Goal: Transaction & Acquisition: Purchase product/service

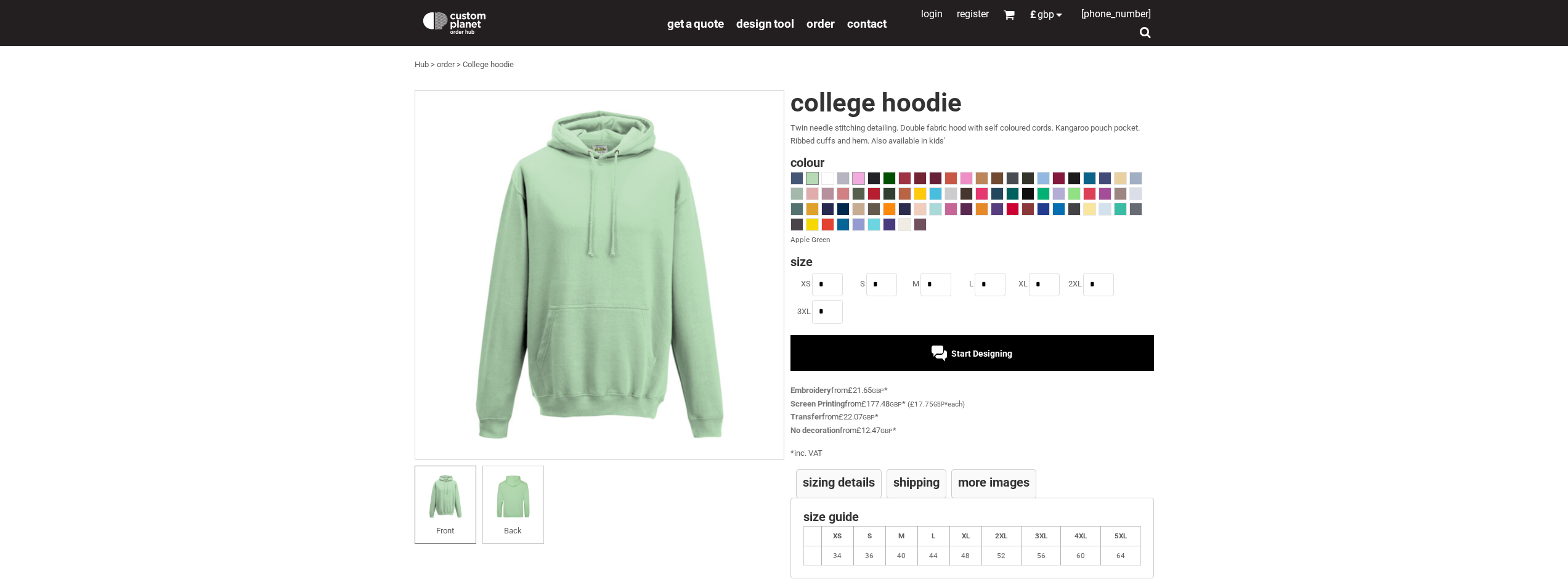
click at [858, 181] on span at bounding box center [859, 179] width 12 height 12
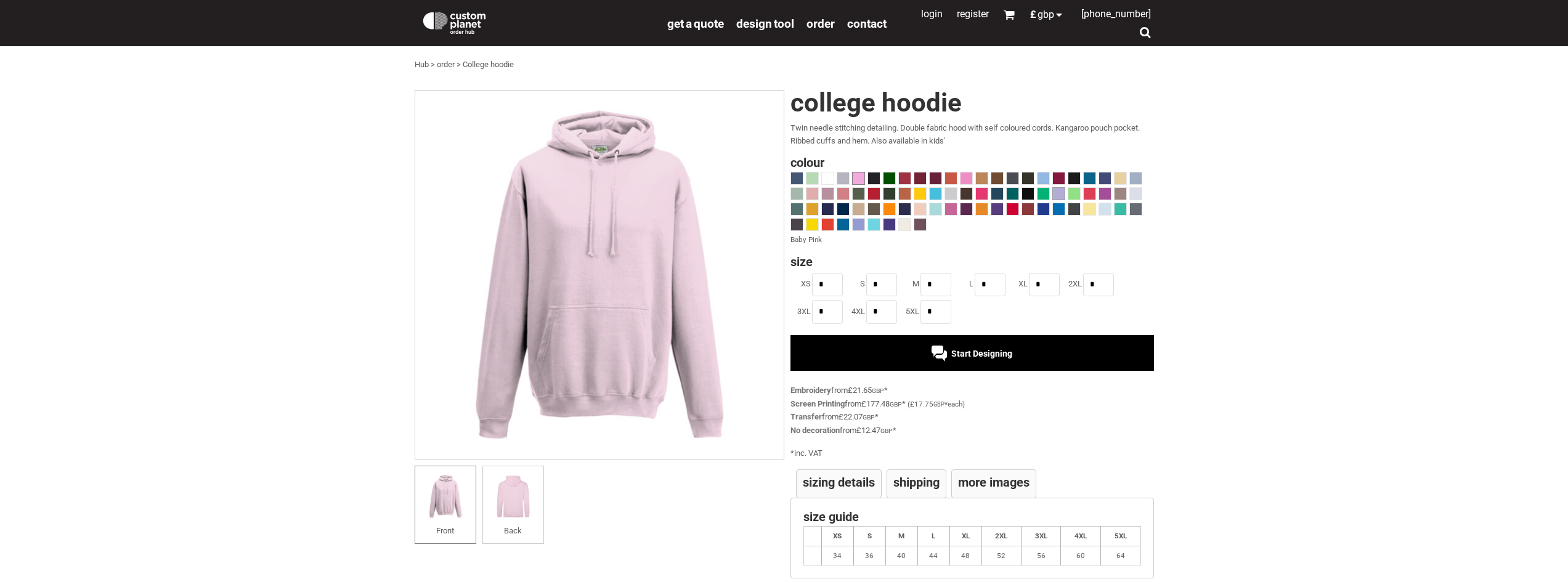
click at [1056, 196] on span at bounding box center [1058, 194] width 12 height 12
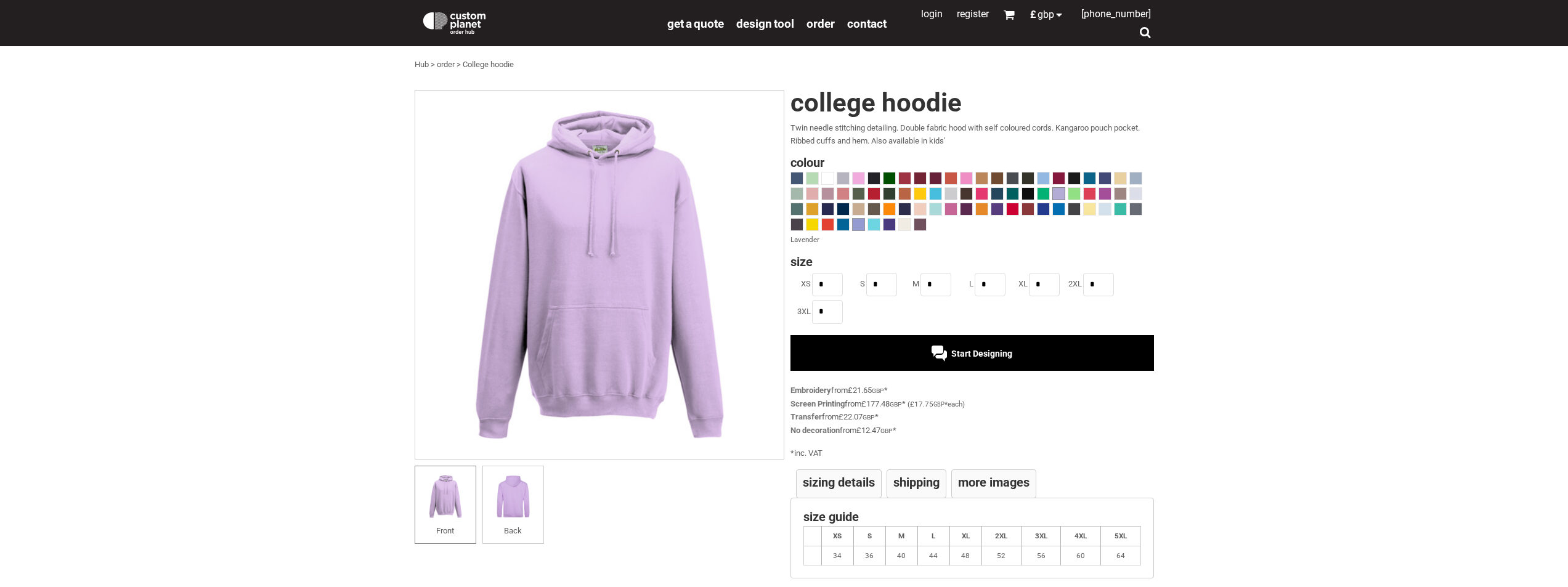
click at [859, 223] on span at bounding box center [859, 225] width 12 height 12
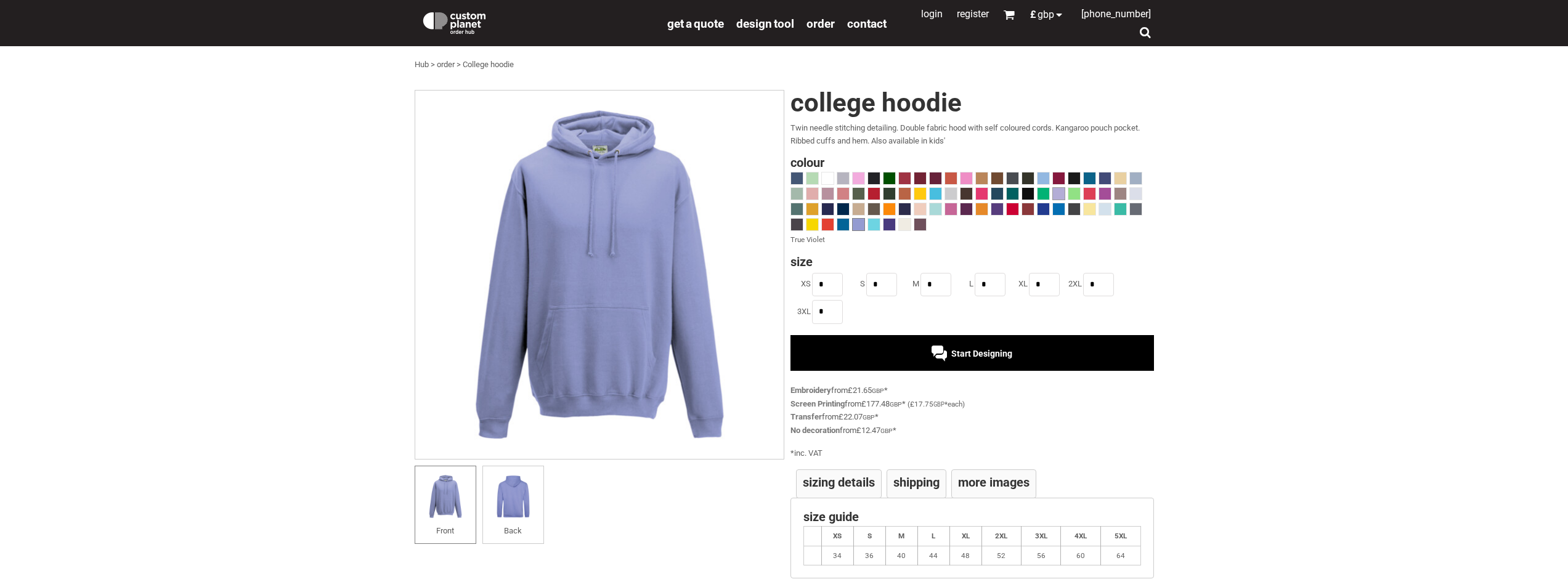
click at [1054, 197] on span at bounding box center [1058, 194] width 12 height 12
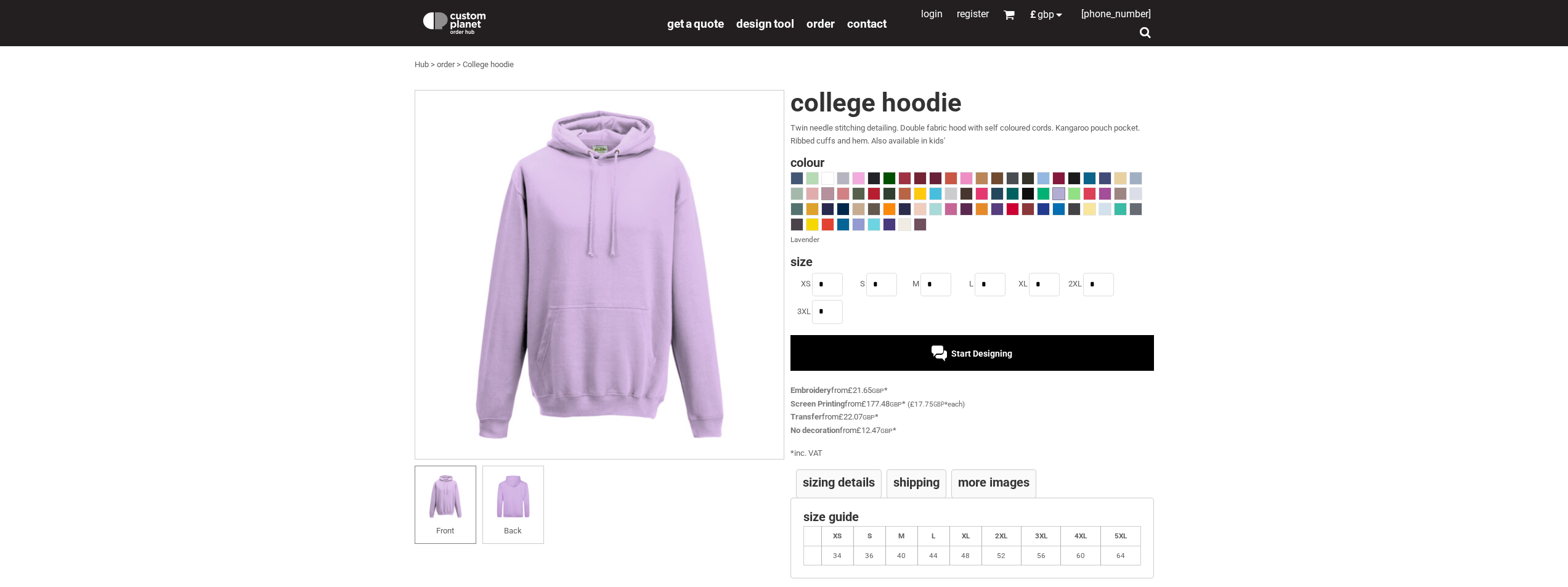
click at [833, 190] on span at bounding box center [827, 194] width 12 height 12
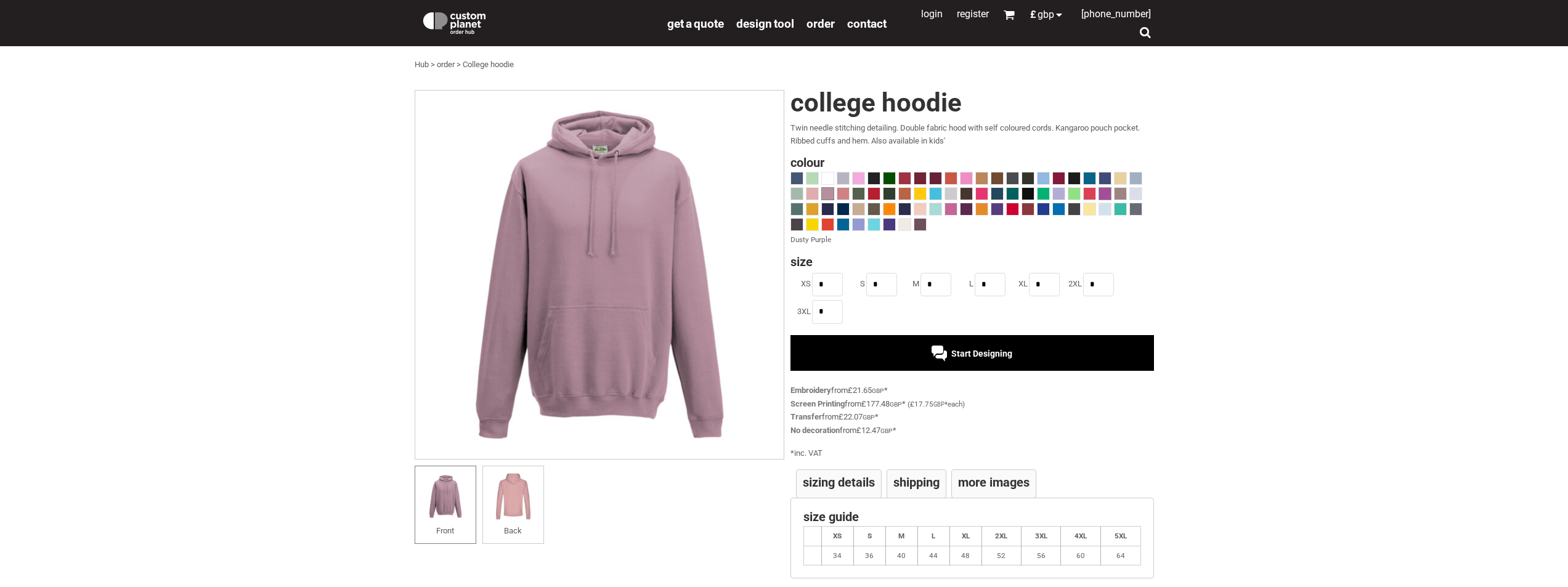
click at [1104, 201] on div at bounding box center [1105, 194] width 13 height 13
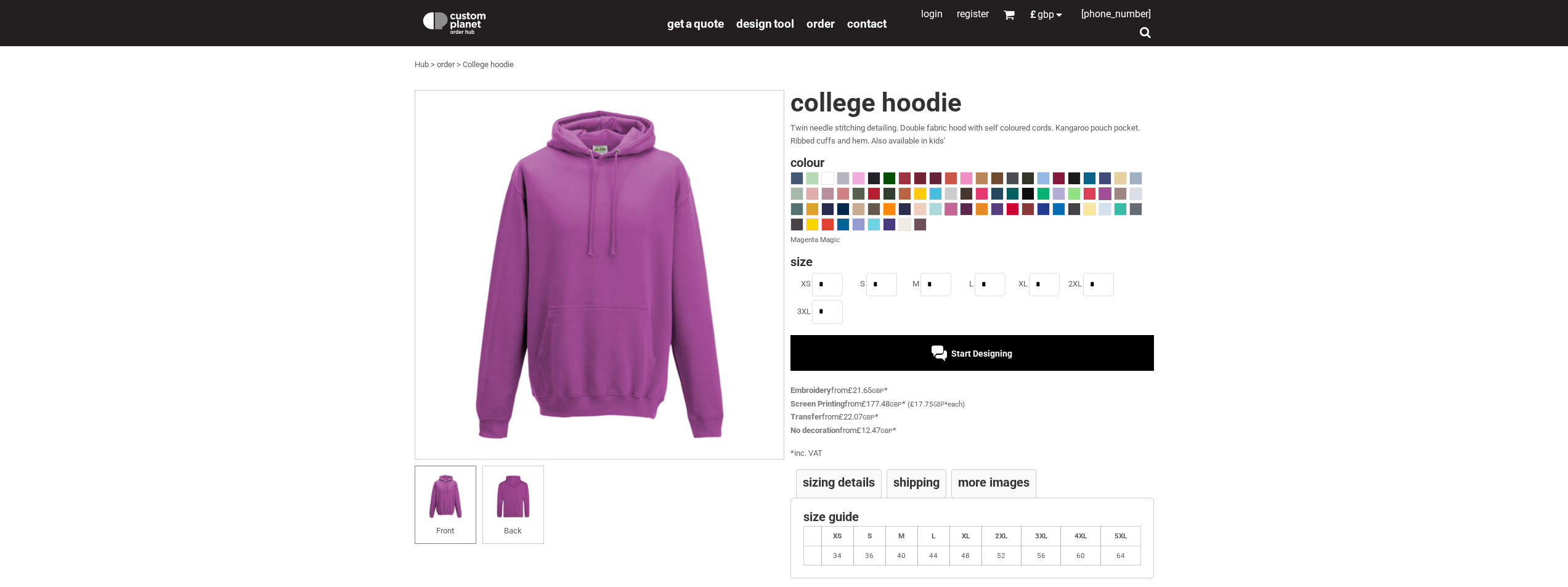
click at [952, 211] on span at bounding box center [951, 209] width 12 height 12
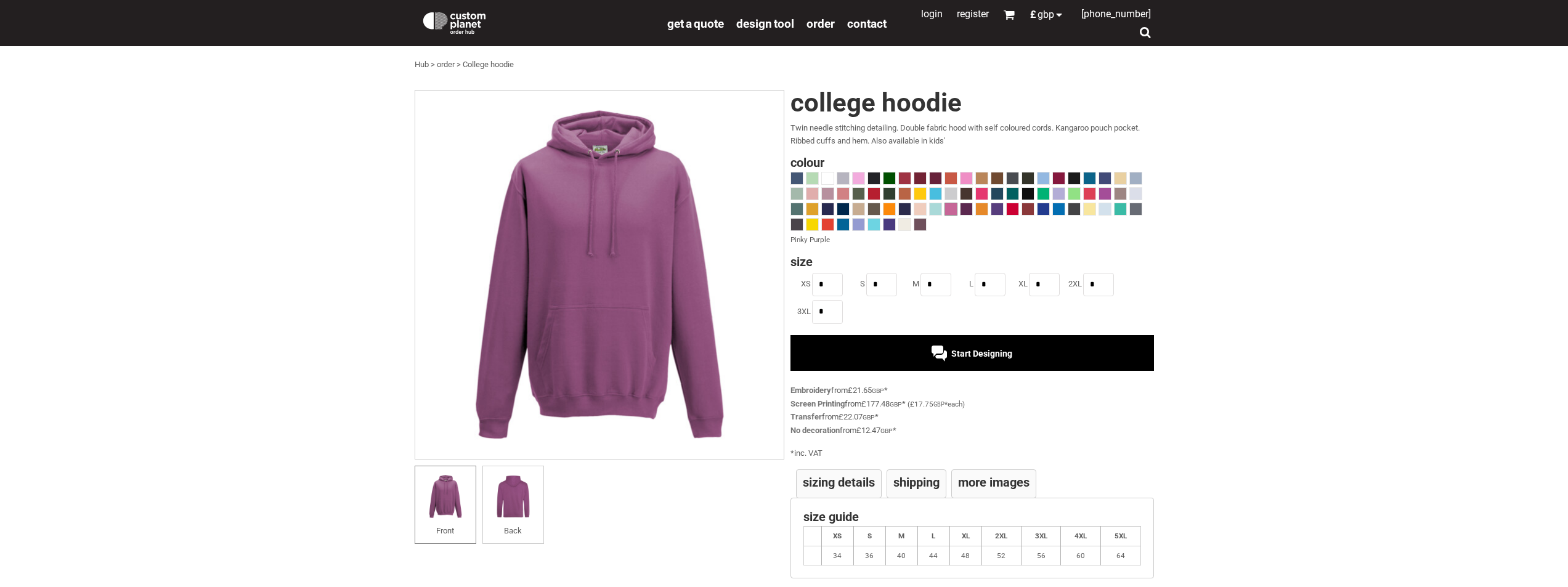
click at [866, 225] on div at bounding box center [972, 203] width 364 height 62
click at [857, 227] on span at bounding box center [859, 225] width 12 height 12
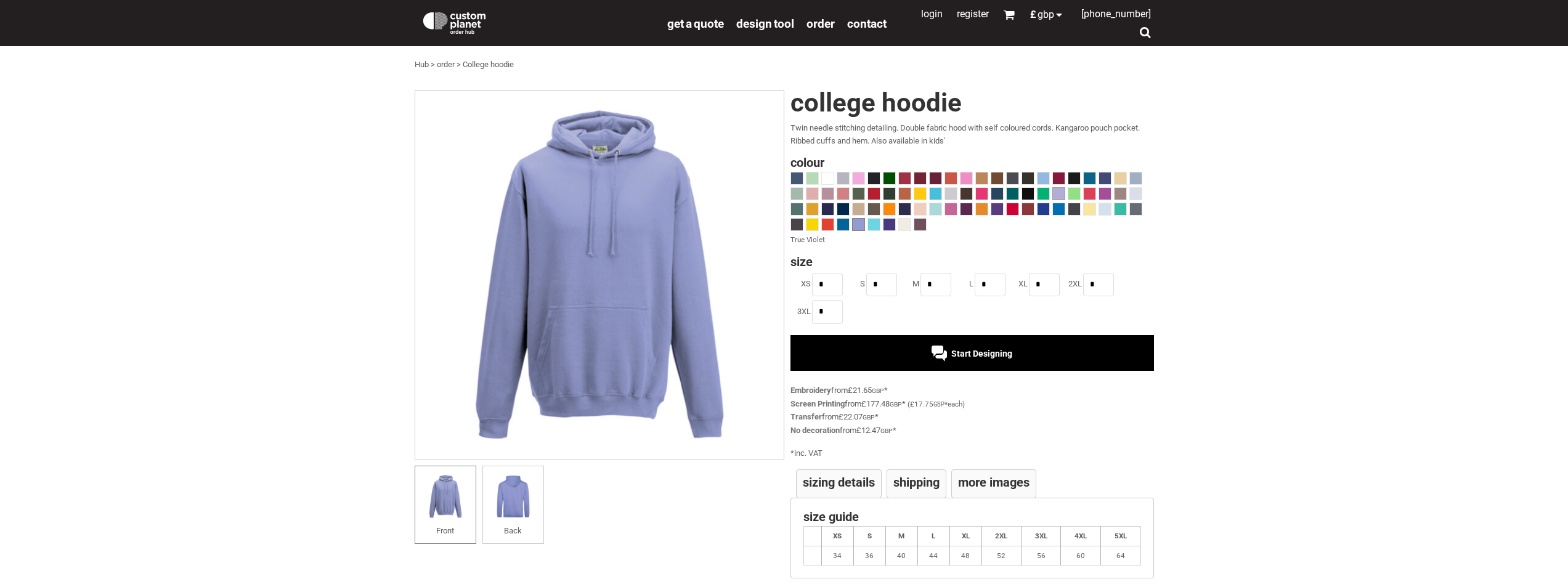
click at [1058, 194] on span at bounding box center [1058, 194] width 12 height 12
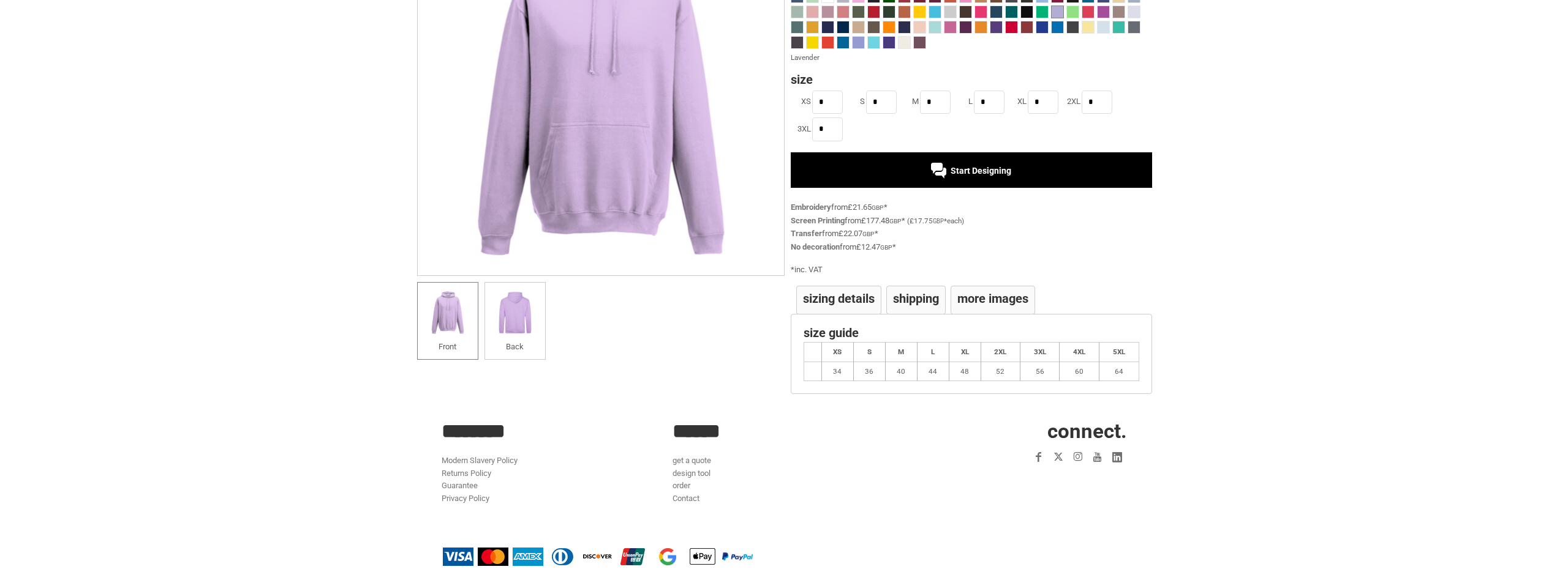
scroll to position [184, 0]
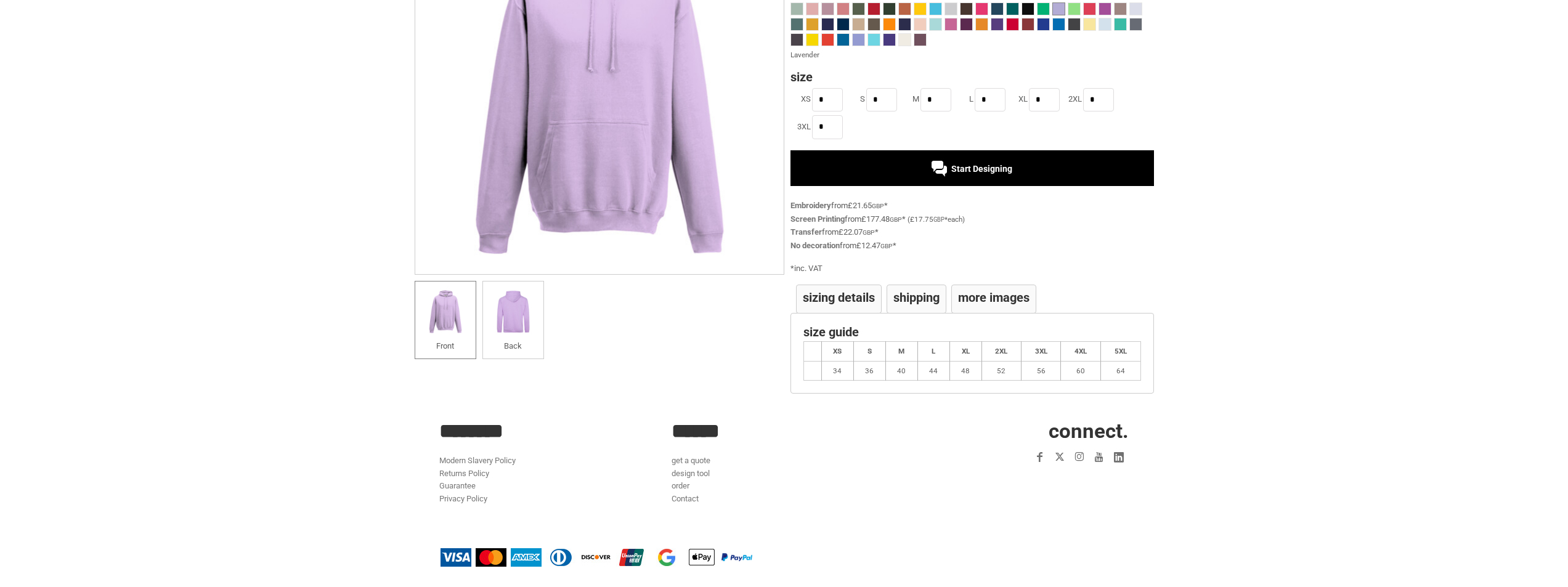
click at [996, 174] on div "Start Designing" at bounding box center [972, 168] width 364 height 36
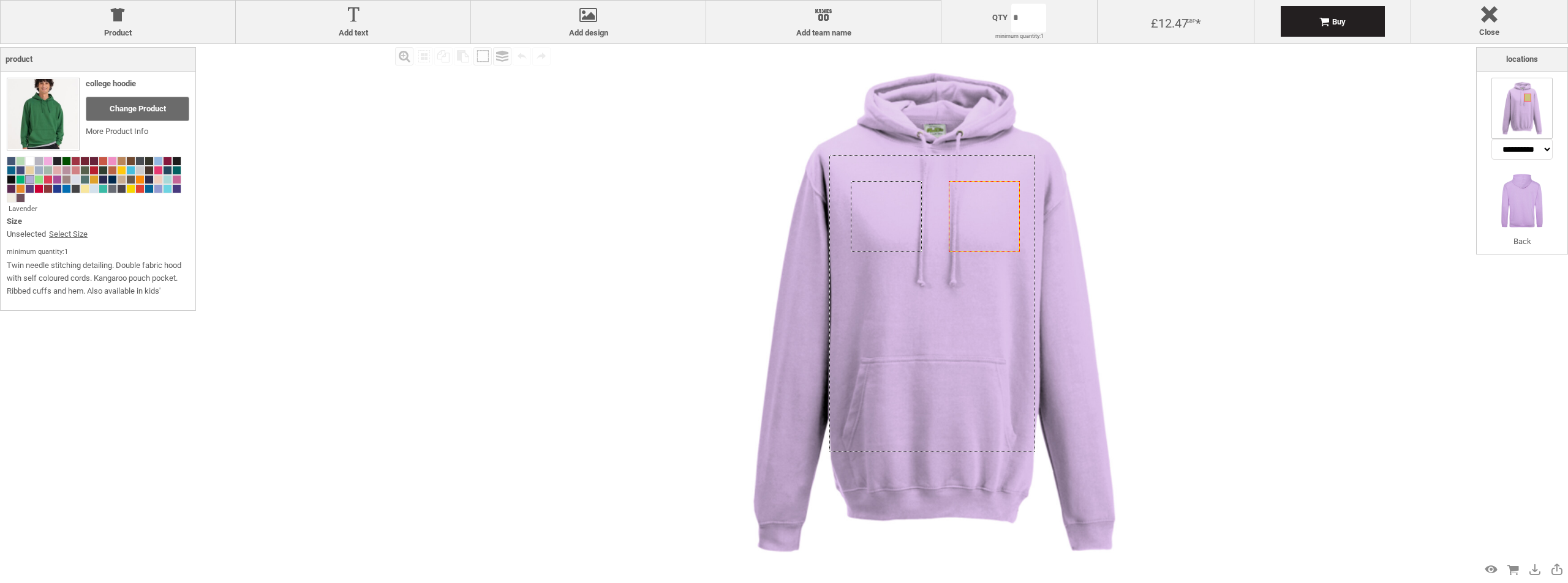
click at [1001, 214] on icon "Created with [PERSON_NAME] 2.1.2" at bounding box center [984, 217] width 71 height 71
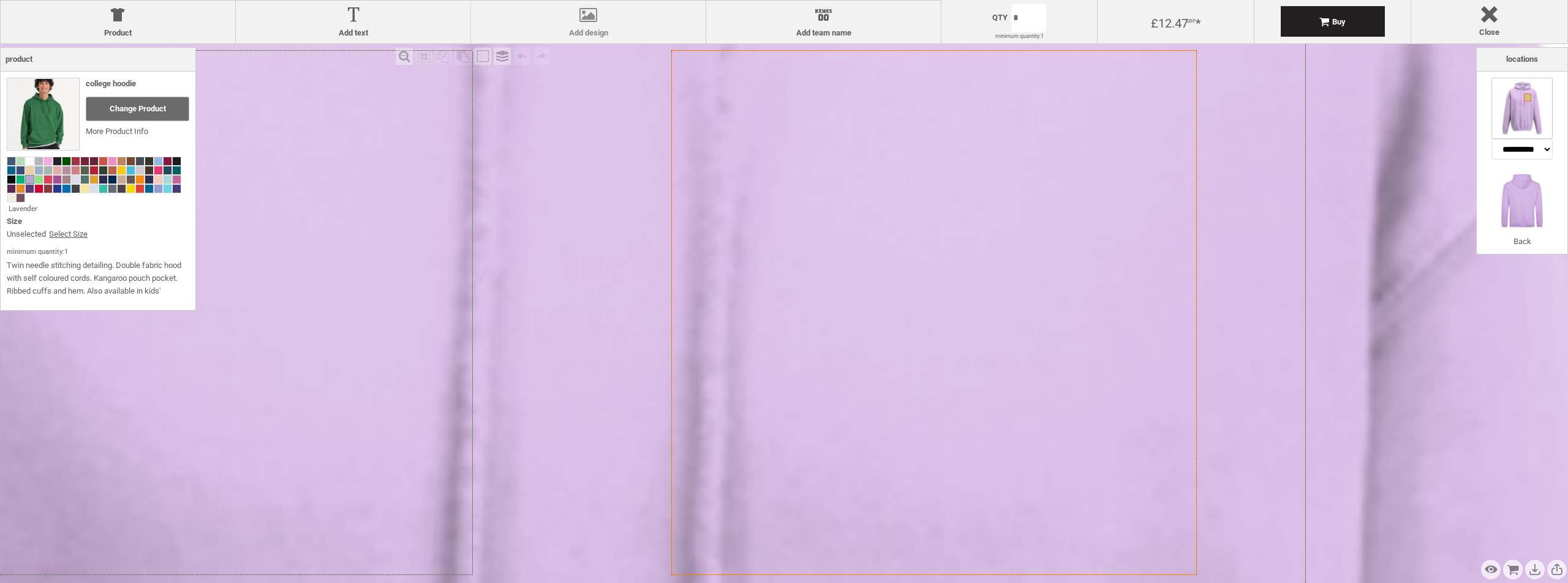
click at [591, 13] on div at bounding box center [588, 17] width 222 height 22
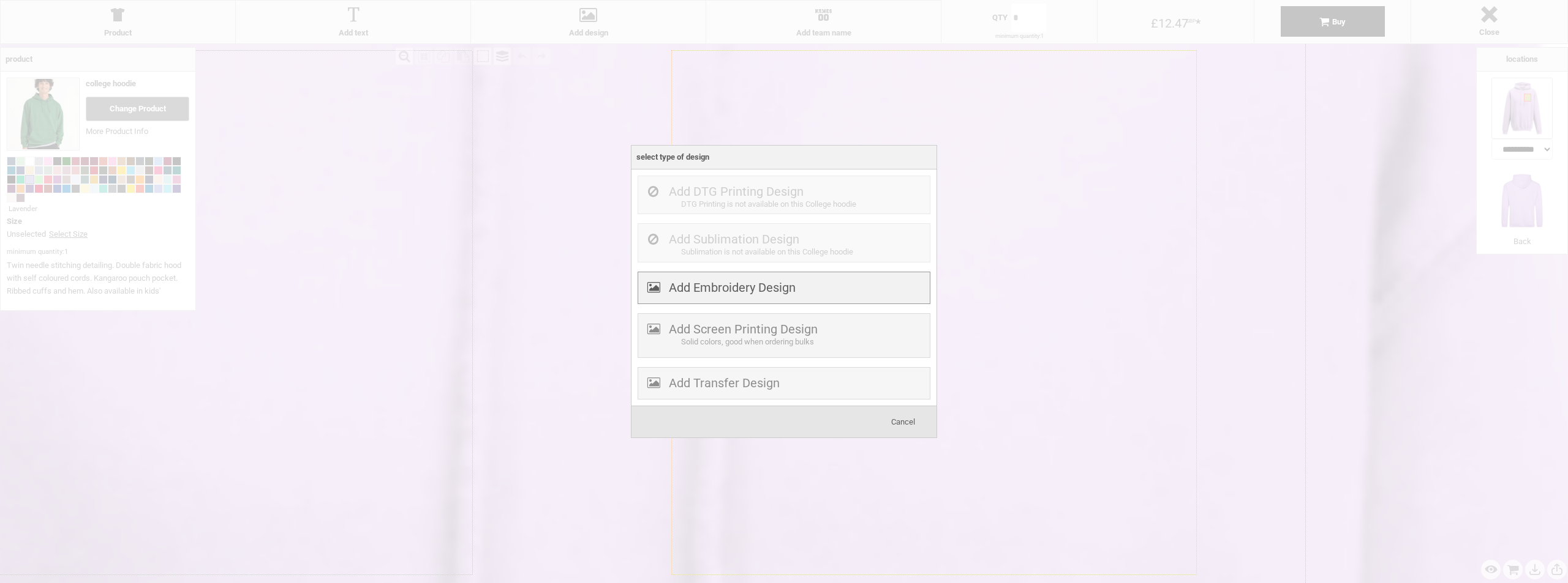
click at [813, 287] on div "Add Embroidery Design" at bounding box center [784, 288] width 293 height 33
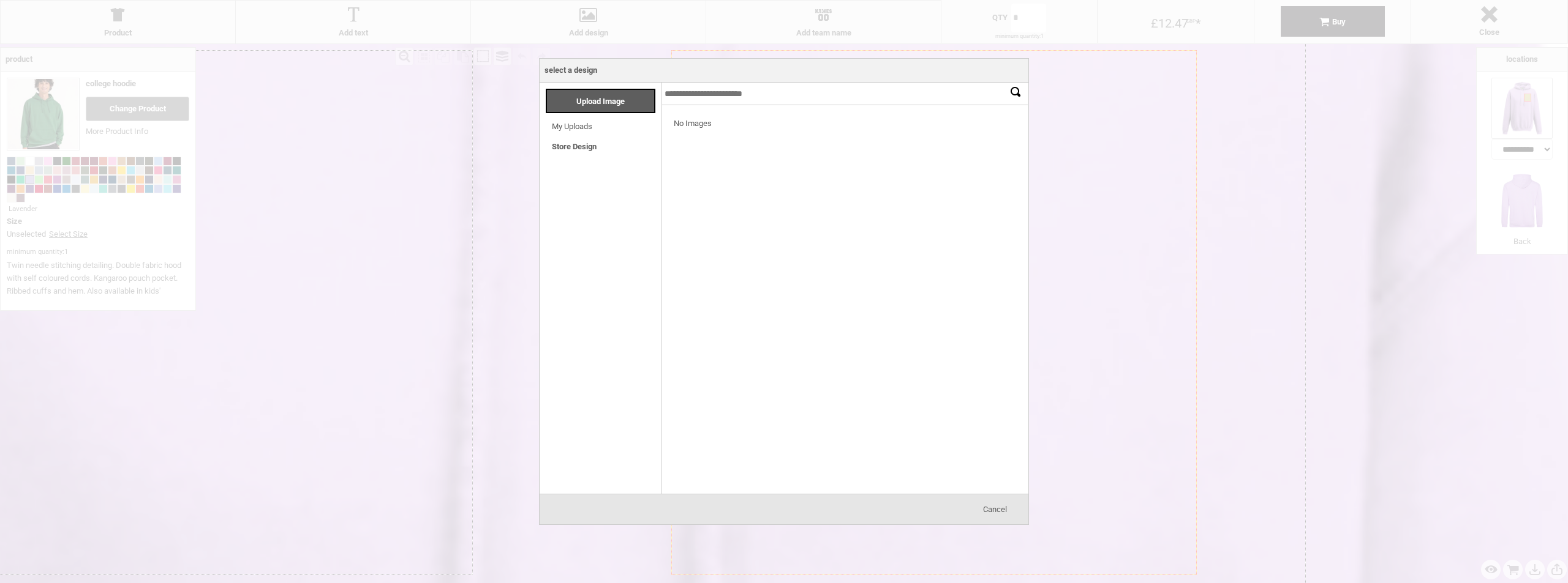
click at [583, 120] on span "My Uploads" at bounding box center [572, 126] width 41 height 14
click at [602, 101] on span "Upload Image" at bounding box center [600, 101] width 49 height 9
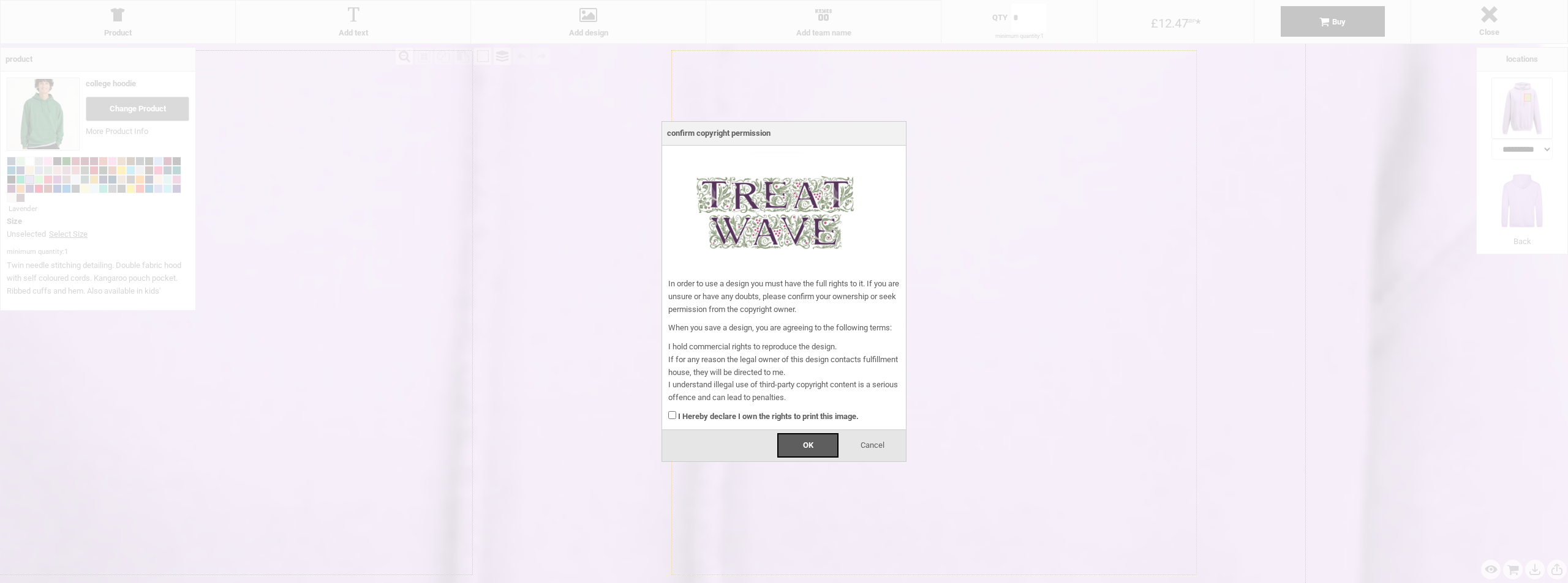
click at [753, 411] on div "I Hereby declare I own the rights to print this image." at bounding box center [783, 414] width 231 height 19
click at [790, 411] on div "I Hereby declare I own the rights to print this image." at bounding box center [783, 414] width 231 height 19
click at [710, 416] on strong "I Hereby declare I own the rights to print this image." at bounding box center [768, 416] width 180 height 9
click at [809, 442] on span "OK" at bounding box center [808, 445] width 10 height 9
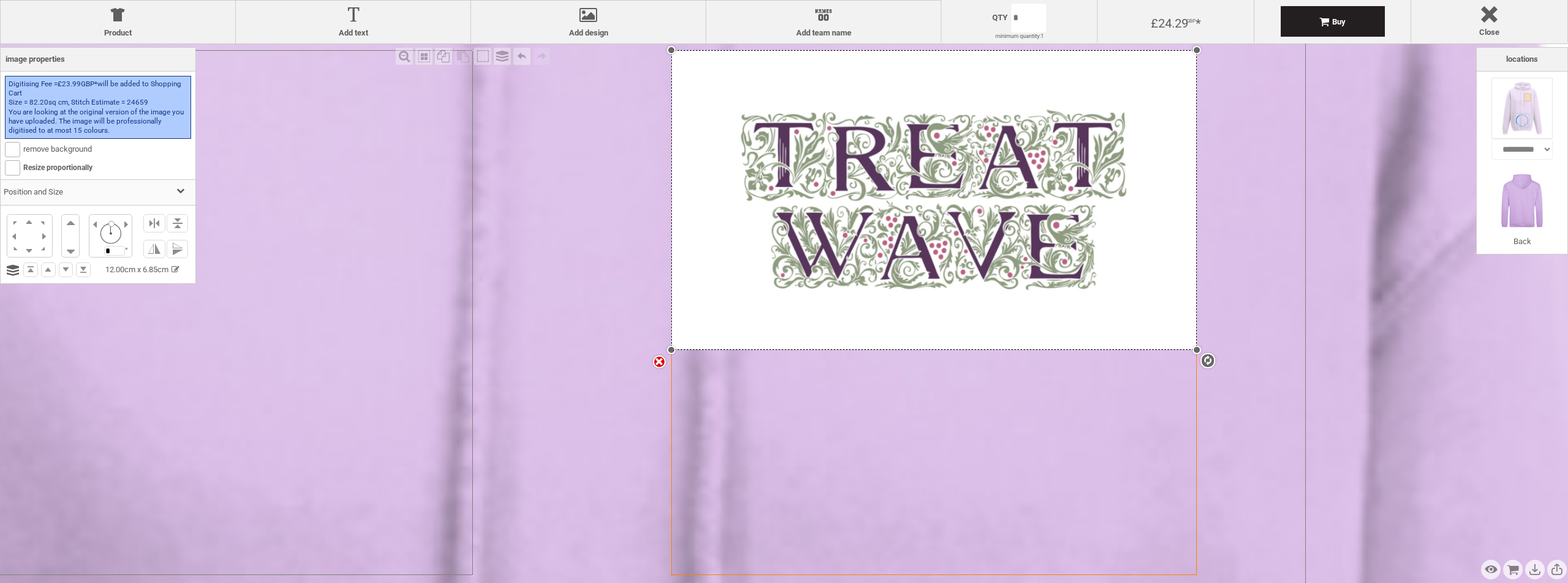
click at [888, 394] on icon "Created with [PERSON_NAME] 2.1.2" at bounding box center [933, 312] width 525 height 525
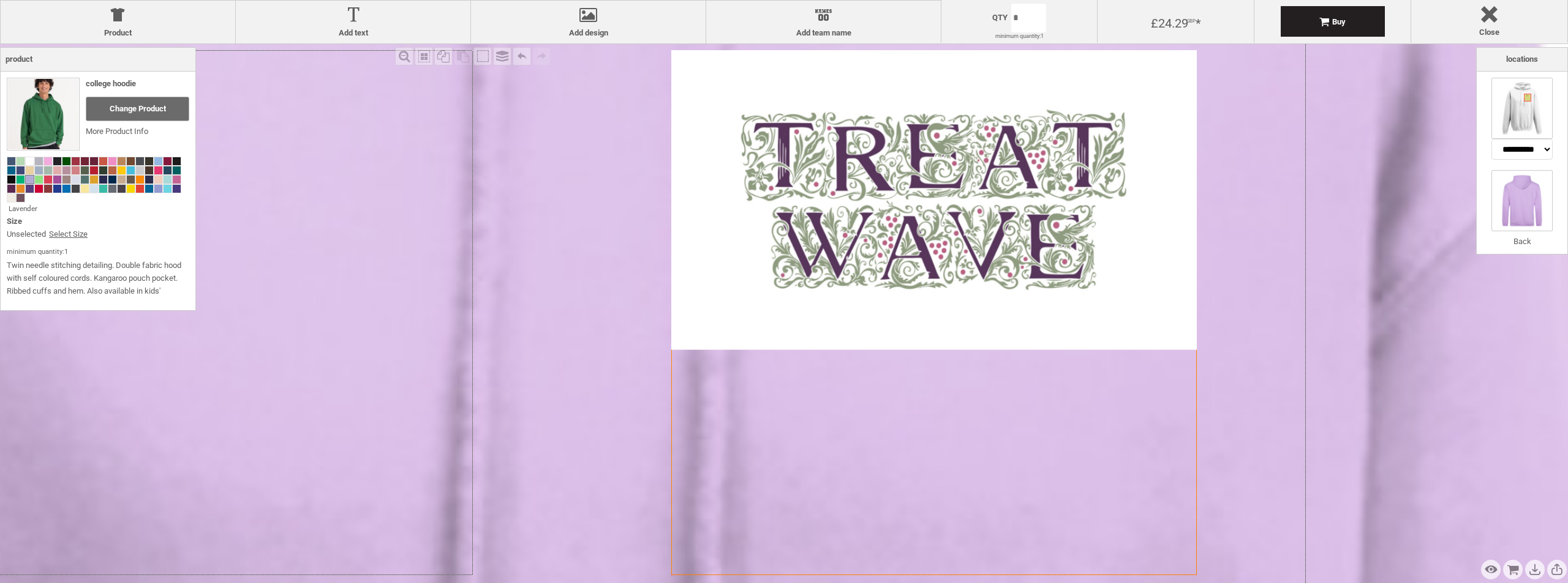
click at [1509, 201] on img at bounding box center [1522, 201] width 62 height 62
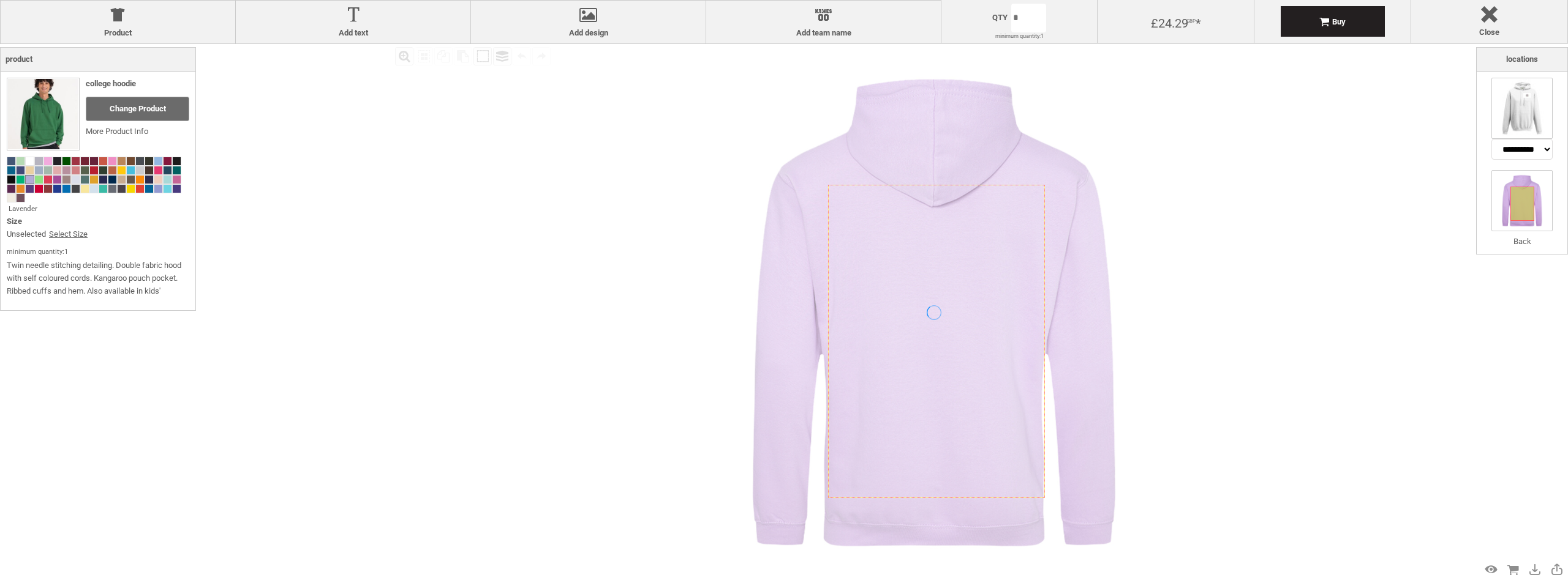
click at [1532, 107] on img at bounding box center [1522, 108] width 62 height 62
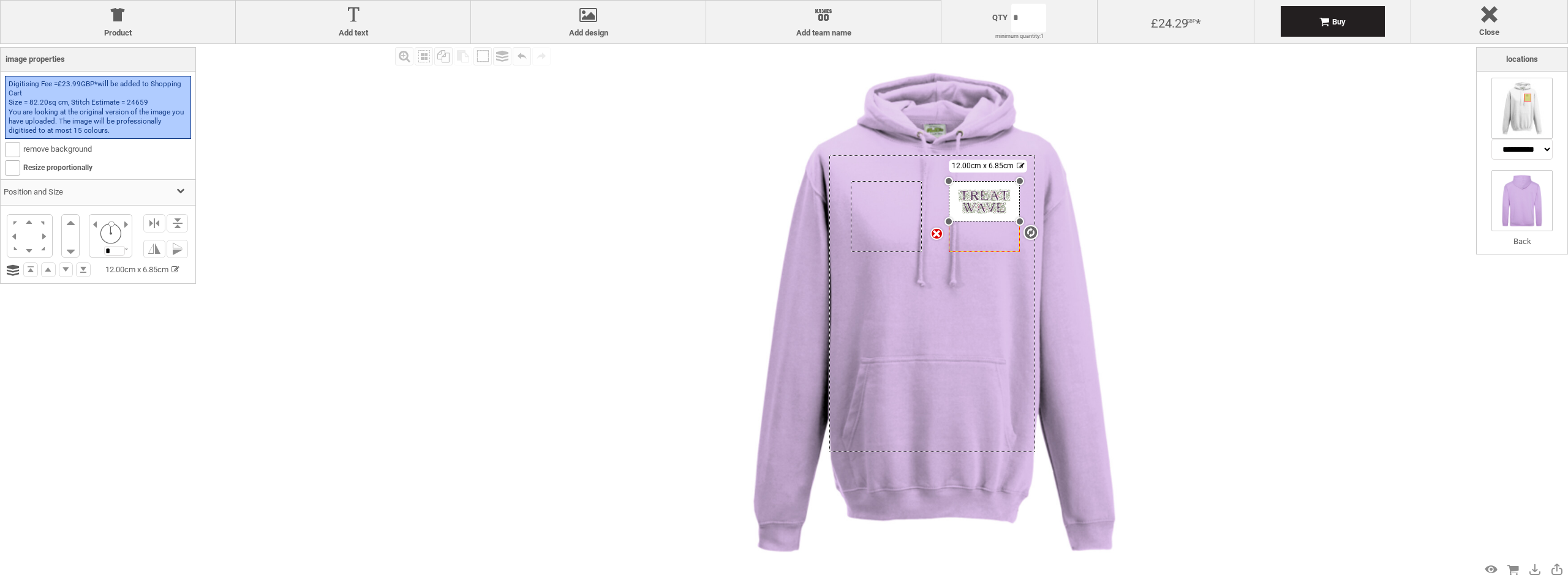
click at [1511, 222] on img at bounding box center [1522, 201] width 62 height 62
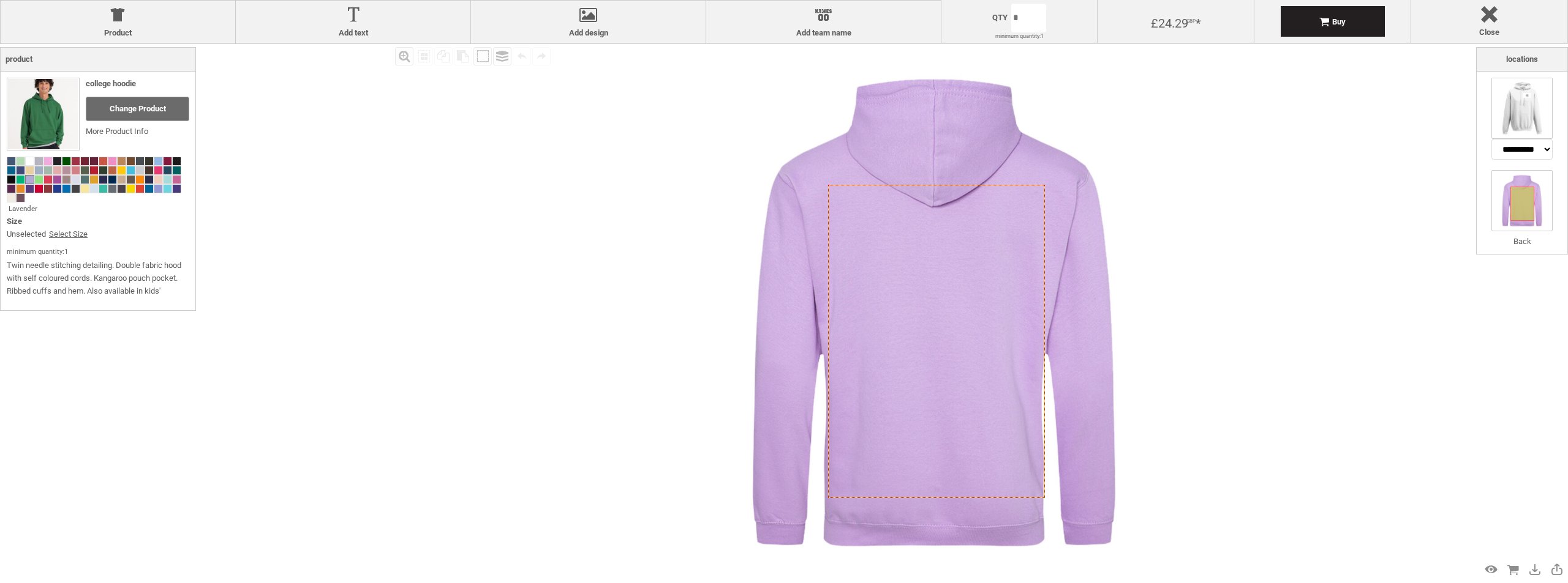
click at [1510, 117] on img at bounding box center [1522, 108] width 62 height 62
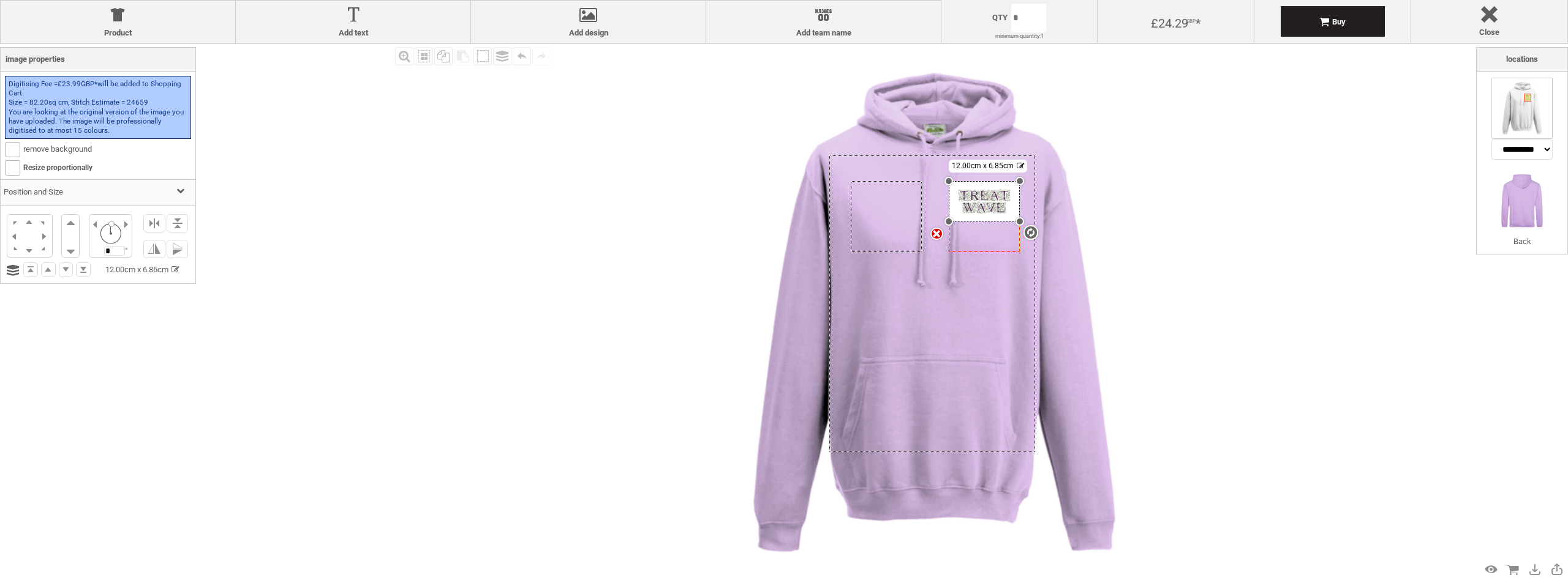
click at [1000, 211] on div "settings 12.00cm x 6.85cm" at bounding box center [984, 201] width 71 height 41
drag, startPoint x: 1014, startPoint y: 219, endPoint x: 1014, endPoint y: 235, distance: 16.0
click at [1014, 235] on div at bounding box center [984, 217] width 71 height 41
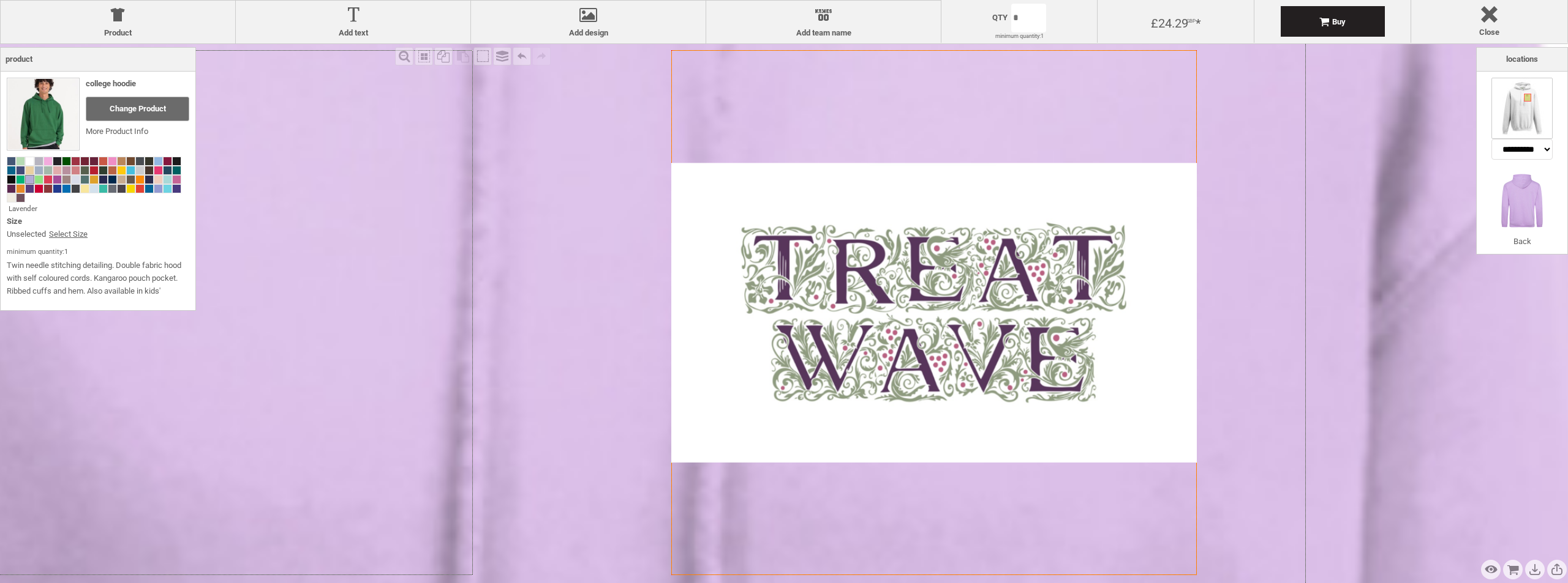
click at [953, 196] on div "Created with [PERSON_NAME] 2.1.2 Created with [PERSON_NAME] 2.1.2 Created with …" at bounding box center [933, 312] width 525 height 525
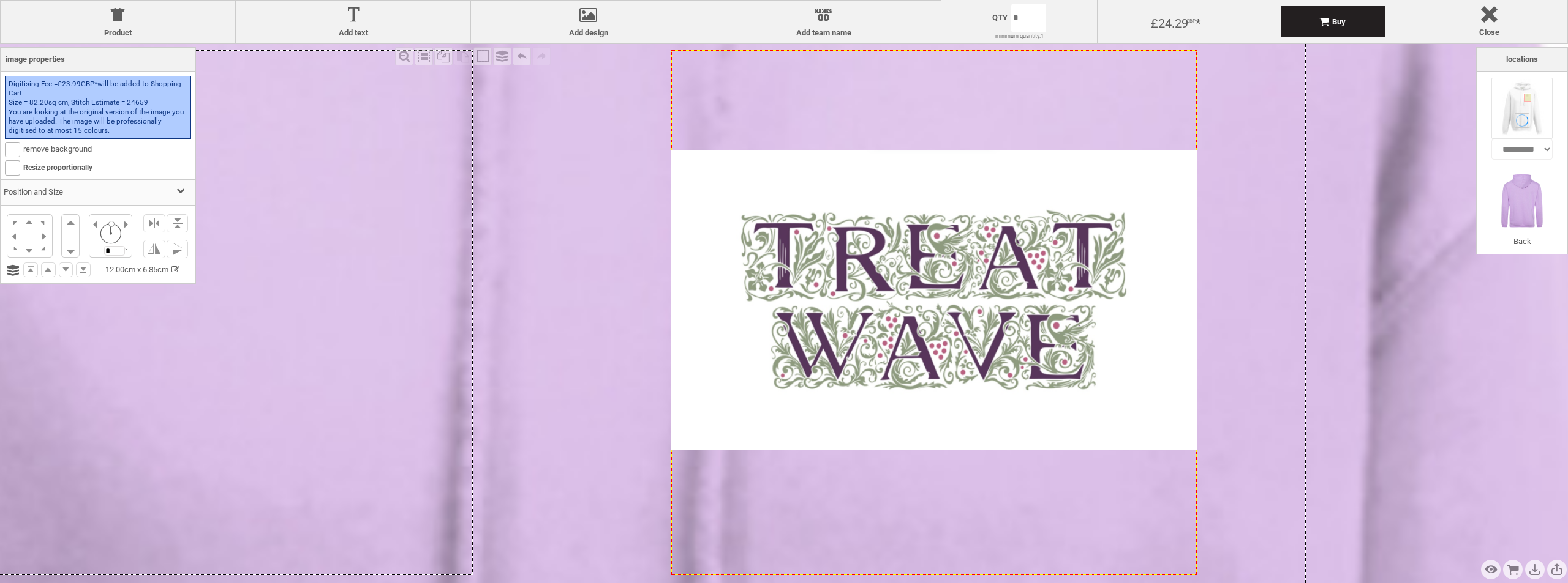
click at [924, 210] on div at bounding box center [933, 301] width 525 height 300
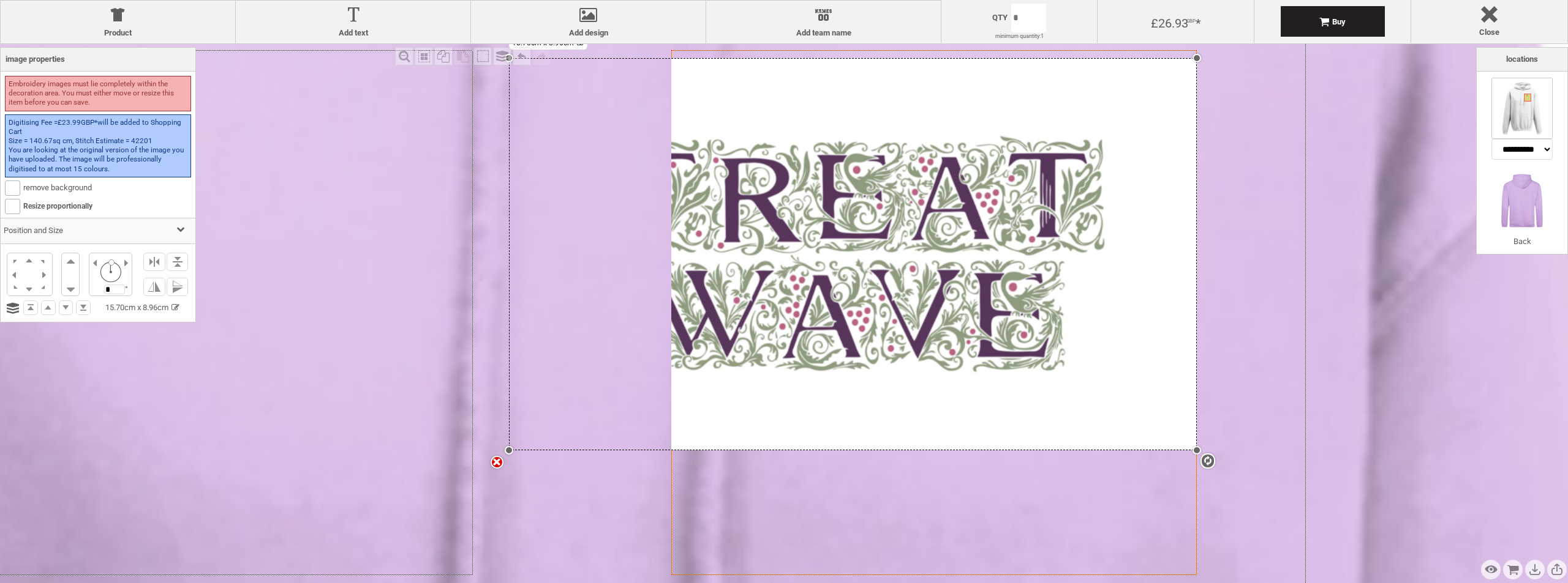
drag, startPoint x: 670, startPoint y: 147, endPoint x: 517, endPoint y: 72, distance: 170.4
click at [428, 42] on div "Product Product Add text Add text Add design Add design Names Add team name Add…" at bounding box center [784, 291] width 1568 height 583
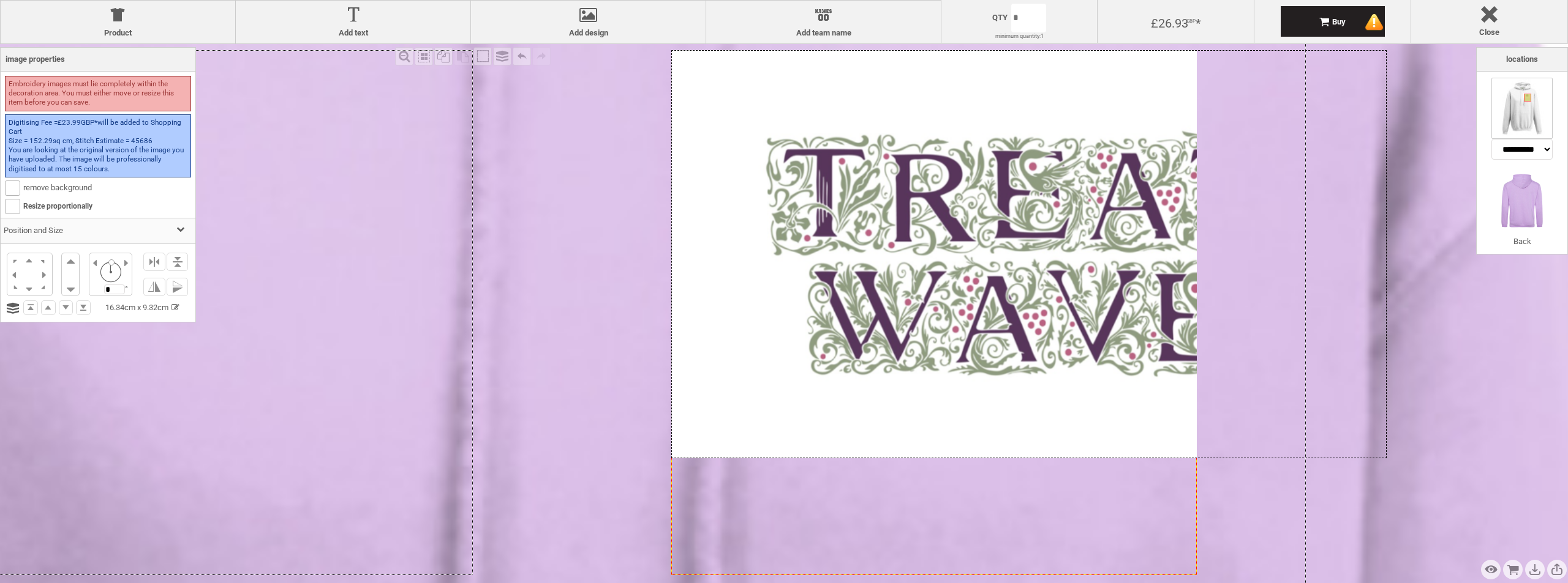
drag, startPoint x: 961, startPoint y: 241, endPoint x: 935, endPoint y: 235, distance: 26.7
click at [936, 237] on div at bounding box center [1028, 254] width 715 height 408
click at [935, 235] on div "settings 16.34cm x 9.32cm" at bounding box center [1028, 254] width 715 height 408
drag, startPoint x: 854, startPoint y: 188, endPoint x: 768, endPoint y: 463, distance: 288.1
click at [836, 398] on div "settings 16.34cm x 9.32cm" at bounding box center [1028, 254] width 715 height 408
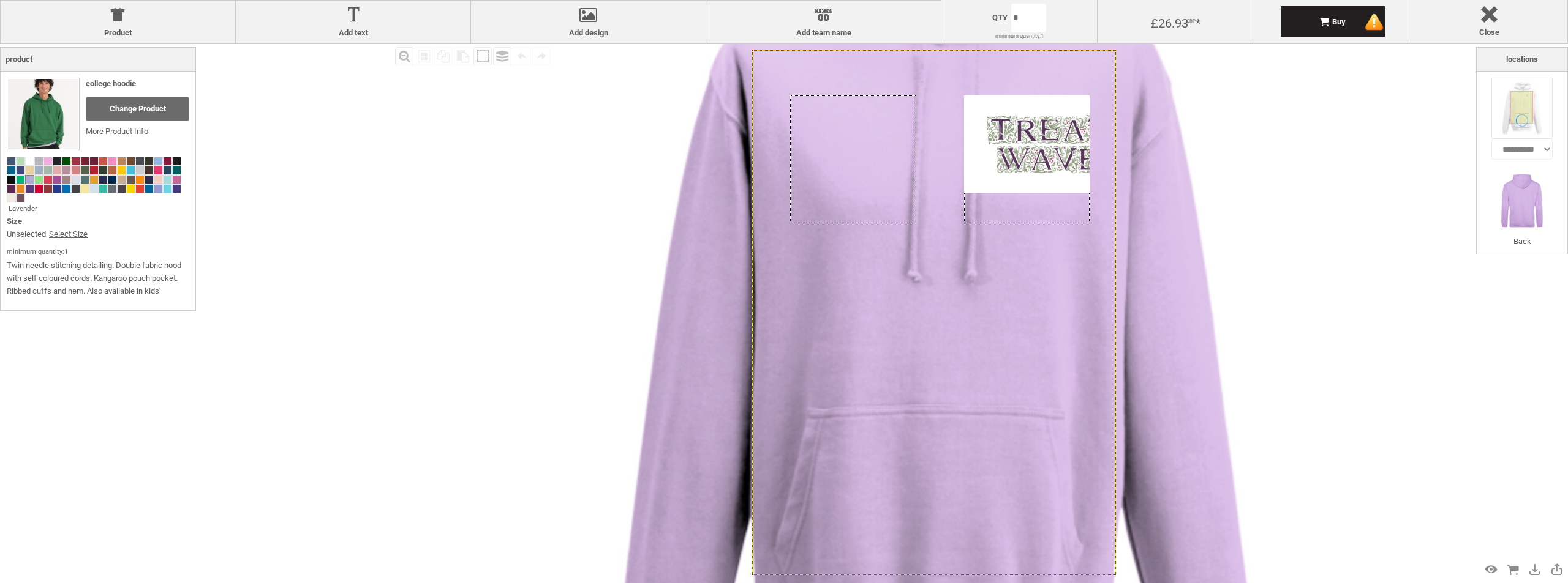
drag, startPoint x: 660, startPoint y: 474, endPoint x: 669, endPoint y: 464, distance: 13.5
click at [661, 474] on div "Created with [PERSON_NAME] 2.1.2 Created with [PERSON_NAME] 2.1.2 Created with …" at bounding box center [937, 328] width 951 height 951
click at [1059, 163] on div "Created with [PERSON_NAME] 2.1.2 Created with [PERSON_NAME] 2.1.2 Created with …" at bounding box center [937, 328] width 951 height 951
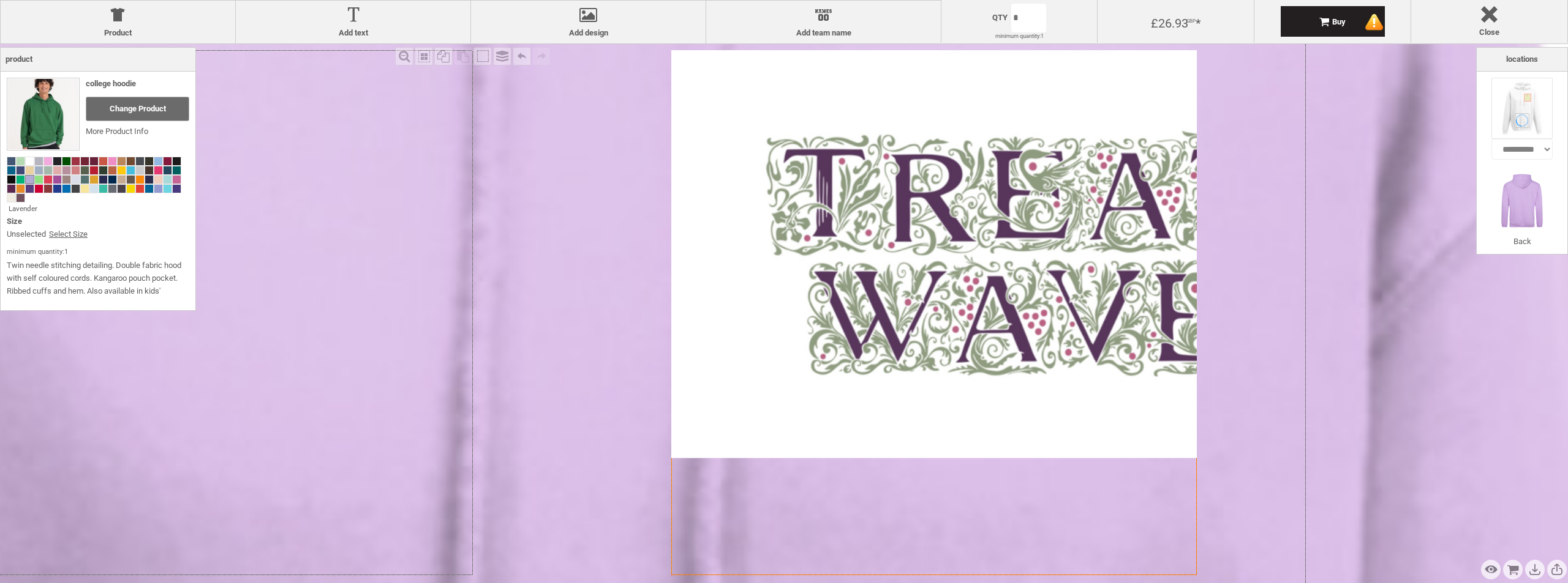
click at [885, 261] on div at bounding box center [1028, 254] width 715 height 408
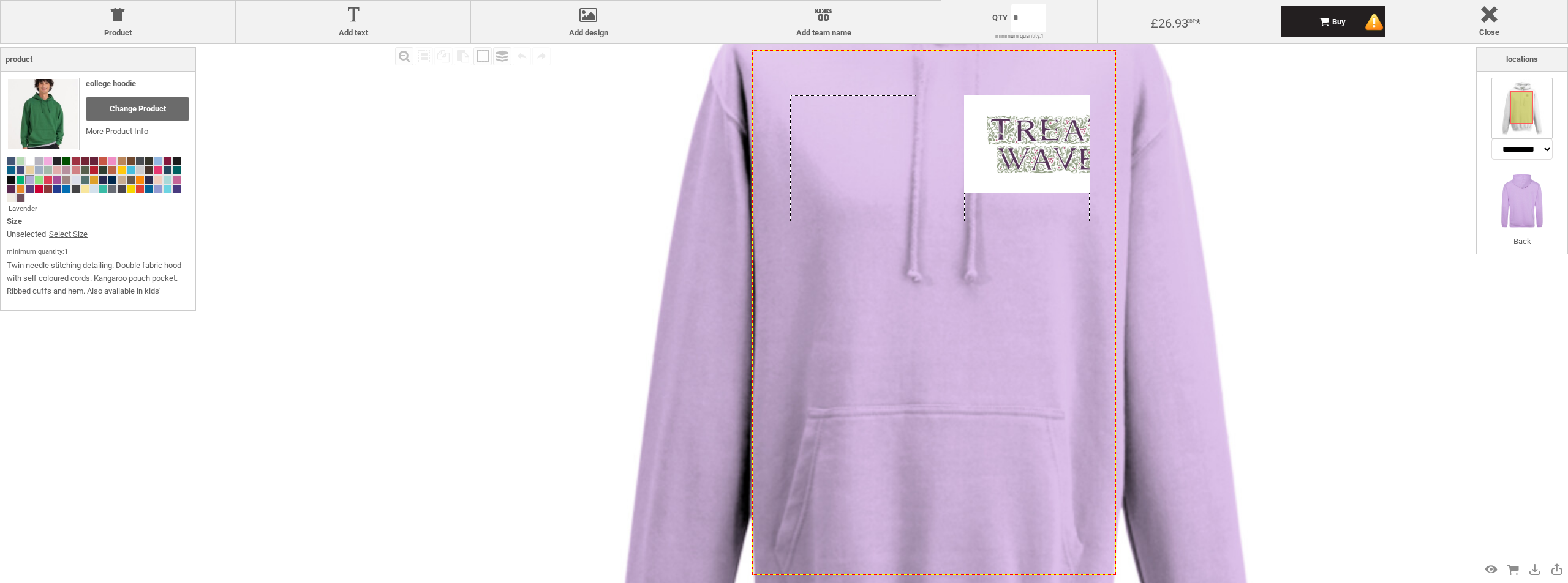
click at [998, 194] on icon "Created with [PERSON_NAME] 2.1.2" at bounding box center [934, 312] width 364 height 525
click at [987, 168] on div "Created with [PERSON_NAME] 2.1.2 Created with [PERSON_NAME] 2.1.2 Created with …" at bounding box center [937, 328] width 951 height 951
select select "*******"
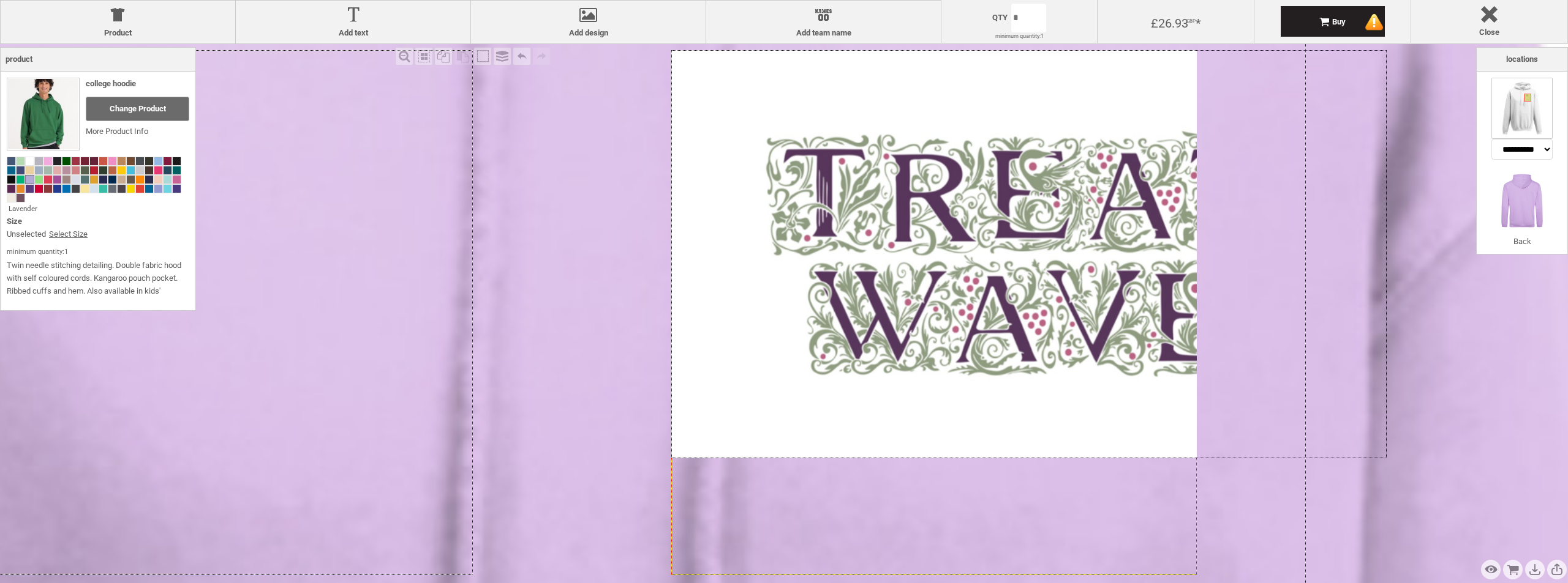
click at [812, 293] on div at bounding box center [1028, 254] width 715 height 408
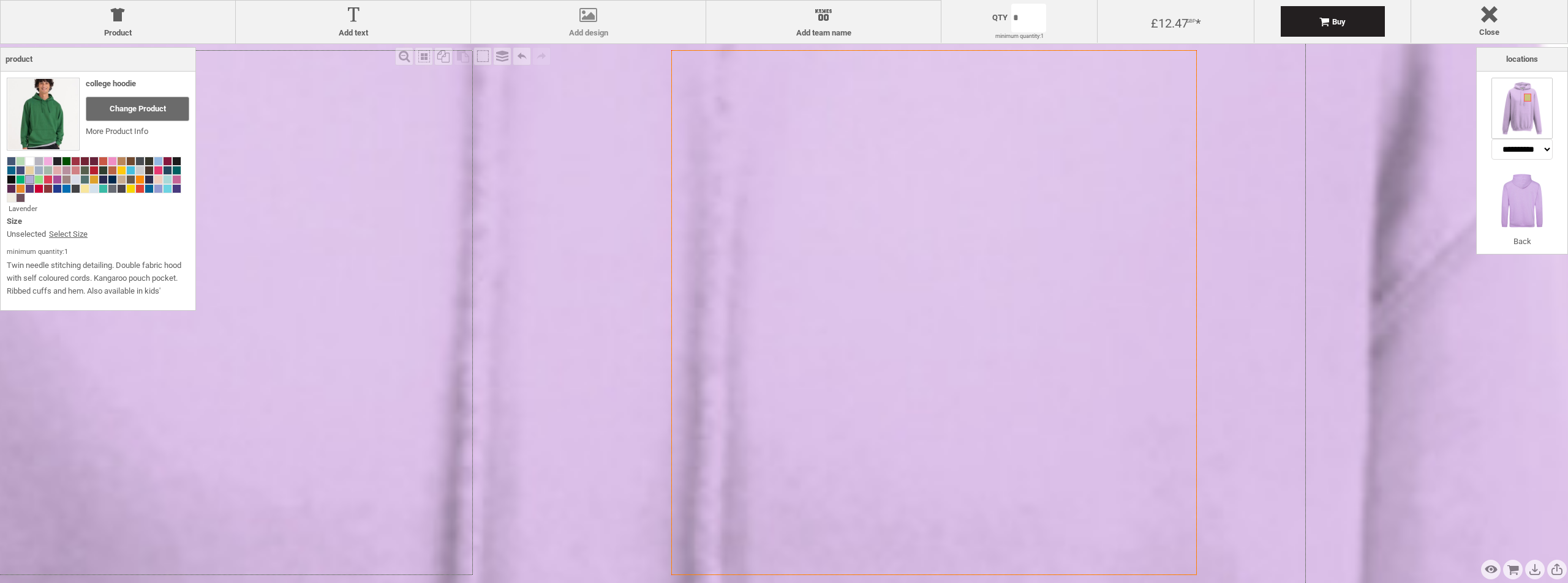
click at [638, 15] on div at bounding box center [588, 17] width 222 height 22
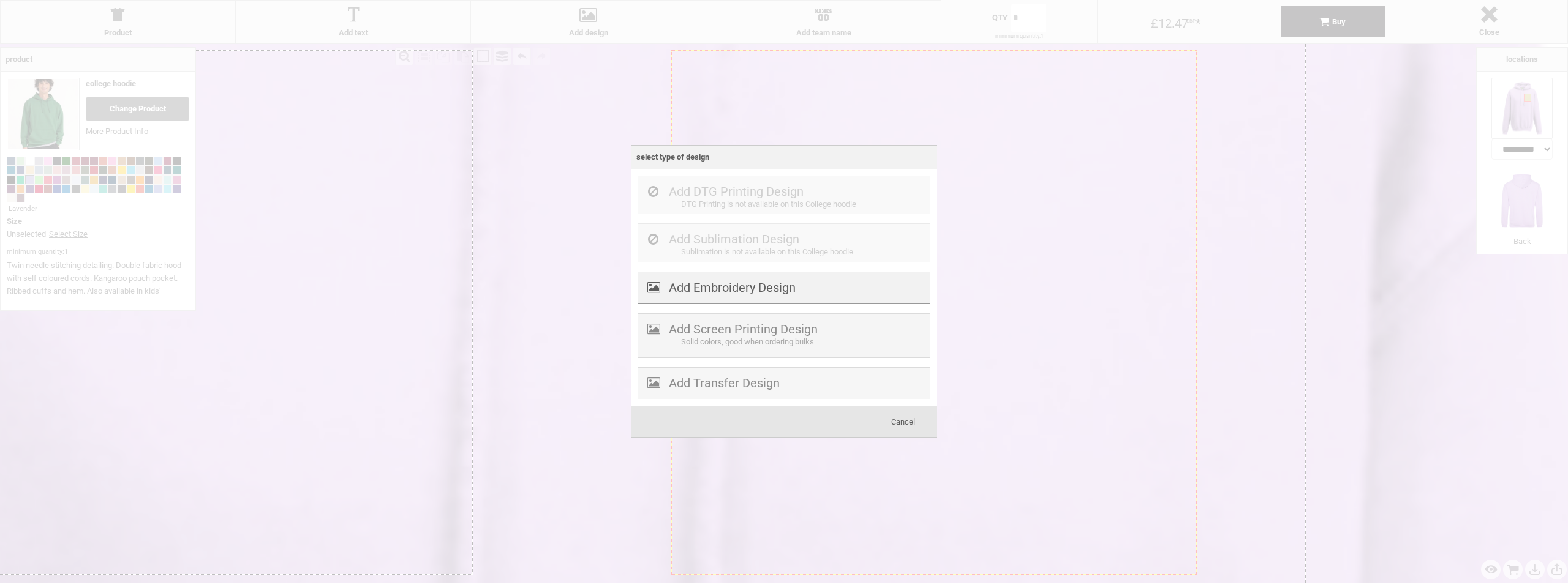
click at [793, 282] on label "Add Embroidery Design" at bounding box center [732, 288] width 127 height 14
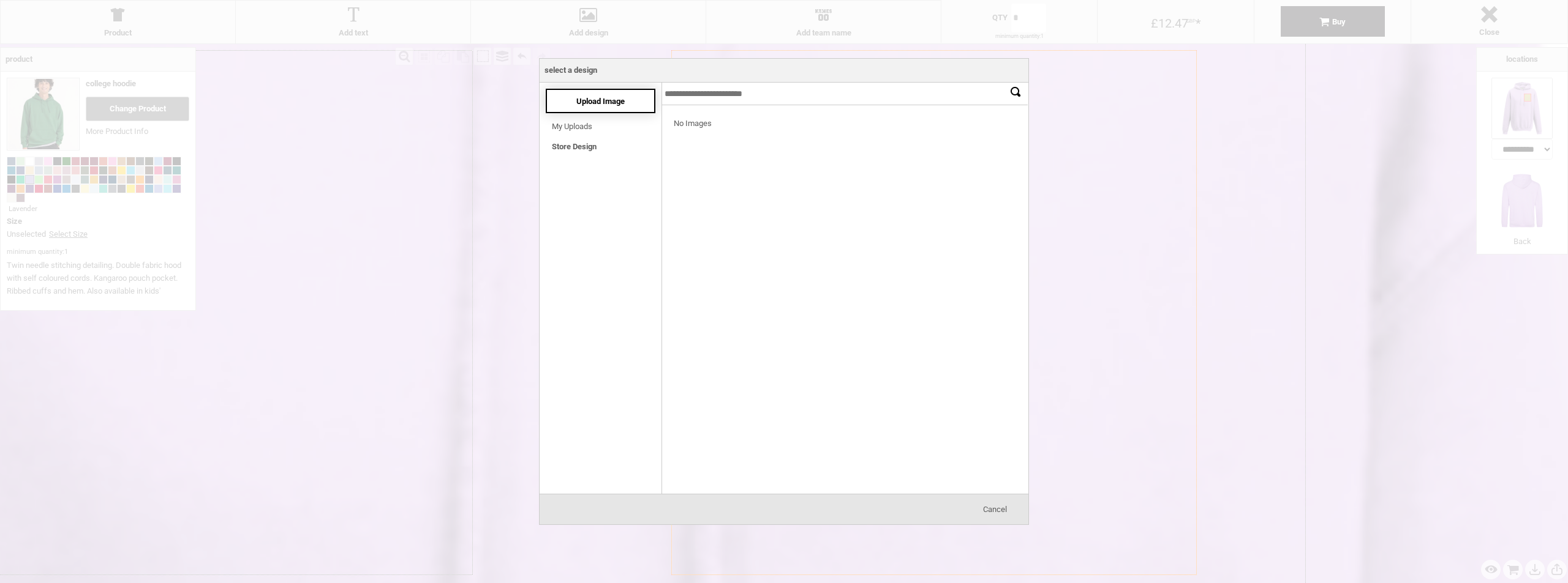
click at [585, 104] on span "Upload Image" at bounding box center [600, 101] width 49 height 9
click at [641, 114] on li "My Uploads Loading..." at bounding box center [604, 123] width 116 height 20
click at [635, 103] on div "Upload Image" at bounding box center [600, 101] width 109 height 25
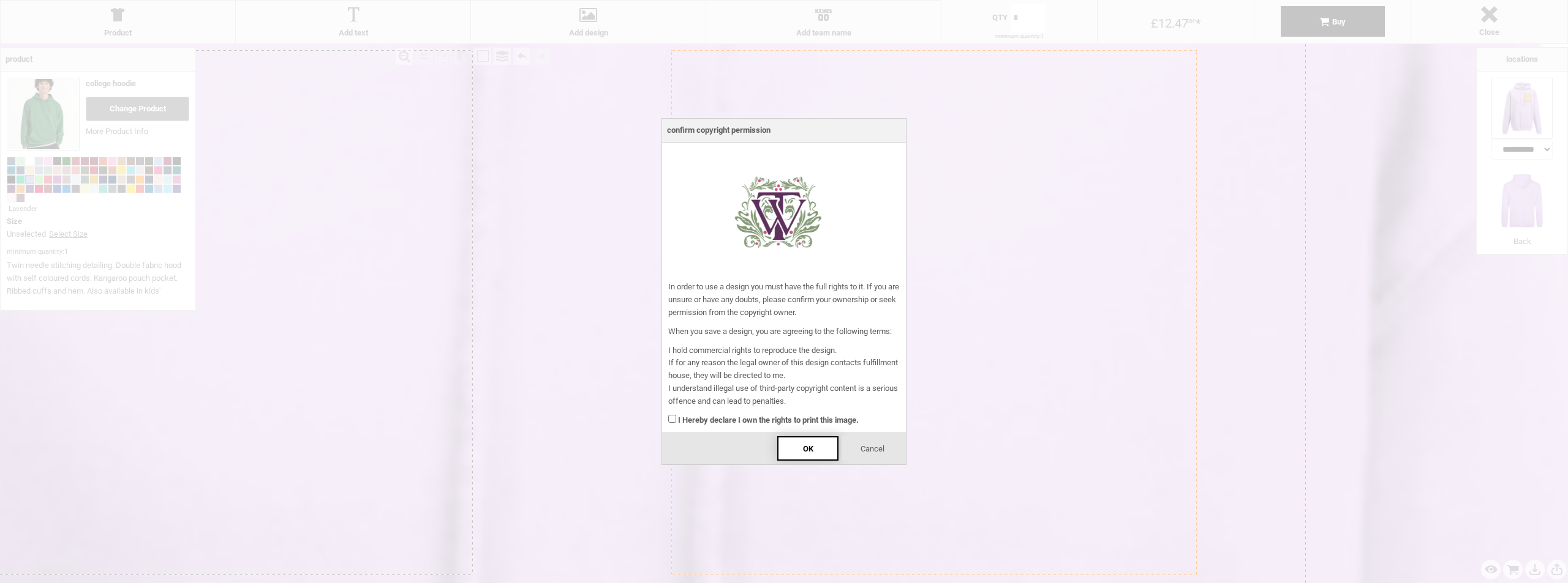
click at [790, 442] on div "OK" at bounding box center [808, 449] width 62 height 25
drag, startPoint x: 718, startPoint y: 416, endPoint x: 754, endPoint y: 429, distance: 38.3
click at [719, 416] on strong "I Hereby declare I own the rights to print this image." at bounding box center [768, 420] width 180 height 9
click at [812, 451] on span "OK" at bounding box center [808, 449] width 10 height 9
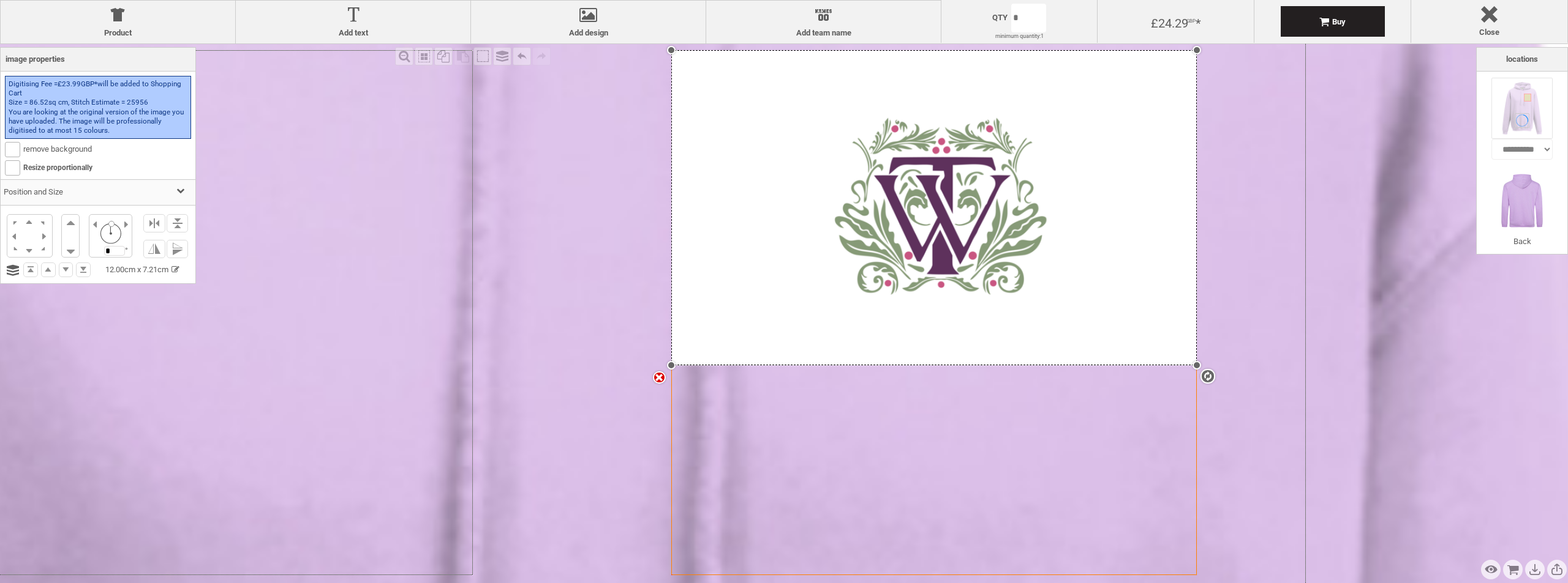
click at [985, 409] on icon "Created with [PERSON_NAME] 2.1.2" at bounding box center [933, 312] width 525 height 525
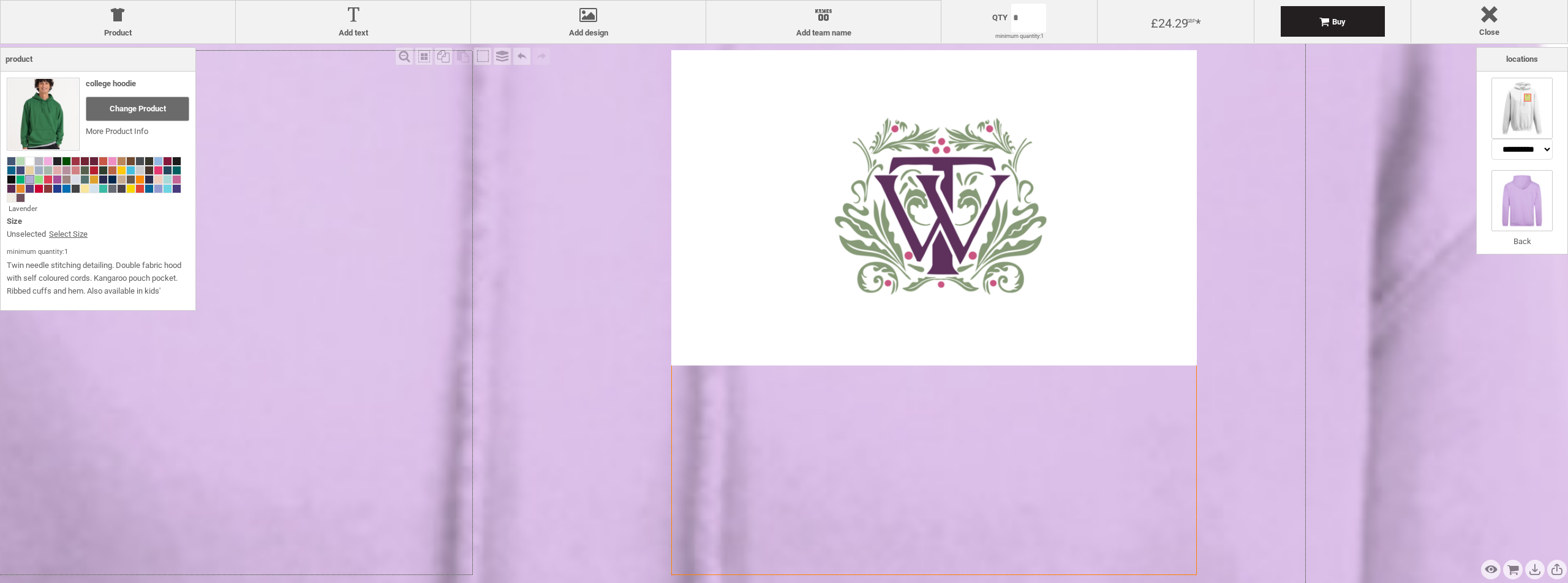
click at [1534, 204] on img at bounding box center [1522, 201] width 62 height 62
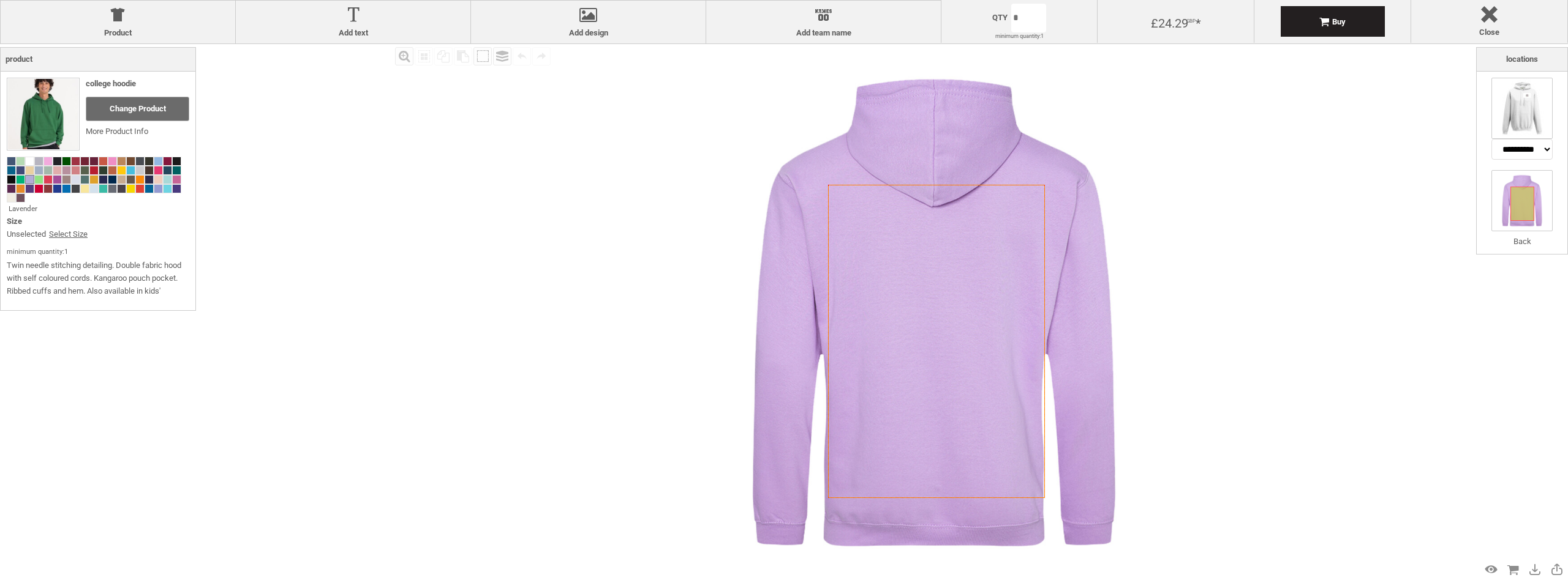
click at [1518, 100] on img at bounding box center [1522, 108] width 62 height 62
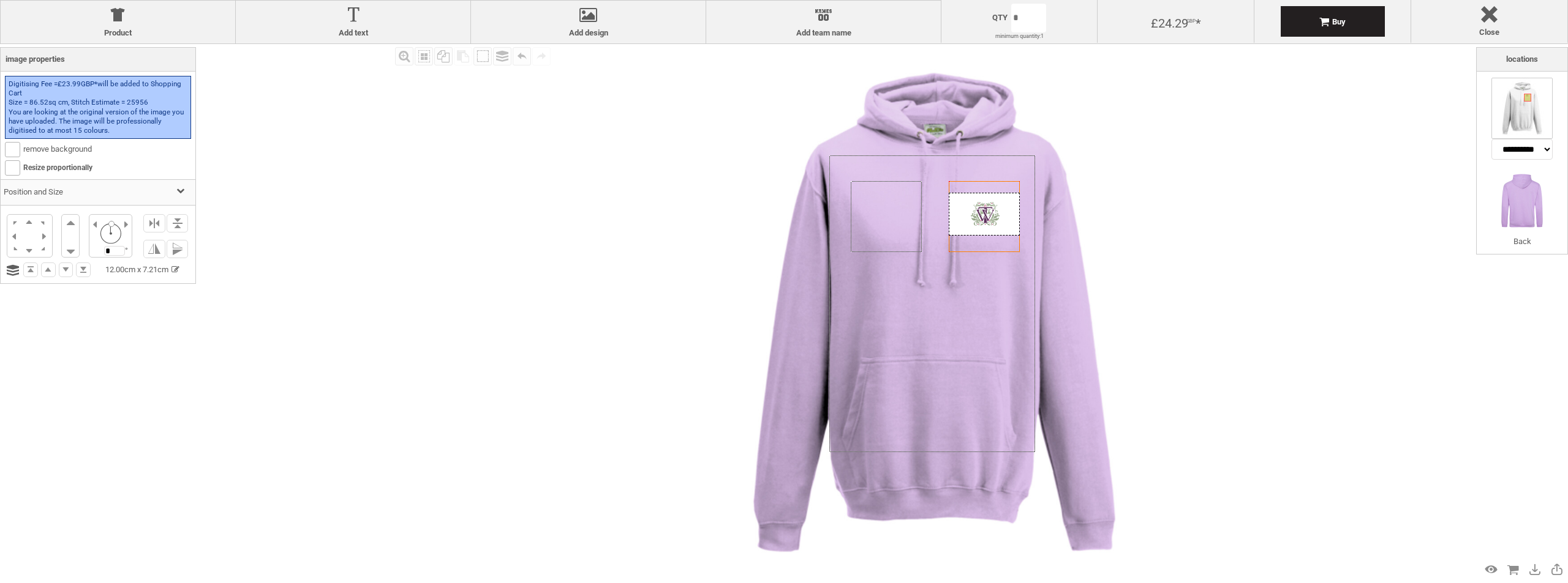
drag, startPoint x: 989, startPoint y: 204, endPoint x: 991, endPoint y: 216, distance: 12.2
click at [991, 216] on div at bounding box center [984, 214] width 71 height 43
click at [1533, 190] on img at bounding box center [1522, 201] width 62 height 62
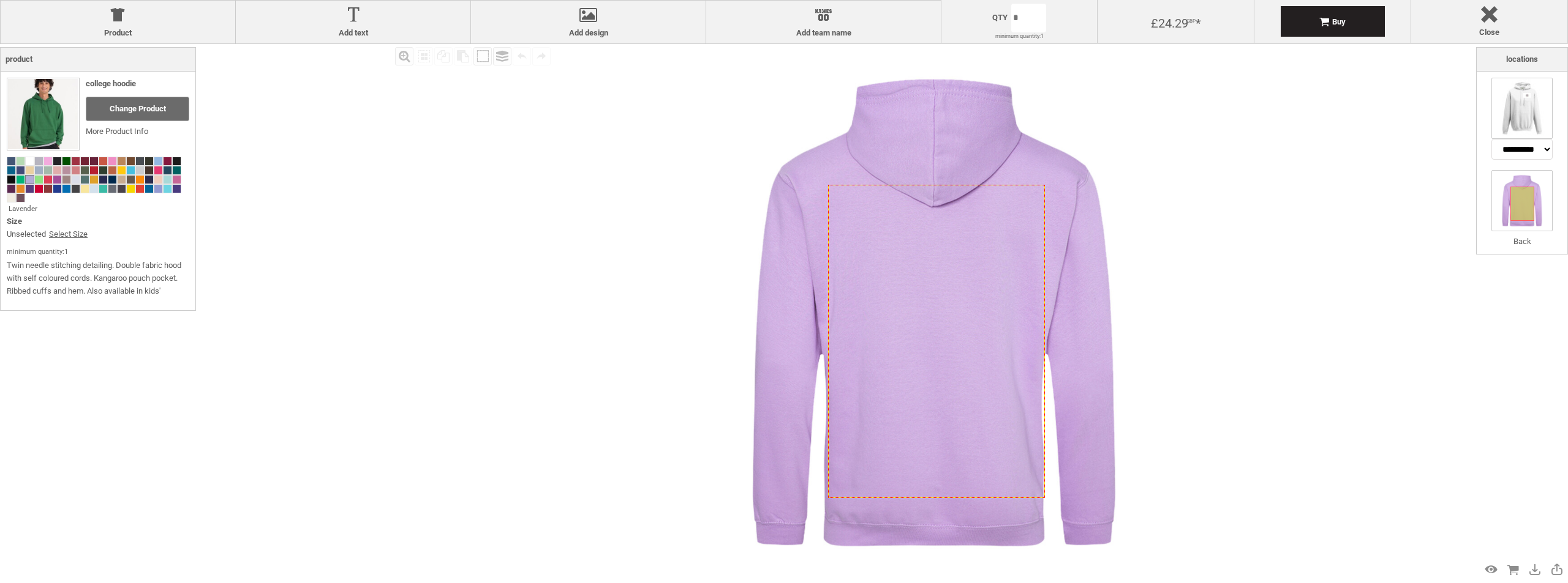
click at [1534, 91] on img at bounding box center [1522, 108] width 62 height 62
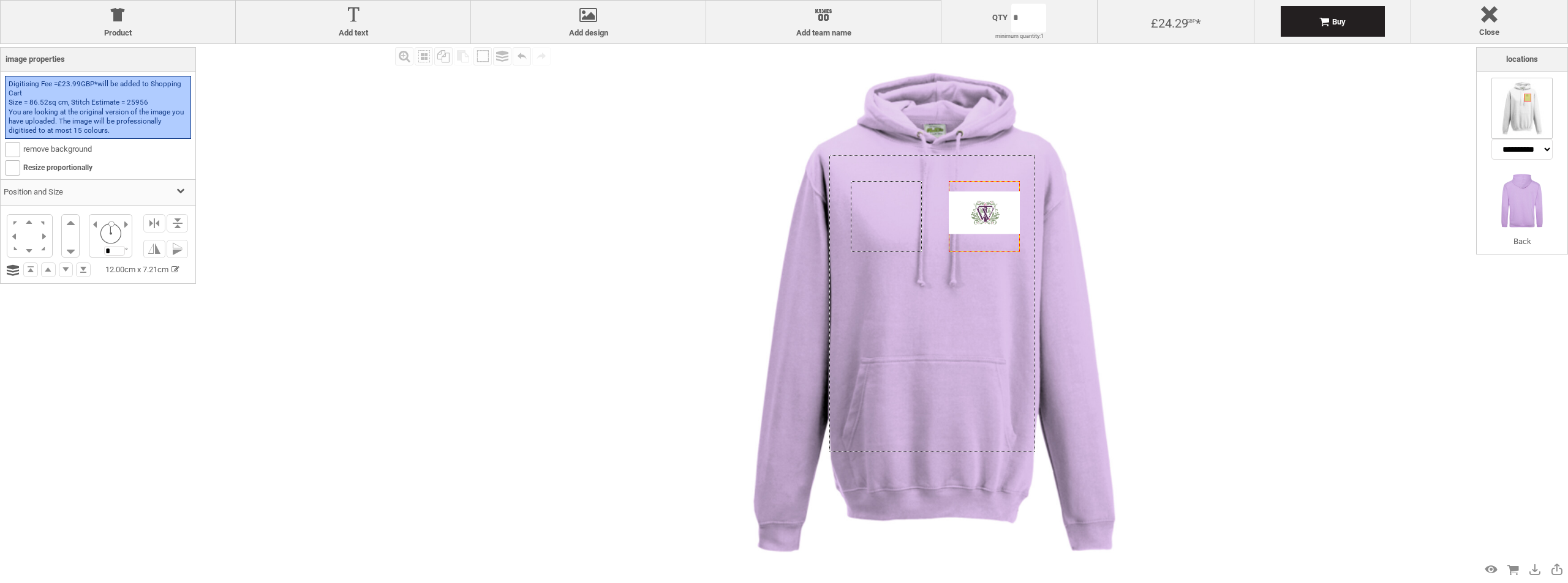
click at [987, 225] on div at bounding box center [984, 213] width 71 height 43
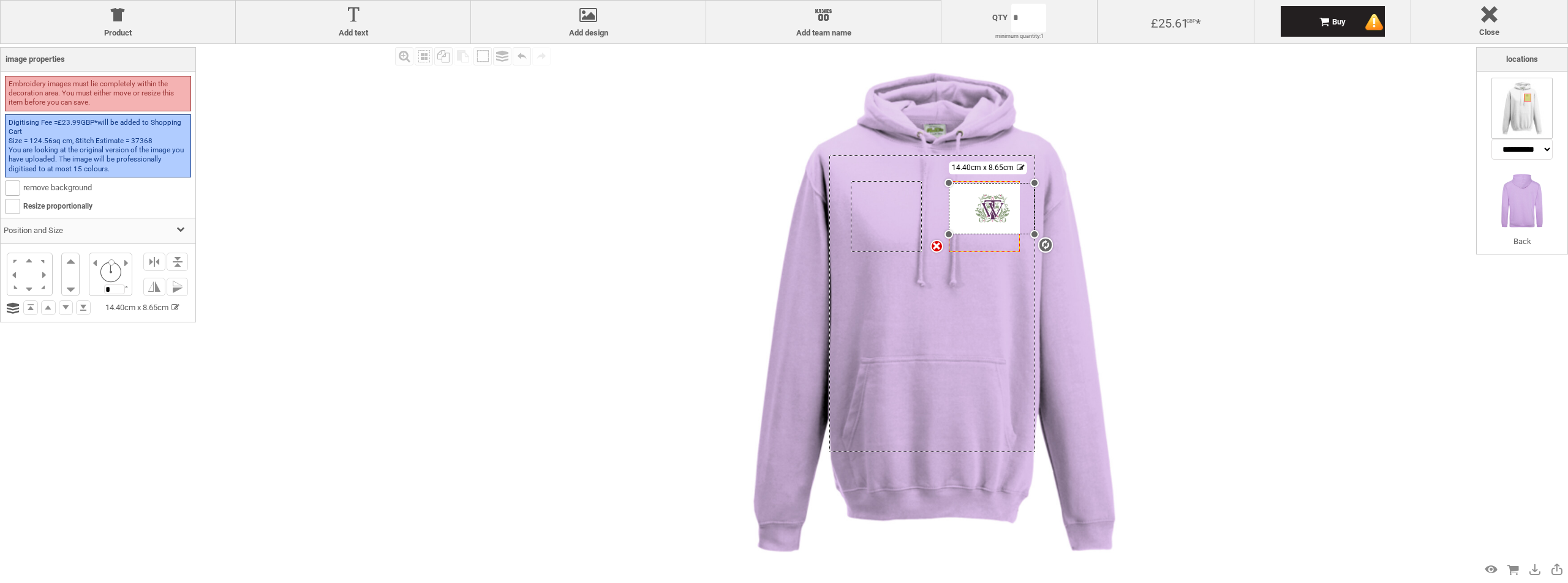
drag, startPoint x: 1019, startPoint y: 193, endPoint x: 1322, endPoint y: 181, distance: 303.2
click at [1340, 180] on div "Fill Background Zoom in Zoom out Select All Copy All Selected Paste Off On Grou…" at bounding box center [934, 313] width 1084 height 537
drag, startPoint x: 996, startPoint y: 209, endPoint x: 987, endPoint y: 215, distance: 10.8
click at [987, 215] on div at bounding box center [993, 213] width 89 height 54
drag, startPoint x: 995, startPoint y: 217, endPoint x: 963, endPoint y: 227, distance: 33.5
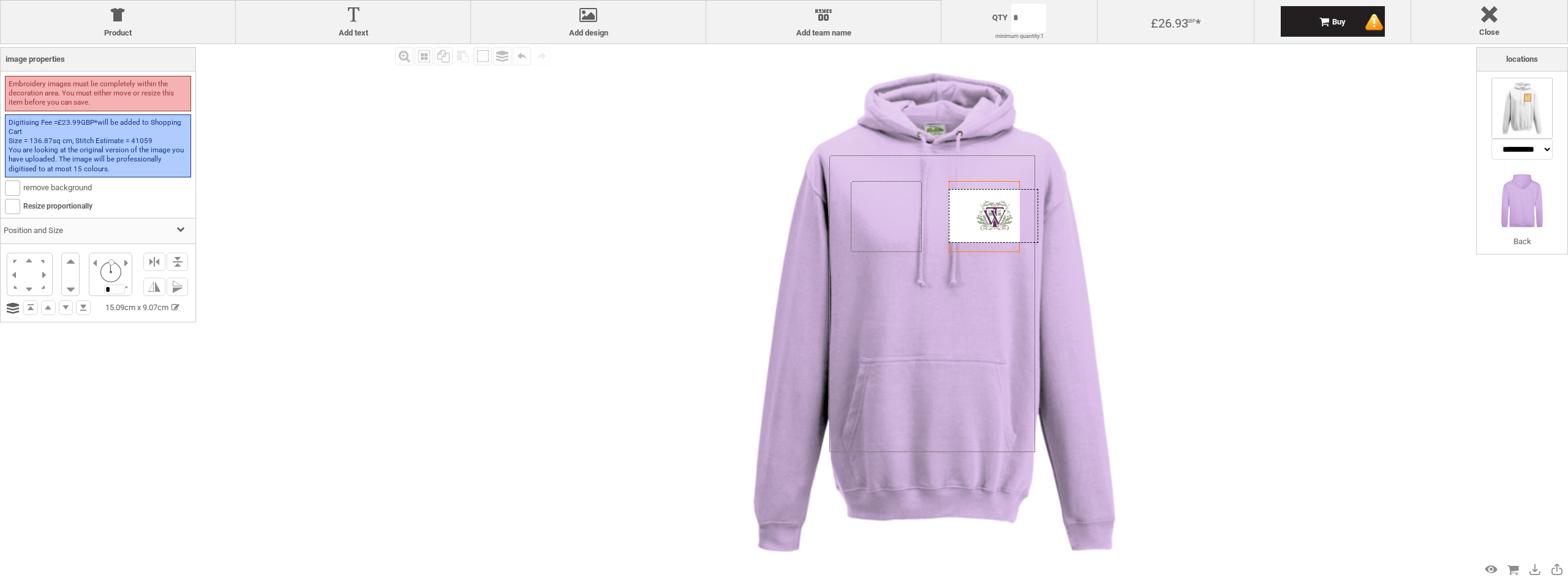
click at [983, 219] on div at bounding box center [993, 216] width 89 height 54
drag, startPoint x: 946, startPoint y: 241, endPoint x: 796, endPoint y: 250, distance: 150.3
click at [785, 253] on div "Created with [PERSON_NAME] 2.1.2 Created with [PERSON_NAME] 2.1.2 Created with …" at bounding box center [934, 313] width 538 height 537
drag, startPoint x: 991, startPoint y: 225, endPoint x: 964, endPoint y: 235, distance: 28.8
click at [940, 223] on div "Created with [PERSON_NAME] 2.1.2 Created with [PERSON_NAME] 2.1.2 Created with …" at bounding box center [934, 313] width 538 height 537
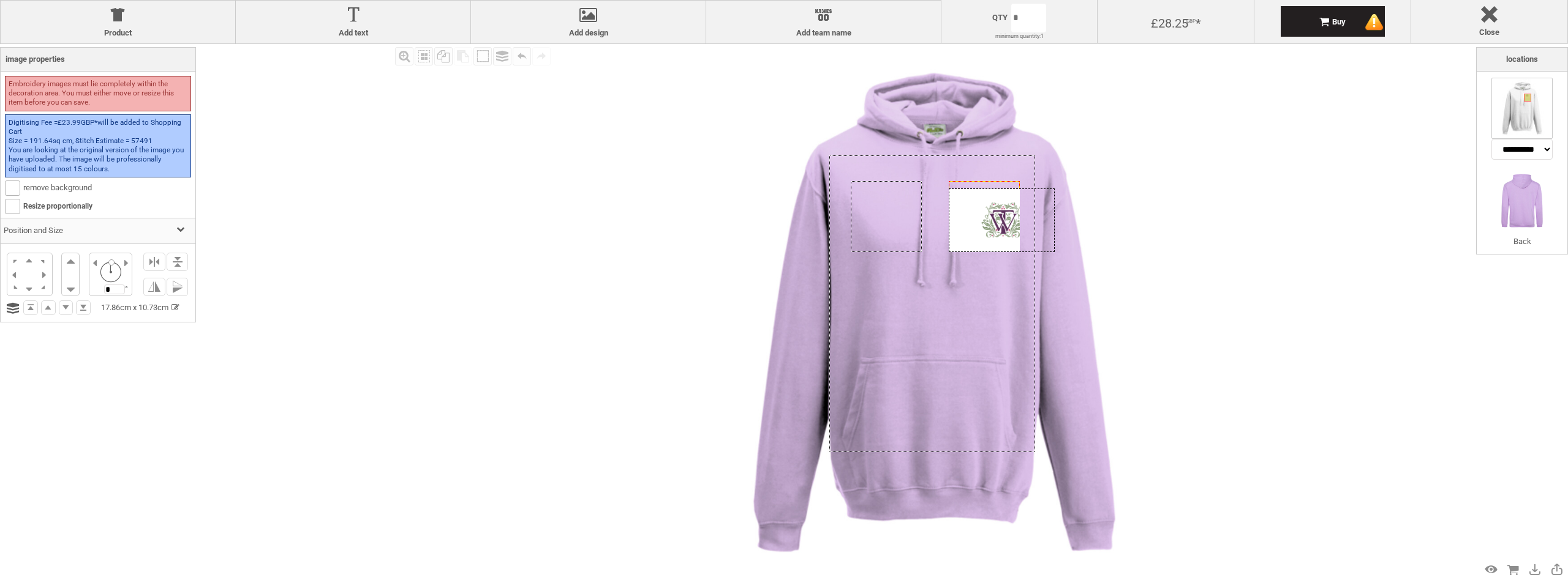
drag, startPoint x: 954, startPoint y: 246, endPoint x: 938, endPoint y: 251, distance: 16.8
click at [930, 251] on div "Created with [PERSON_NAME] 2.1.2 Created with [PERSON_NAME] 2.1.2 Created with …" at bounding box center [934, 313] width 538 height 537
drag, startPoint x: 1061, startPoint y: 264, endPoint x: 1024, endPoint y: 253, distance: 38.6
type input "*"
drag, startPoint x: 977, startPoint y: 215, endPoint x: 951, endPoint y: 217, distance: 26.1
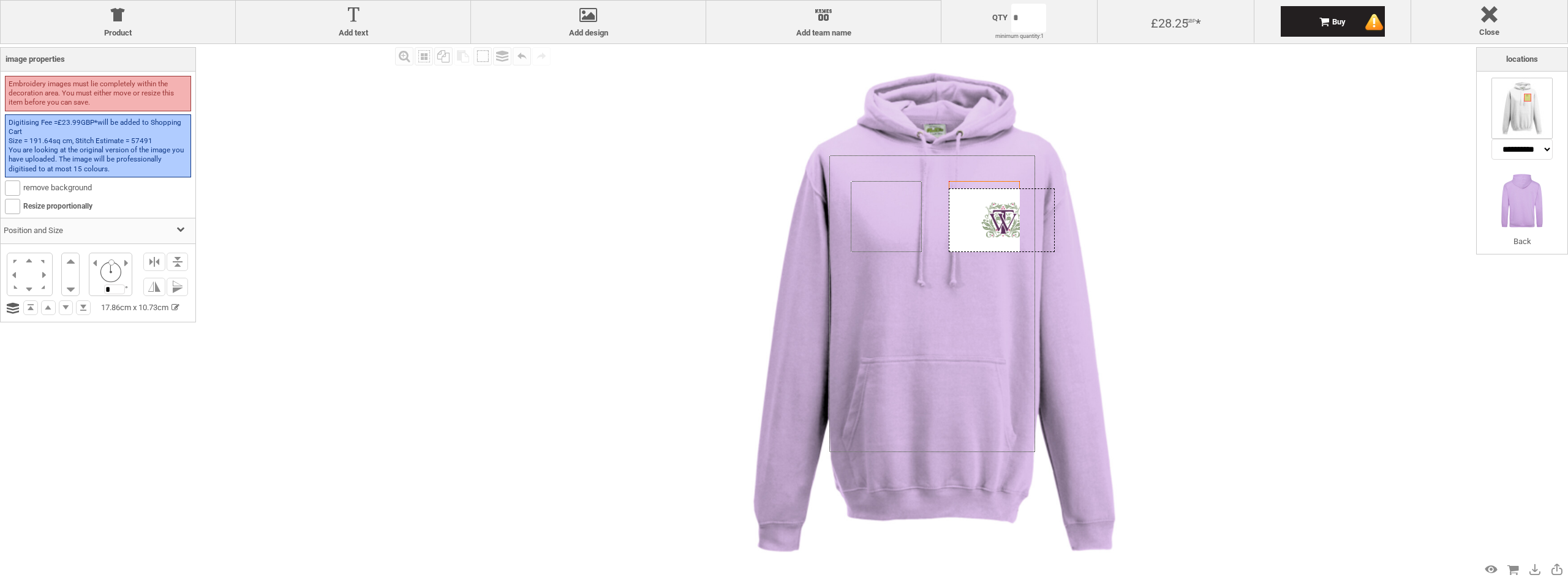
click at [951, 217] on div at bounding box center [1001, 220] width 106 height 64
drag, startPoint x: 947, startPoint y: 249, endPoint x: 836, endPoint y: 267, distance: 112.4
click at [836, 267] on div "Created with [PERSON_NAME] 2.1.2 Created with [PERSON_NAME] 2.1.2 Created with …" at bounding box center [934, 313] width 538 height 537
drag, startPoint x: 1054, startPoint y: 186, endPoint x: 1022, endPoint y: 193, distance: 32.8
click at [1051, 173] on div "settings 26.44cm x 15.89cm" at bounding box center [1002, 220] width 157 height 94
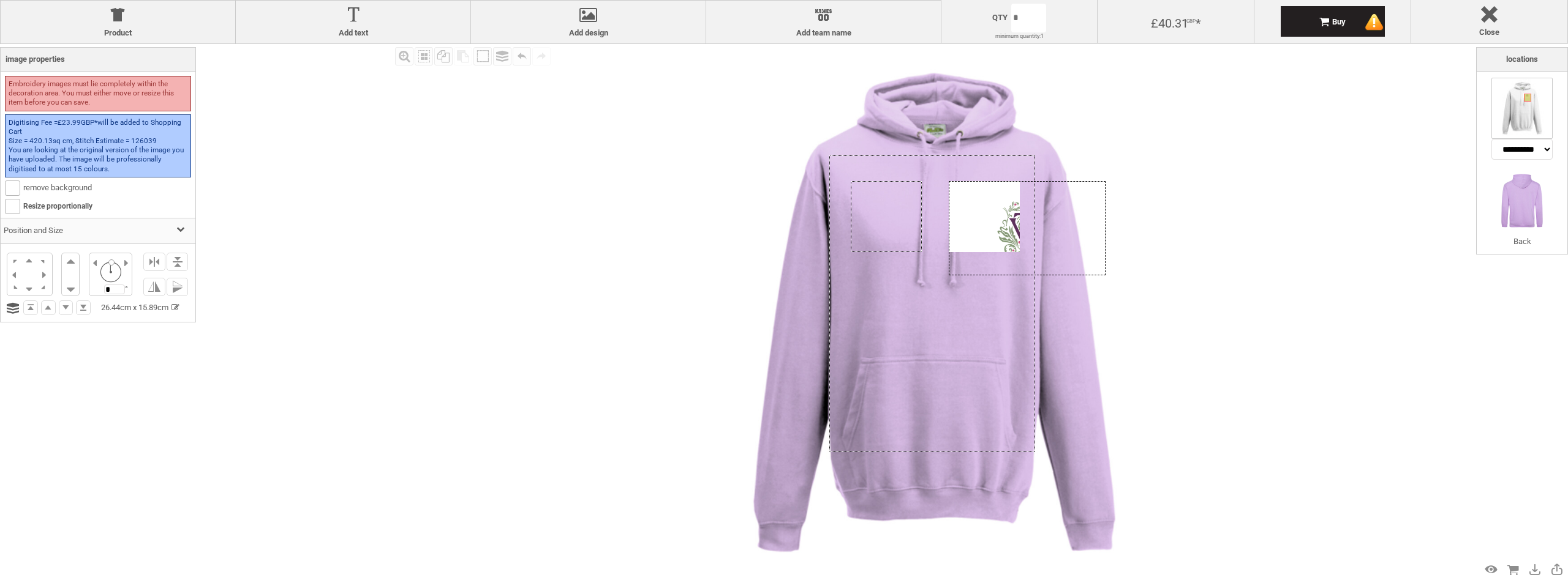
drag, startPoint x: 995, startPoint y: 211, endPoint x: 967, endPoint y: 213, distance: 28.1
click at [967, 213] on div at bounding box center [1027, 228] width 157 height 94
click at [985, 226] on div "settings 26.44cm x 15.89cm" at bounding box center [1027, 228] width 157 height 94
click at [985, 225] on div "settings 26.44cm x 15.89cm" at bounding box center [1027, 228] width 157 height 94
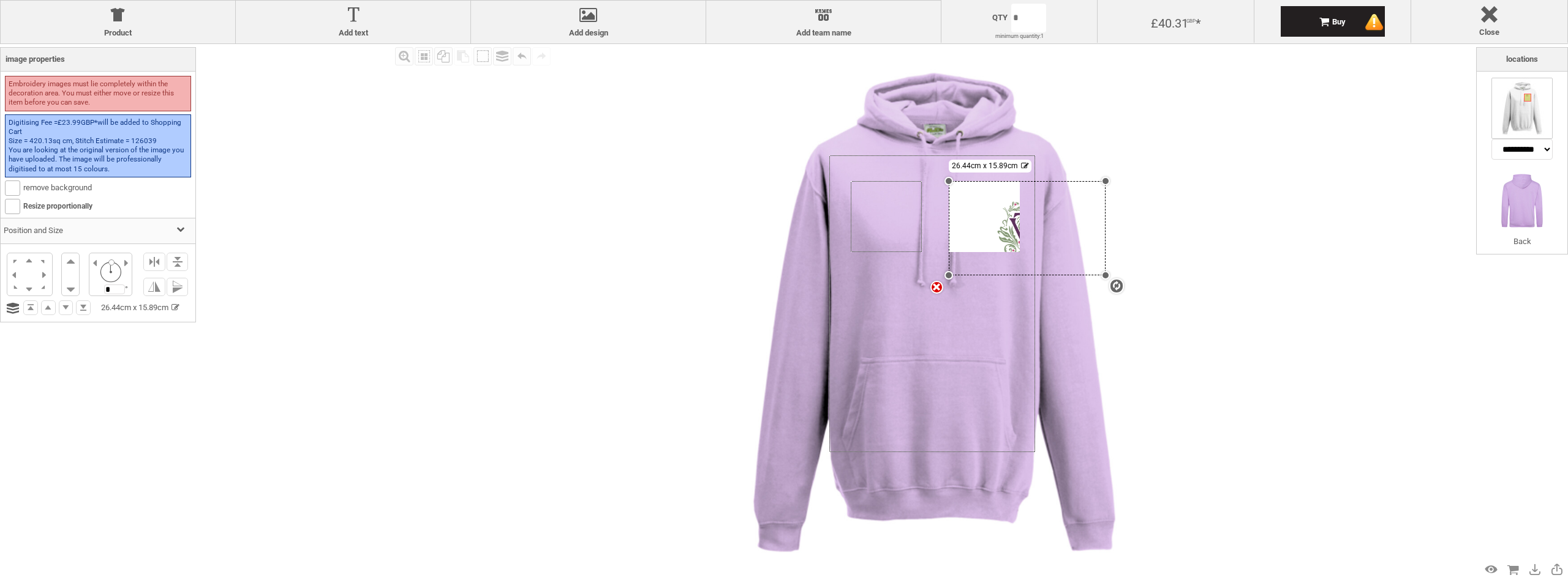
click at [985, 225] on div "settings 26.44cm x 15.89cm" at bounding box center [1027, 228] width 157 height 94
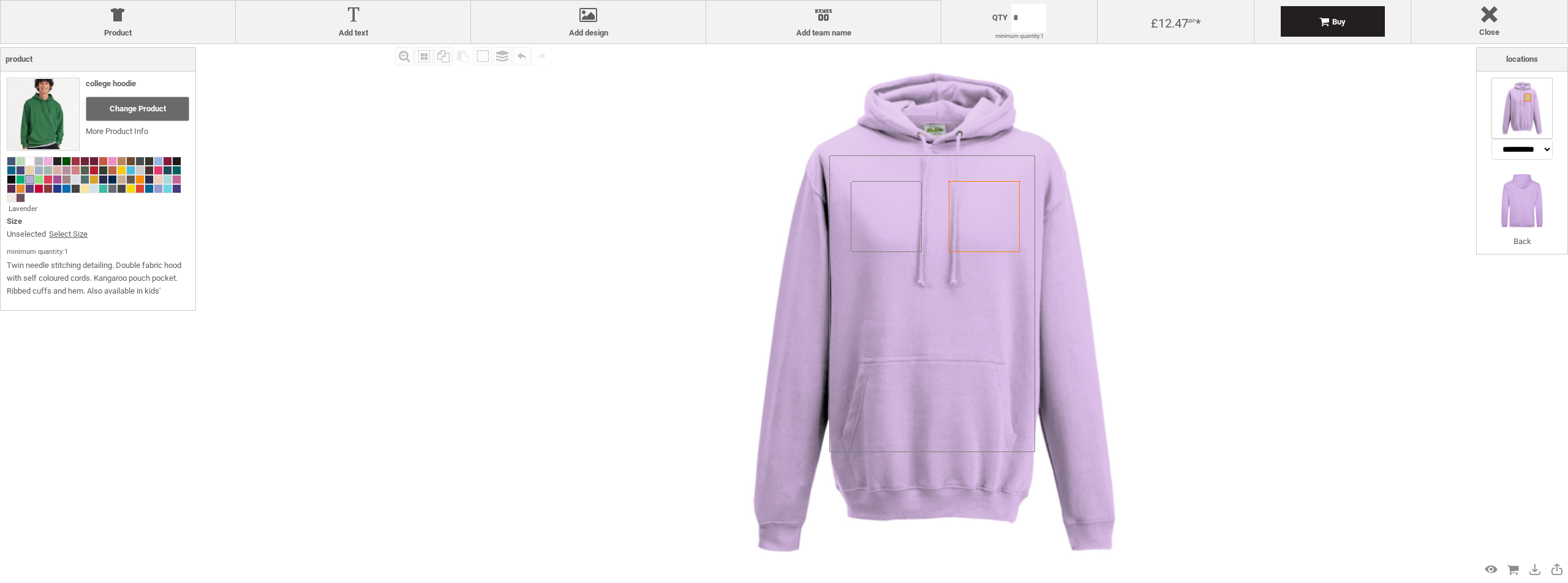
click at [989, 221] on icon "Created with [PERSON_NAME] 2.1.2" at bounding box center [984, 217] width 71 height 71
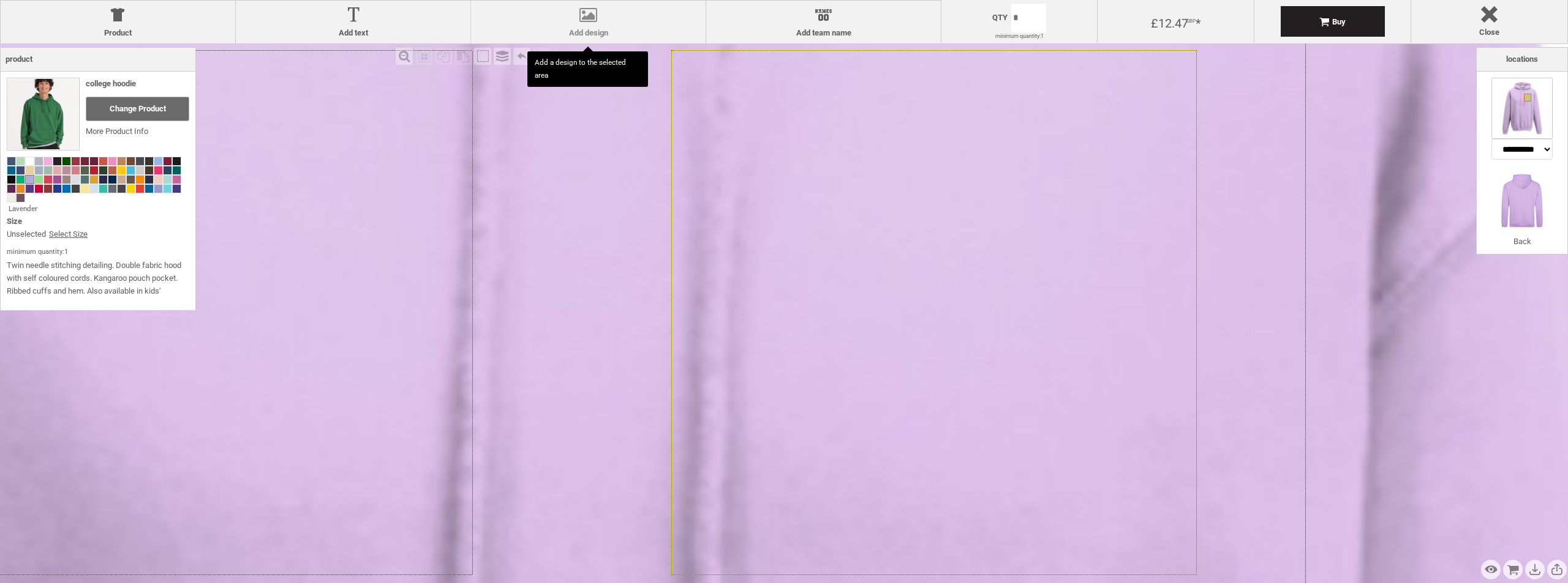
click at [572, 7] on div "Add design Add design" at bounding box center [588, 22] width 235 height 43
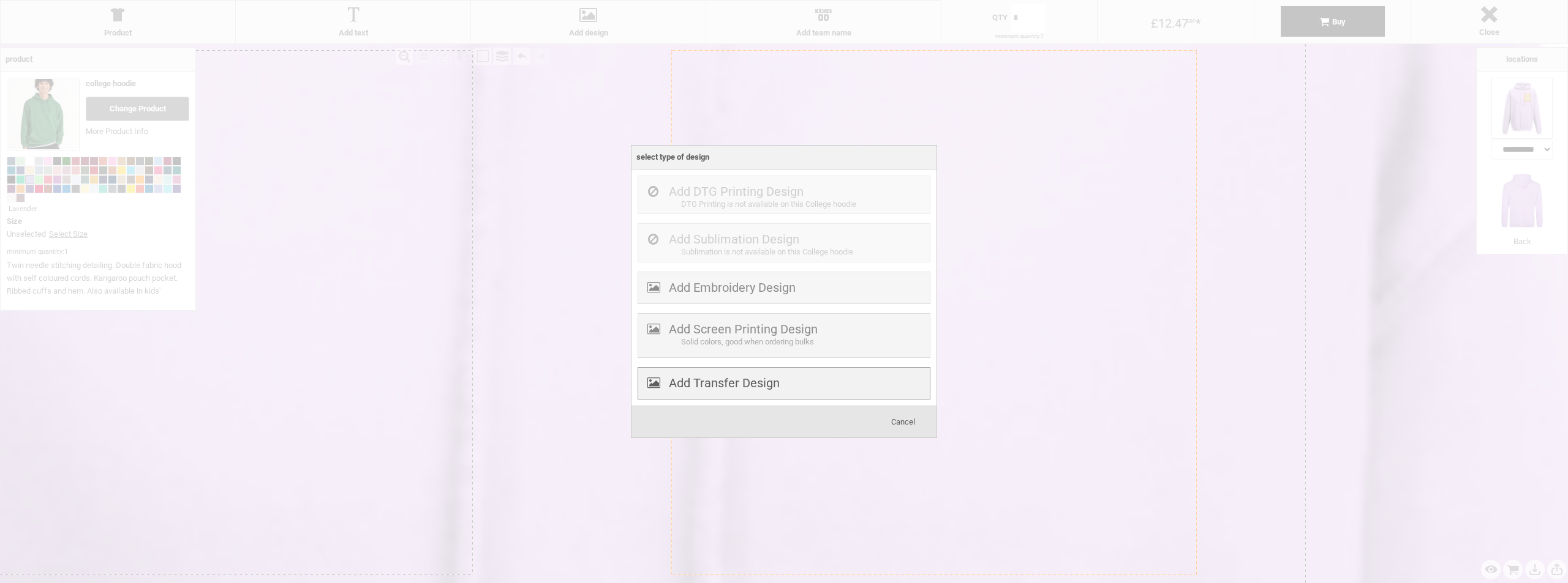
click at [746, 393] on div "Add Transfer Design" at bounding box center [784, 383] width 293 height 33
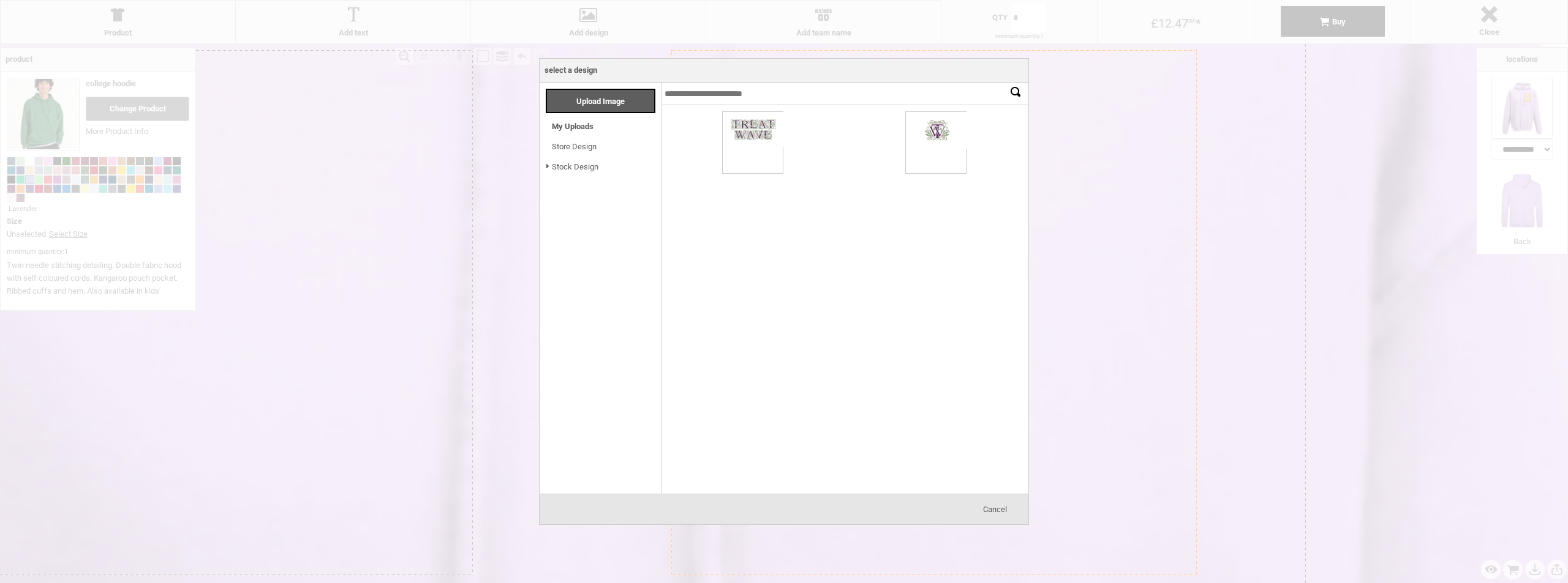
click at [1004, 516] on div "Cancel" at bounding box center [994, 510] width 62 height 25
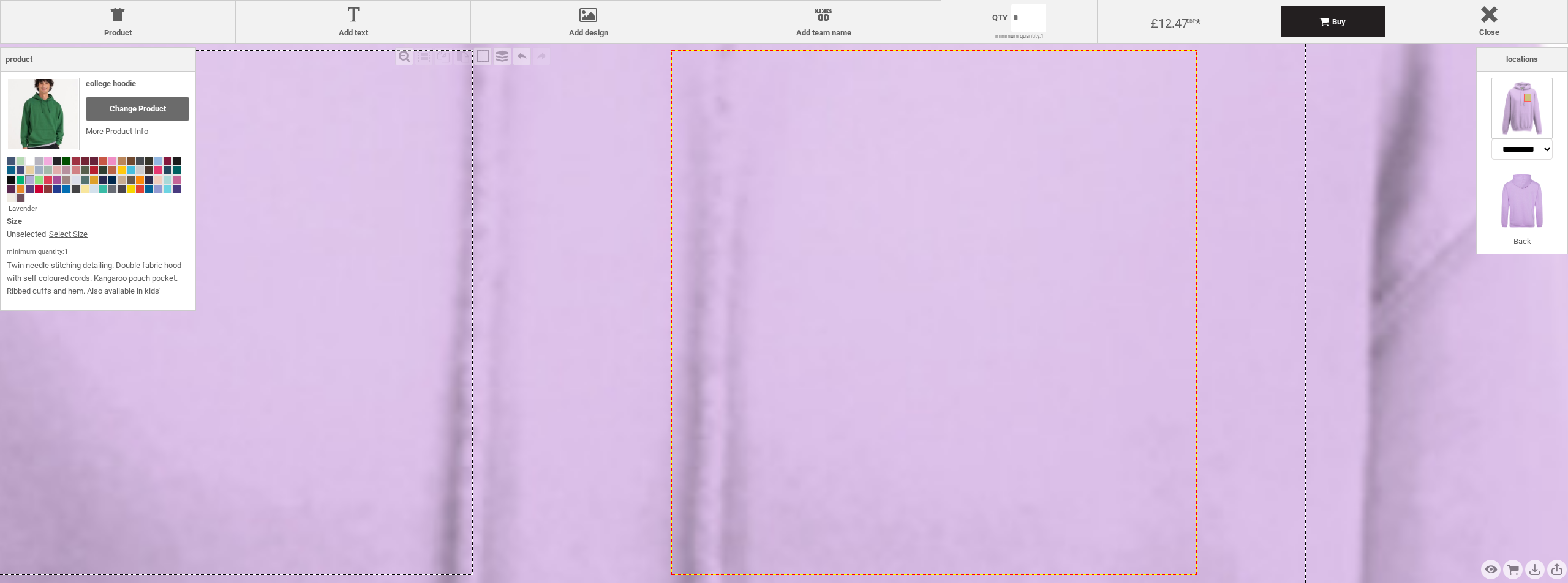
click at [983, 409] on icon "Created with [PERSON_NAME] 2.1.2" at bounding box center [933, 312] width 525 height 525
click at [617, 10] on div at bounding box center [588, 17] width 222 height 22
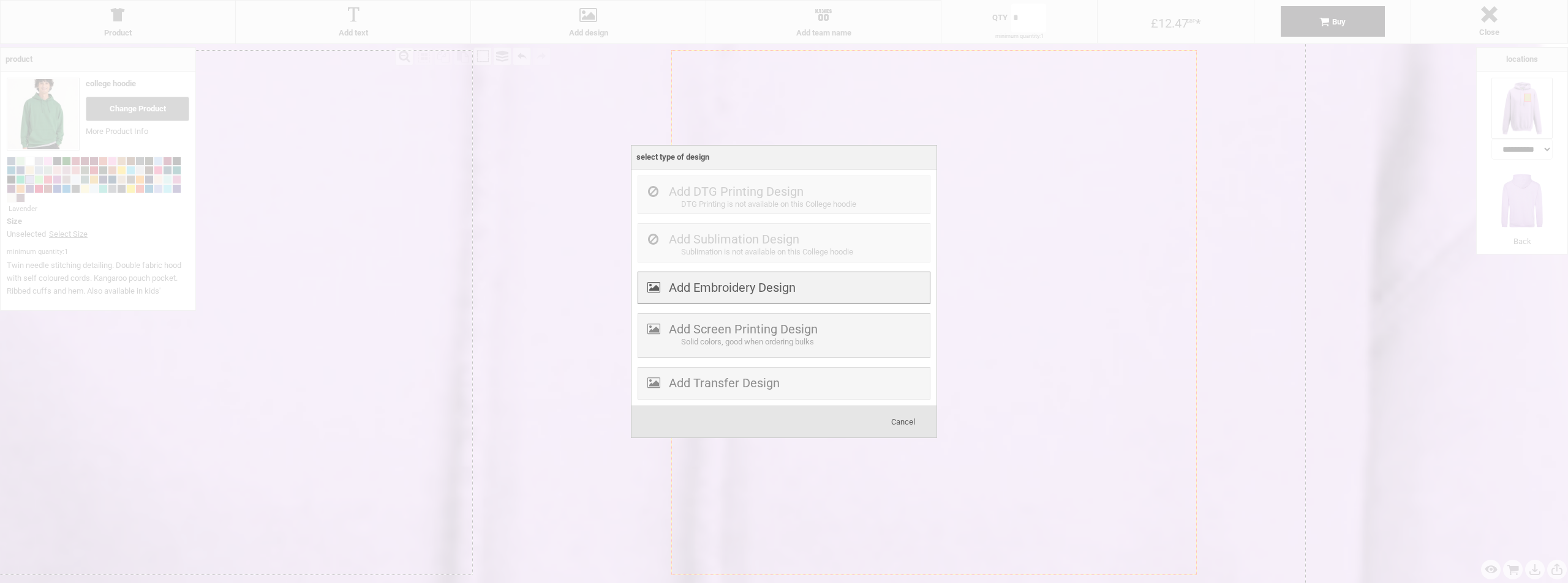
click at [776, 284] on label "Add Embroidery Design" at bounding box center [732, 288] width 127 height 14
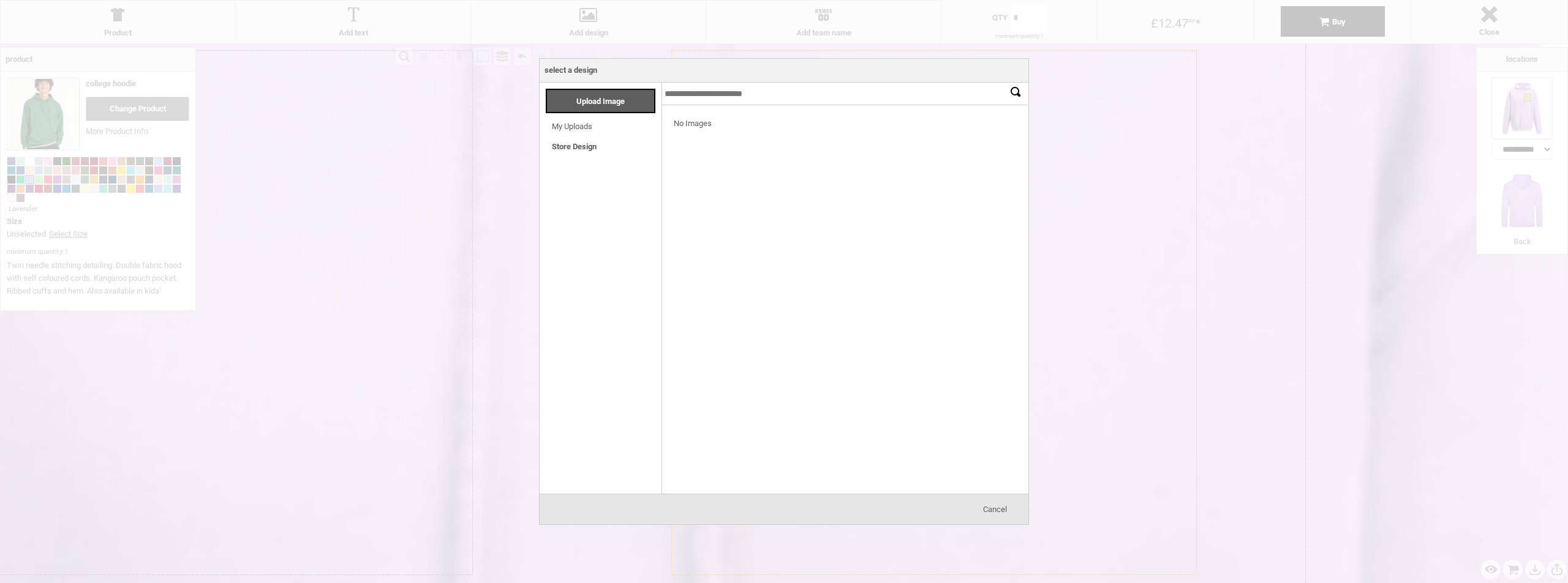
click at [591, 144] on link "Store Design" at bounding box center [574, 146] width 45 height 9
click at [620, 109] on div "Upload Image" at bounding box center [600, 101] width 109 height 25
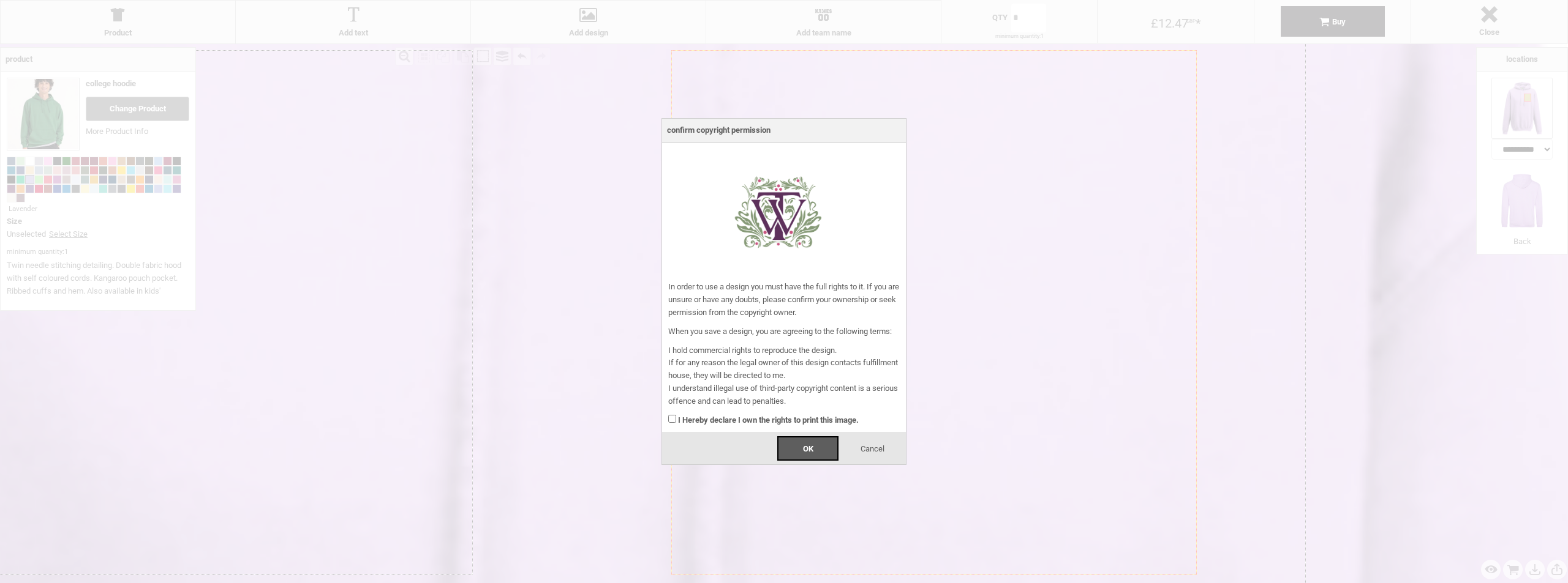
click at [698, 420] on strong "I Hereby declare I own the rights to print this image." at bounding box center [768, 420] width 180 height 9
click at [804, 445] on span "OK" at bounding box center [808, 449] width 10 height 9
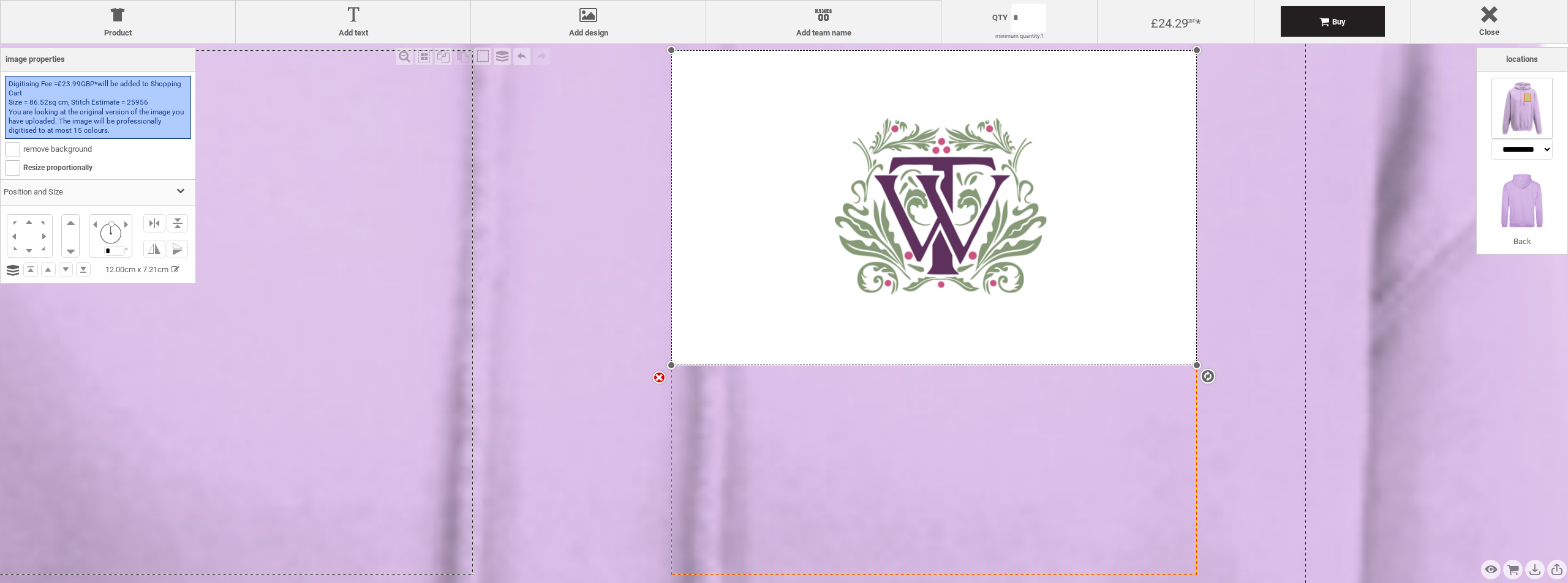
click at [1523, 208] on img at bounding box center [1522, 201] width 62 height 62
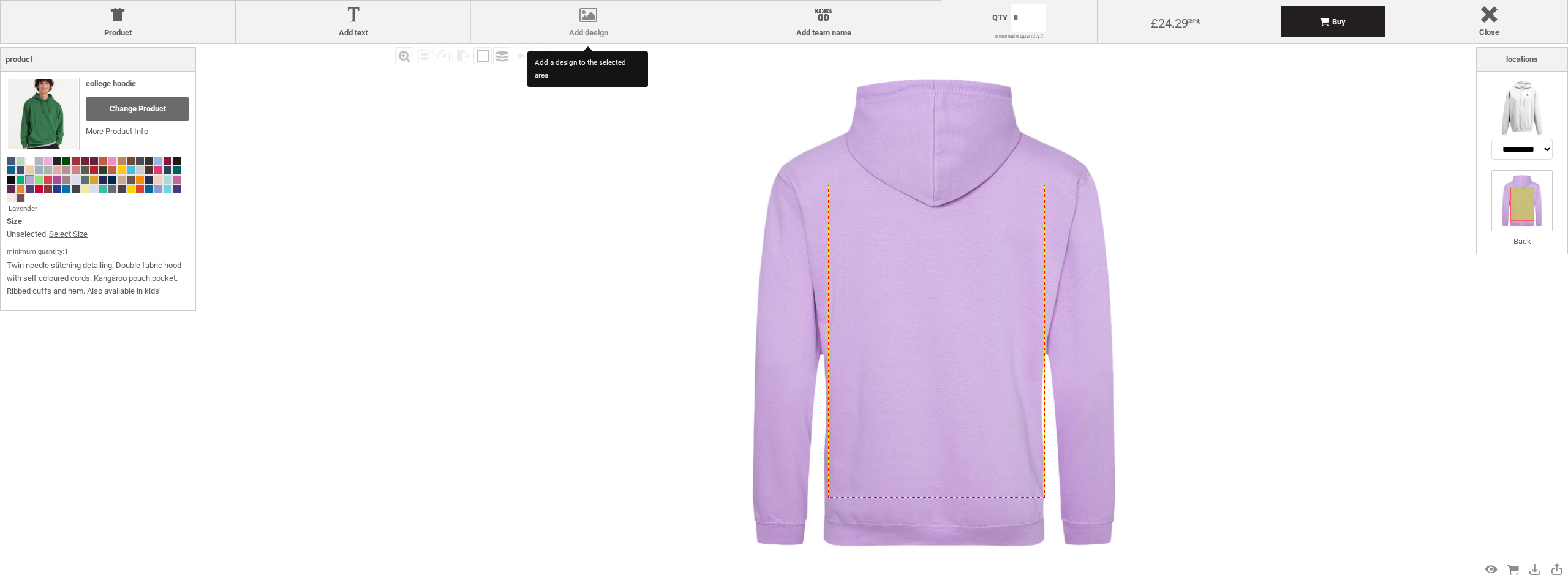
click at [613, 16] on div at bounding box center [588, 17] width 222 height 22
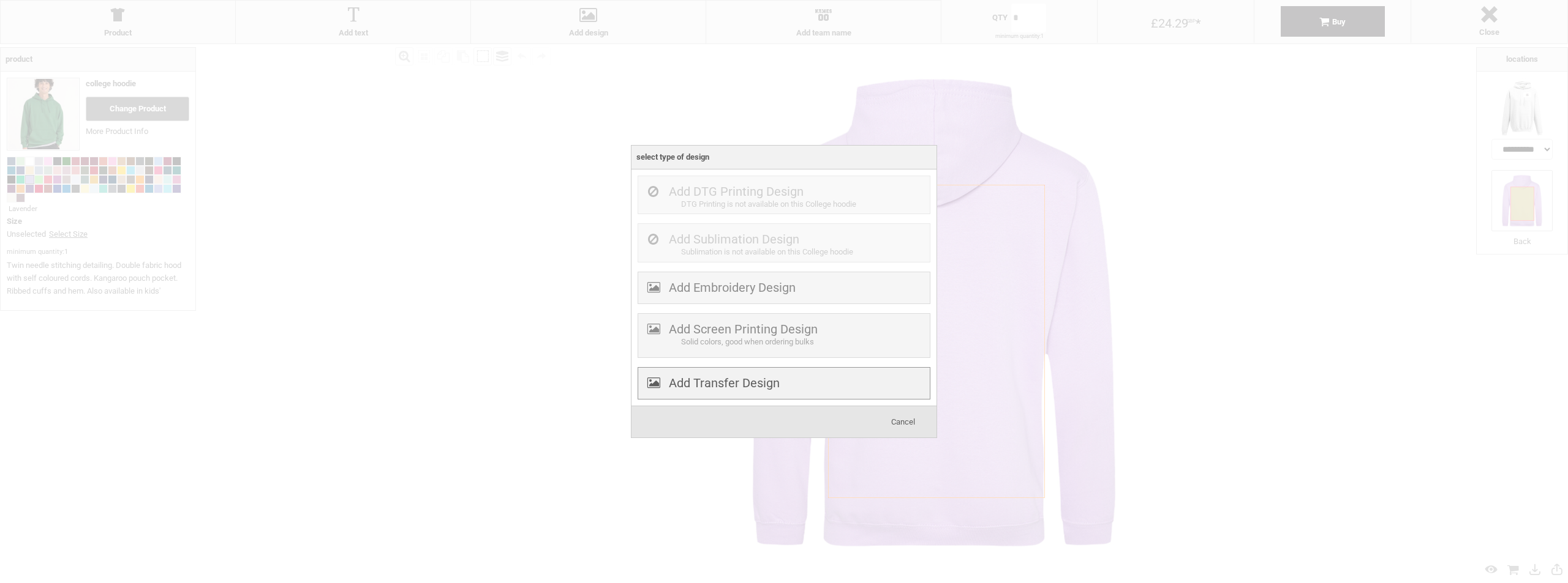
click at [772, 385] on label "Add Transfer Design" at bounding box center [724, 383] width 111 height 14
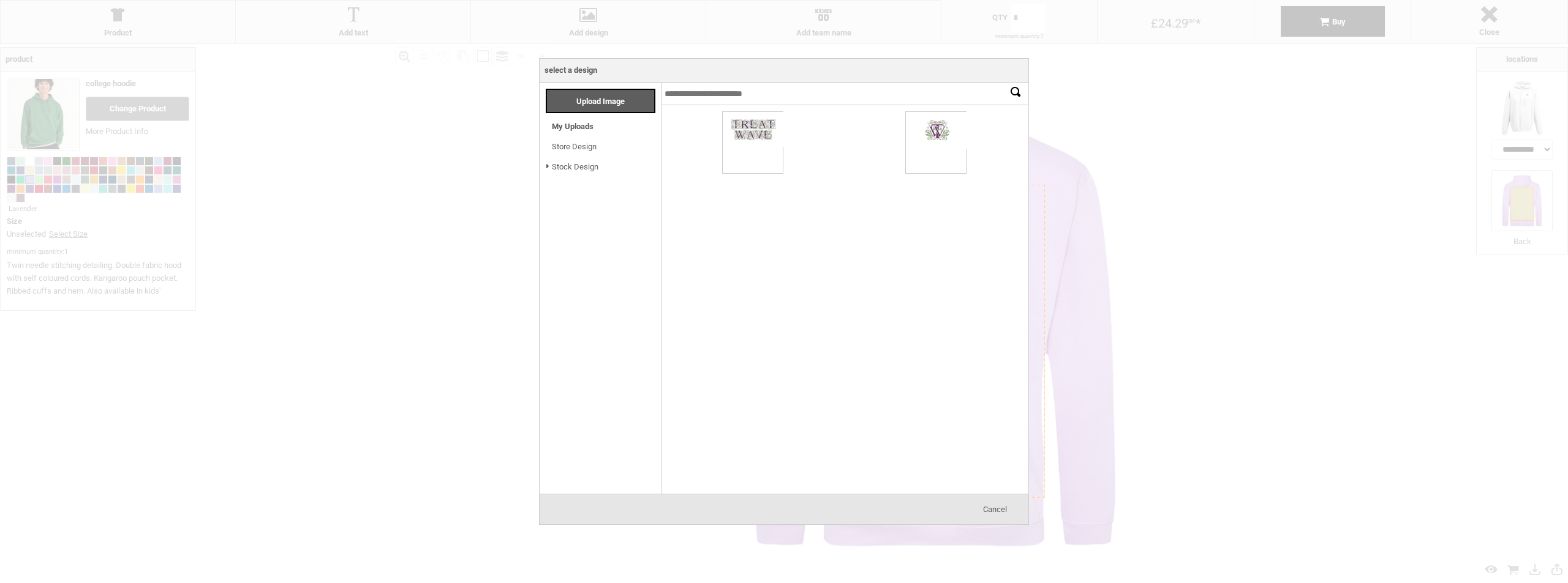
click at [998, 505] on div "Cancel" at bounding box center [994, 510] width 62 height 25
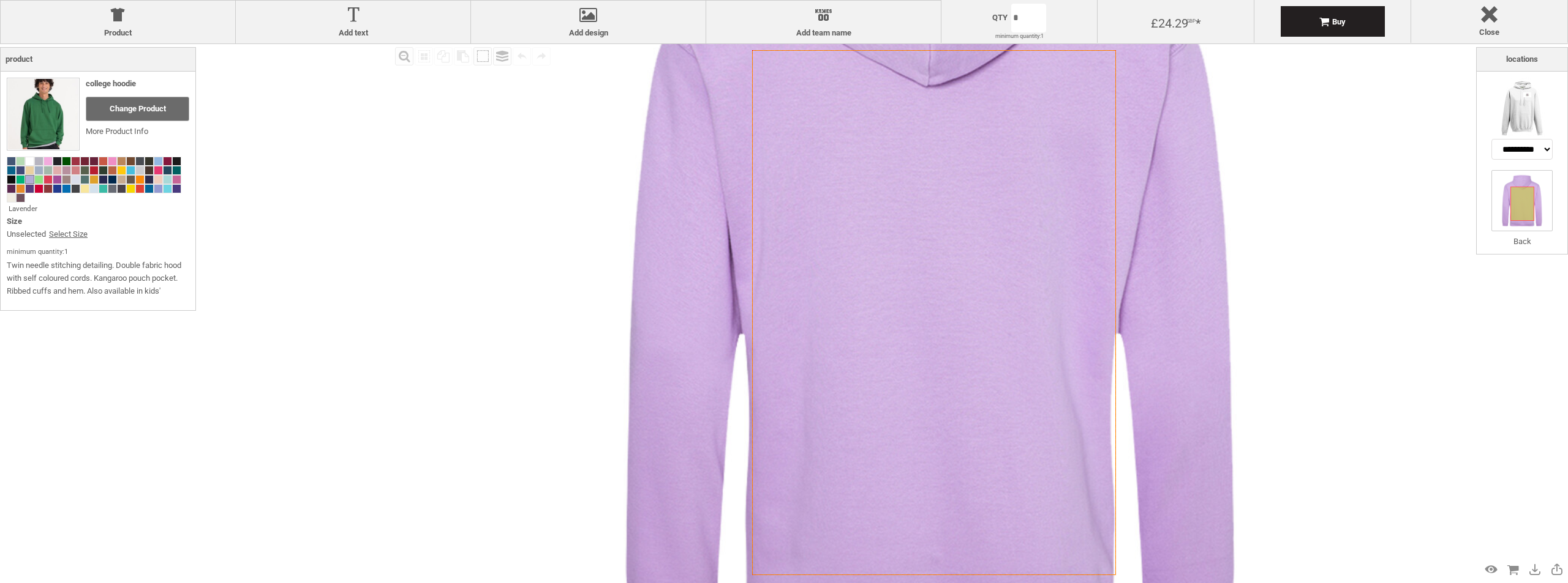
click at [928, 310] on icon "Created with [PERSON_NAME] 2.1.2" at bounding box center [934, 312] width 364 height 525
click at [861, 215] on icon "Created with [PERSON_NAME] 2.1.2" at bounding box center [934, 312] width 364 height 525
click at [911, 157] on icon "Created with [PERSON_NAME] 2.1.2" at bounding box center [934, 312] width 364 height 525
click at [1508, 204] on img at bounding box center [1522, 201] width 62 height 62
click at [1510, 91] on img at bounding box center [1522, 108] width 62 height 62
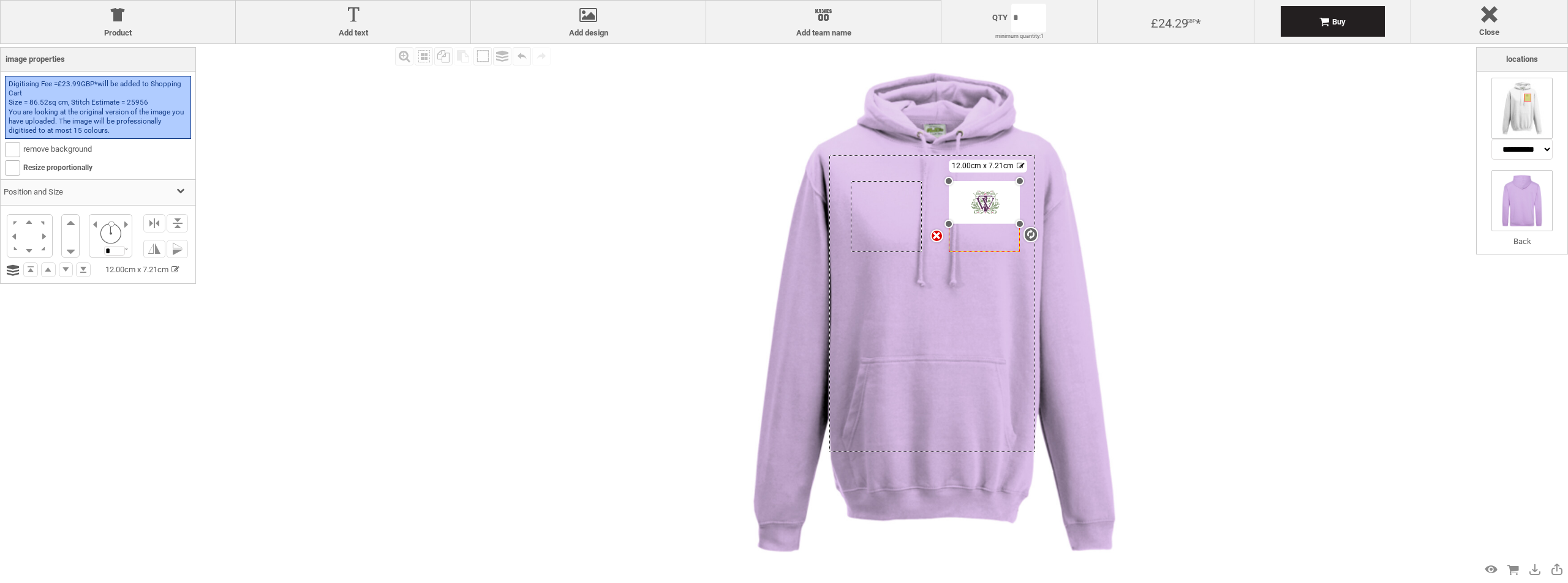
click at [1522, 226] on img at bounding box center [1522, 201] width 62 height 62
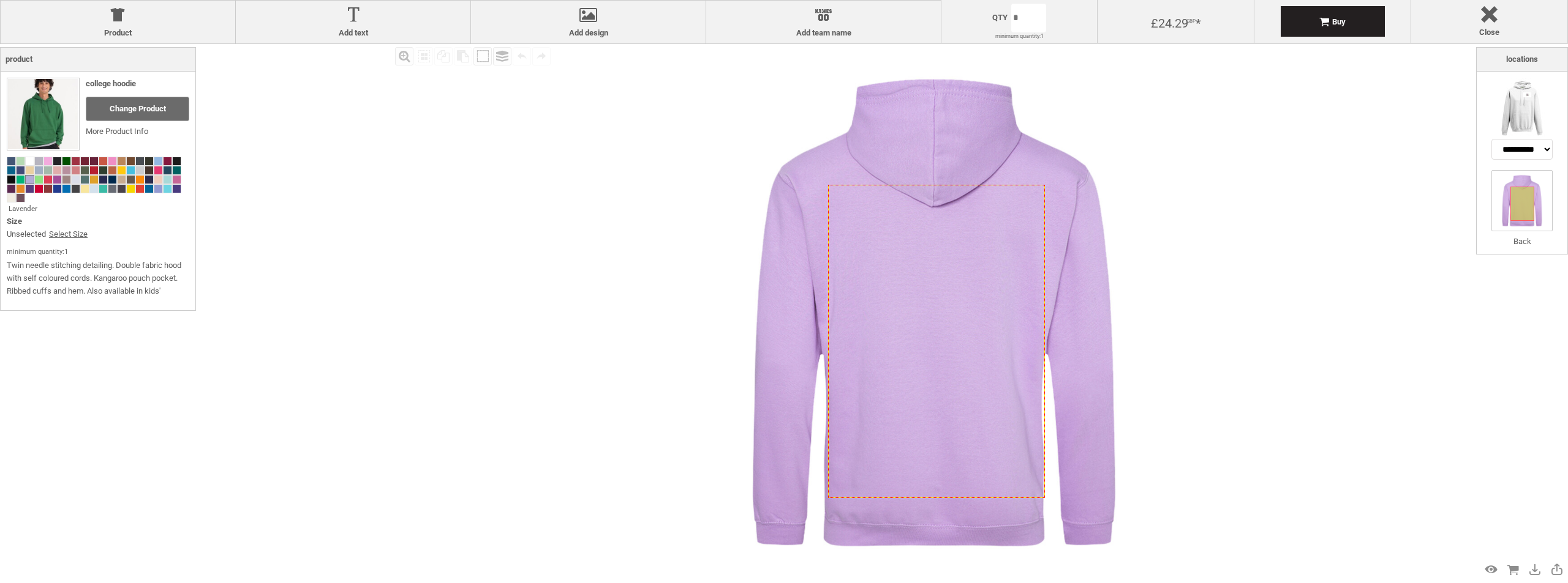
click at [918, 211] on icon "Created with [PERSON_NAME] 2.1.2" at bounding box center [936, 341] width 217 height 313
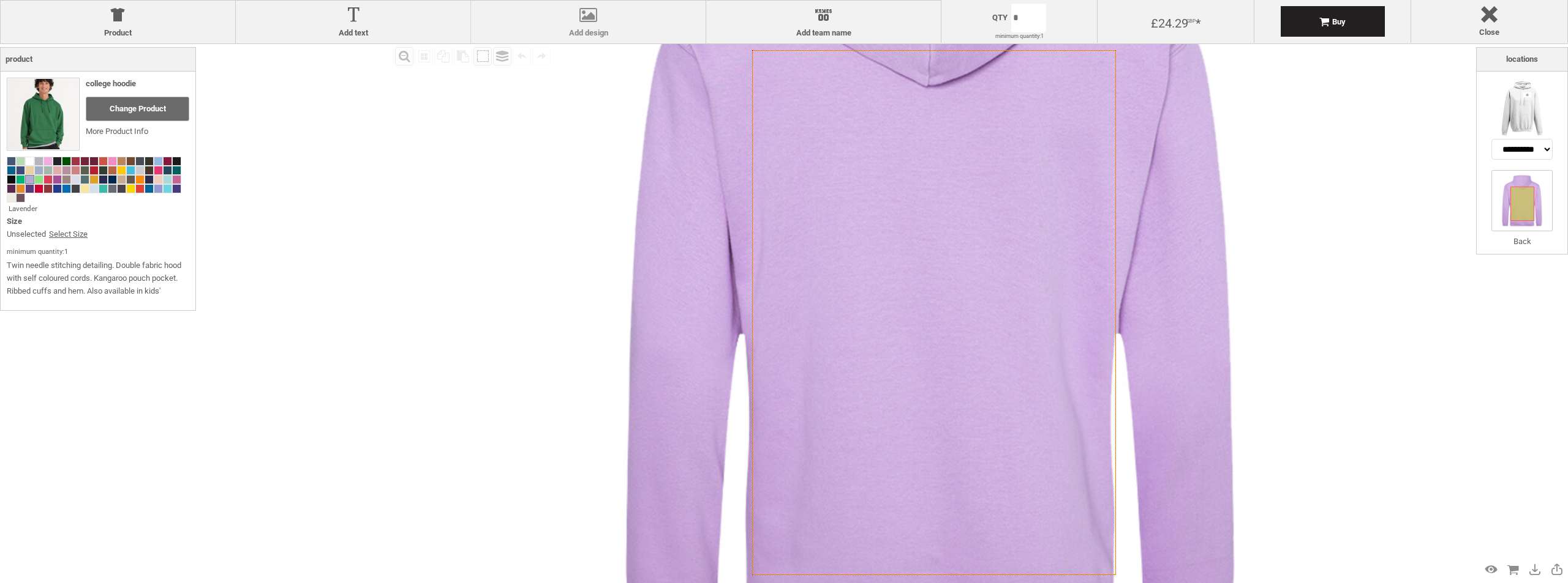
click at [593, 15] on div at bounding box center [588, 17] width 222 height 22
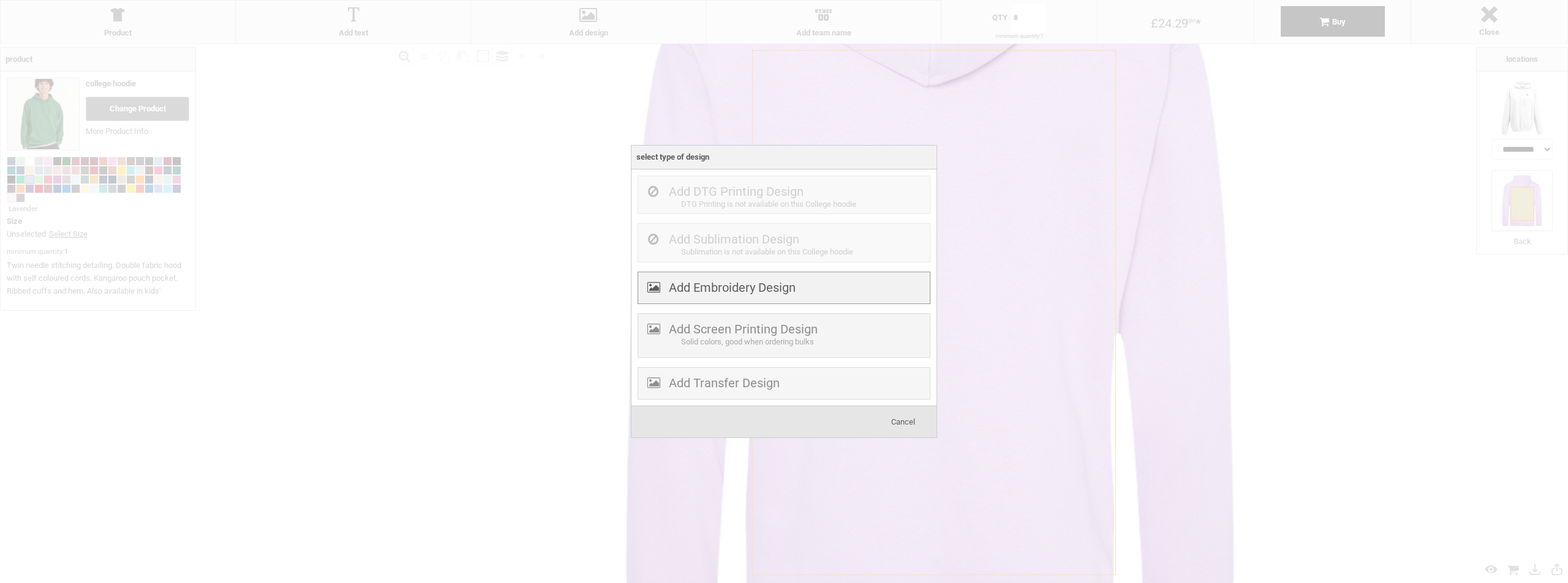
click at [776, 292] on label "Add Embroidery Design" at bounding box center [732, 288] width 127 height 14
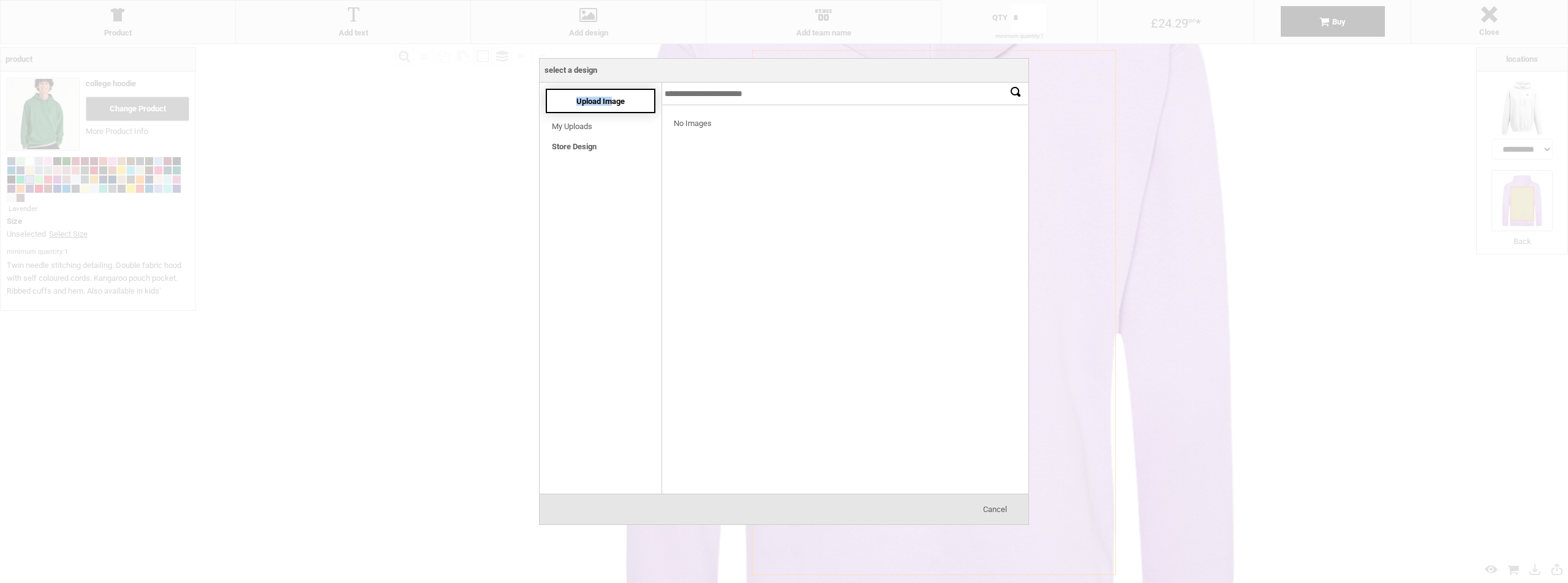
click at [611, 97] on span "Upload Image" at bounding box center [600, 101] width 49 height 9
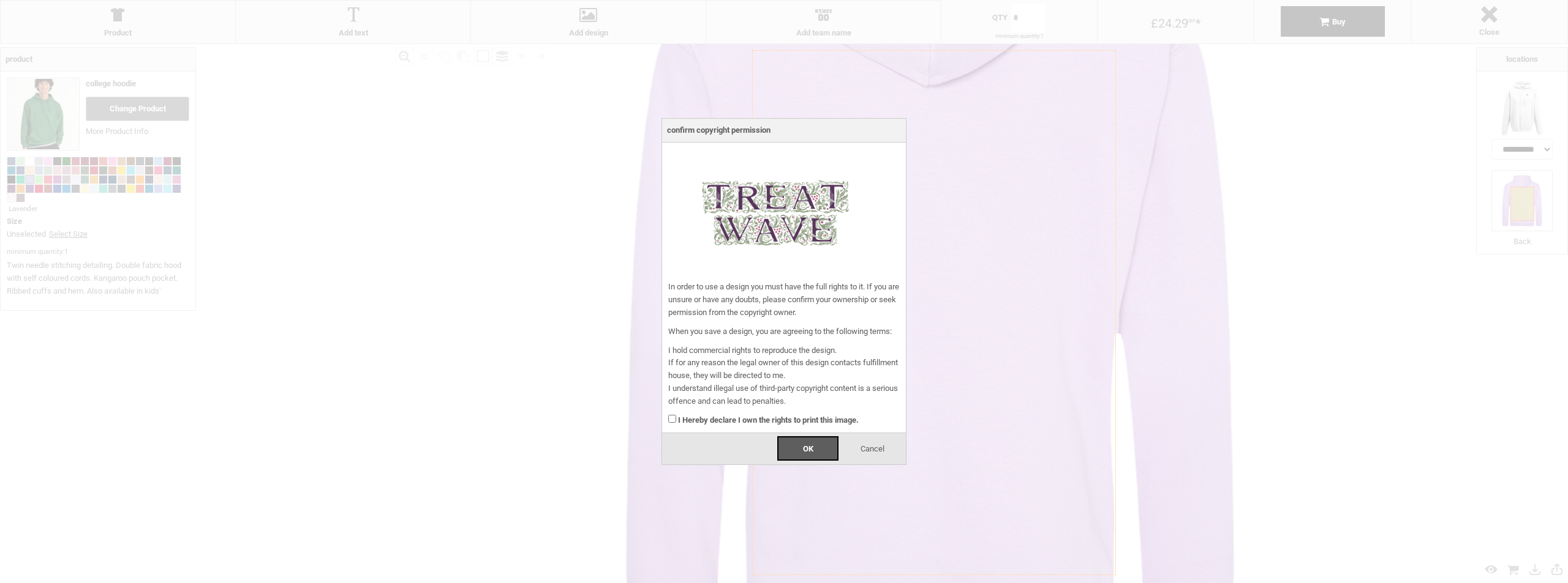
click at [685, 419] on strong "I Hereby declare I own the rights to print this image." at bounding box center [768, 420] width 180 height 9
click at [799, 453] on div "OK" at bounding box center [808, 449] width 62 height 25
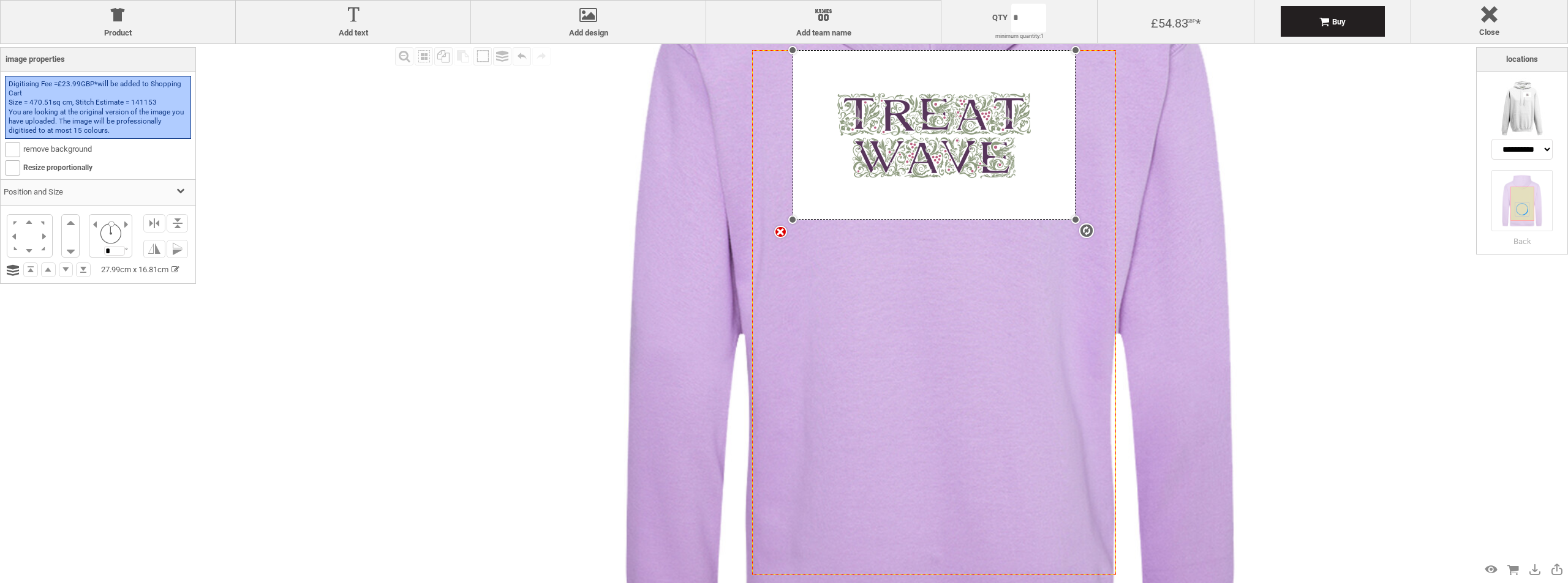
click at [985, 176] on div "settings 27.99cm x 16.81cm" at bounding box center [934, 135] width 283 height 169
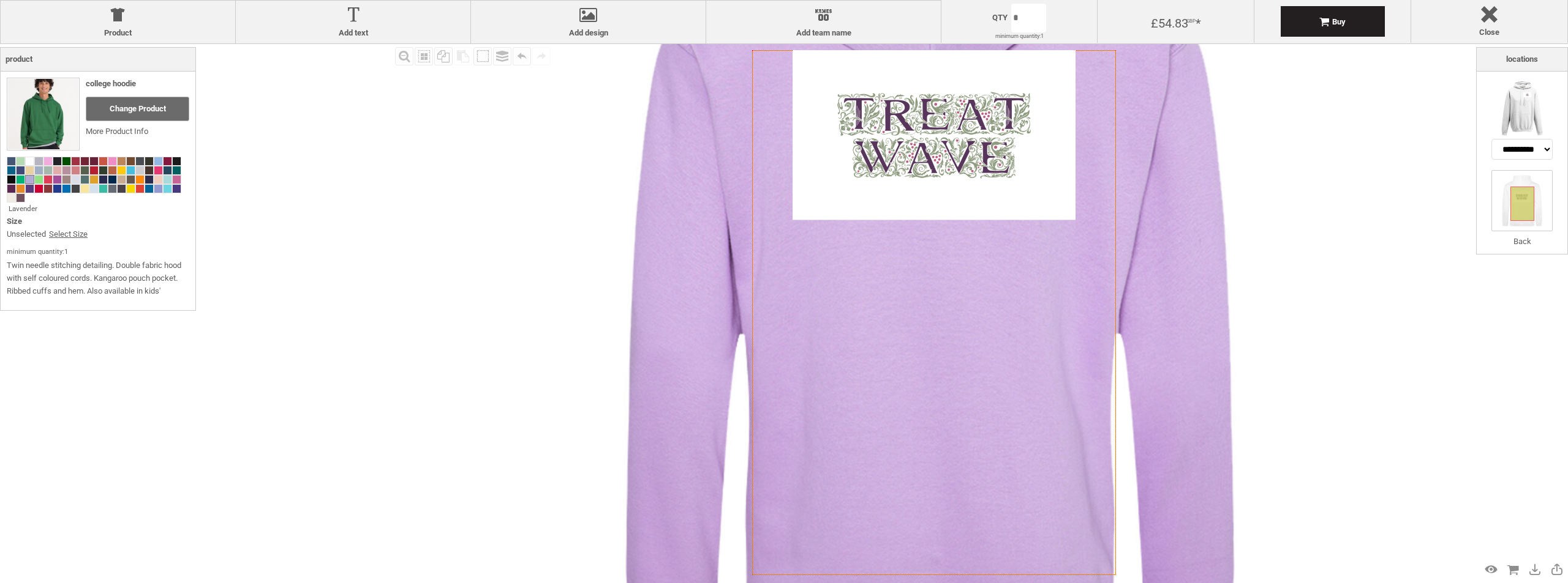
click at [1446, 234] on div "Fill Background Zoom in Zoom out Select All Copy All Selected Paste Off On Grou…" at bounding box center [934, 313] width 1084 height 537
click at [1514, 103] on img at bounding box center [1522, 108] width 62 height 62
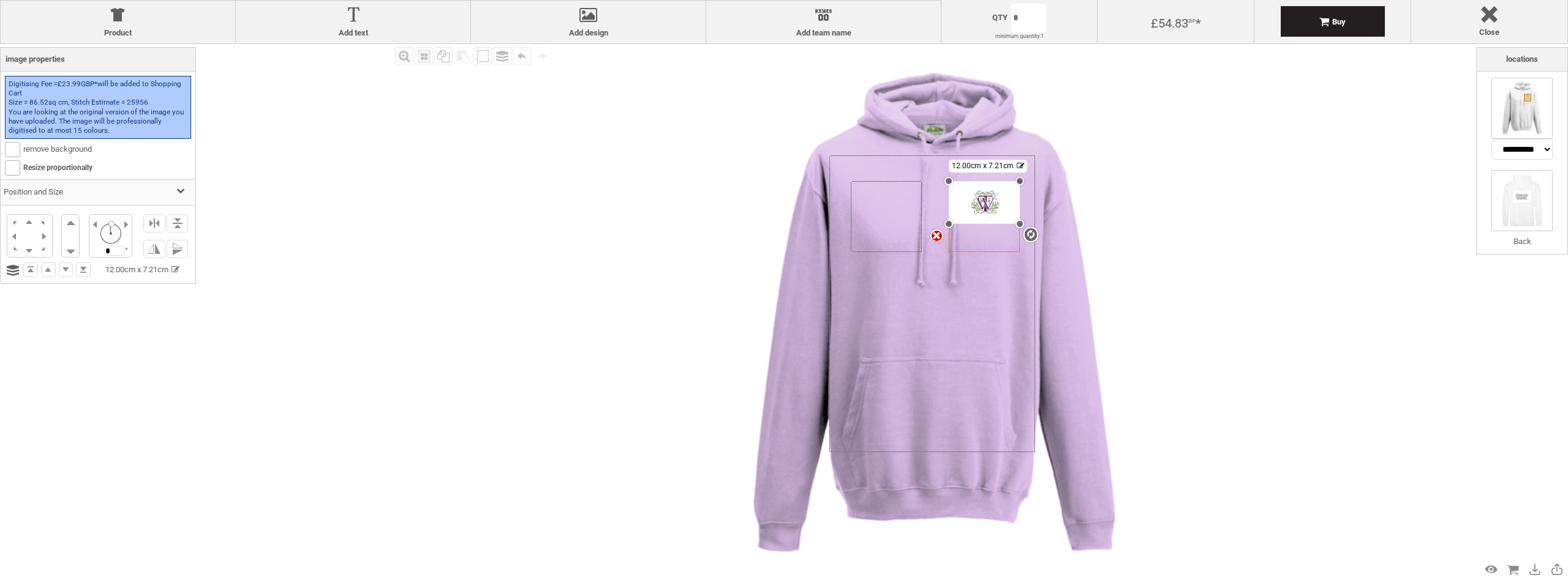
click at [1531, 232] on li "Back" at bounding box center [1522, 209] width 62 height 78
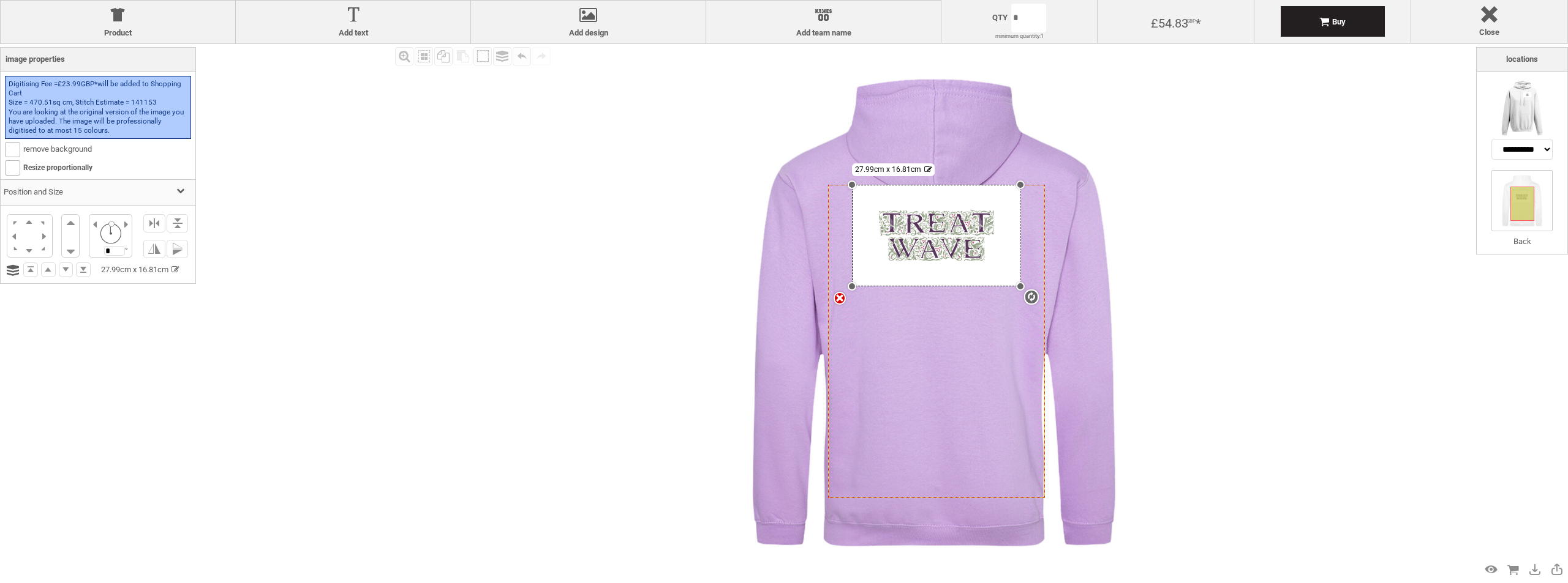
drag, startPoint x: 1022, startPoint y: 288, endPoint x: 1066, endPoint y: 306, distance: 47.5
click at [1066, 306] on div "Created with [PERSON_NAME] 2.1.2 Created with [PERSON_NAME] 2.1.2 Created with …" at bounding box center [934, 313] width 538 height 537
drag, startPoint x: 1023, startPoint y: 289, endPoint x: 1044, endPoint y: 295, distance: 21.8
click at [1044, 295] on div "Created with [PERSON_NAME] 2.1.2 Created with [PERSON_NAME] 2.1.2 Created with …" at bounding box center [936, 341] width 217 height 313
drag, startPoint x: 1021, startPoint y: 284, endPoint x: 1062, endPoint y: 299, distance: 43.7
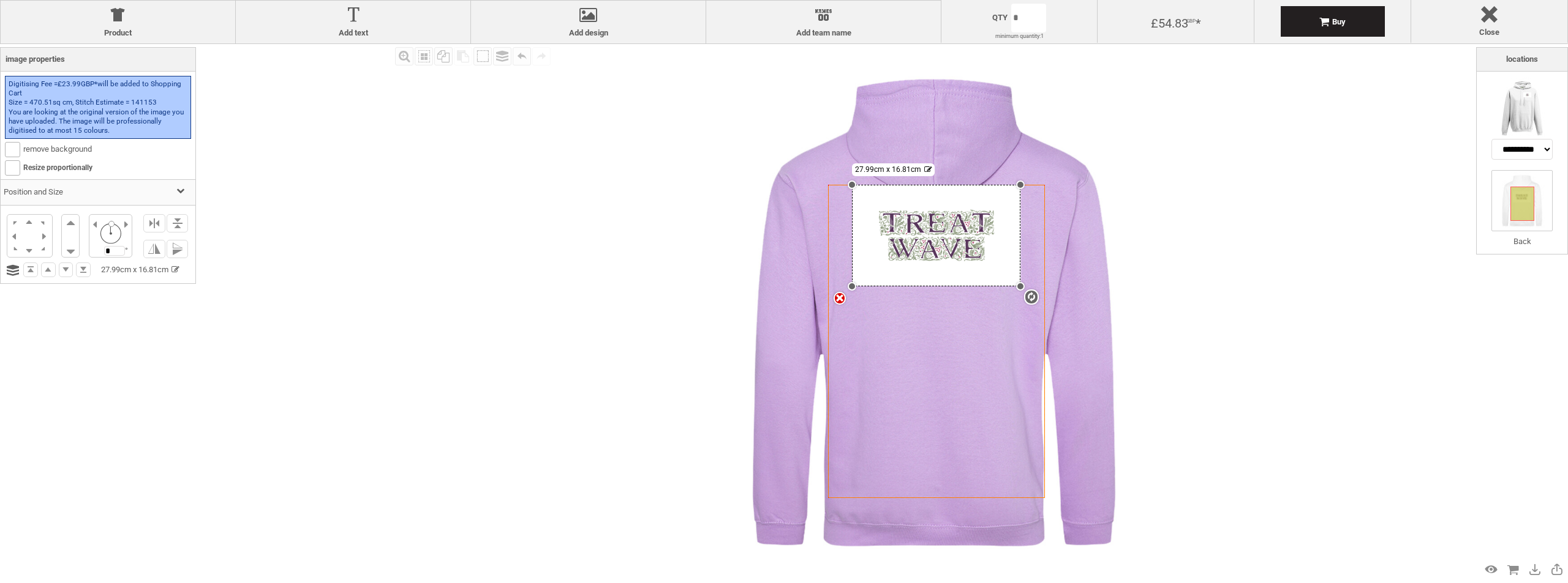
click at [1062, 299] on div "Created with [PERSON_NAME] 2.1.2 Created with [PERSON_NAME] 2.1.2 Created with …" at bounding box center [934, 313] width 538 height 537
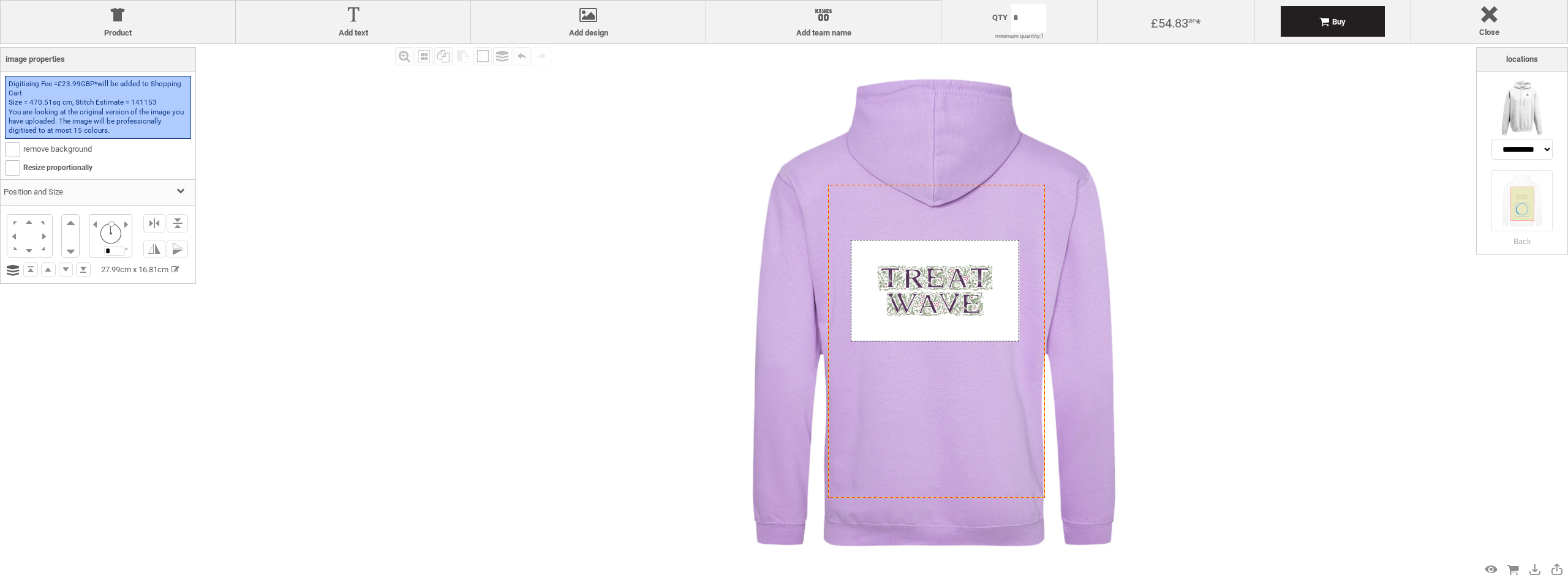
drag, startPoint x: 948, startPoint y: 267, endPoint x: 947, endPoint y: 322, distance: 55.0
click at [947, 322] on div at bounding box center [935, 290] width 168 height 101
drag, startPoint x: 1019, startPoint y: 338, endPoint x: 1067, endPoint y: 356, distance: 51.3
click at [1072, 369] on div "Created with [PERSON_NAME] 2.1.2 Created with [PERSON_NAME] 2.1.2 Created with …" at bounding box center [934, 313] width 538 height 537
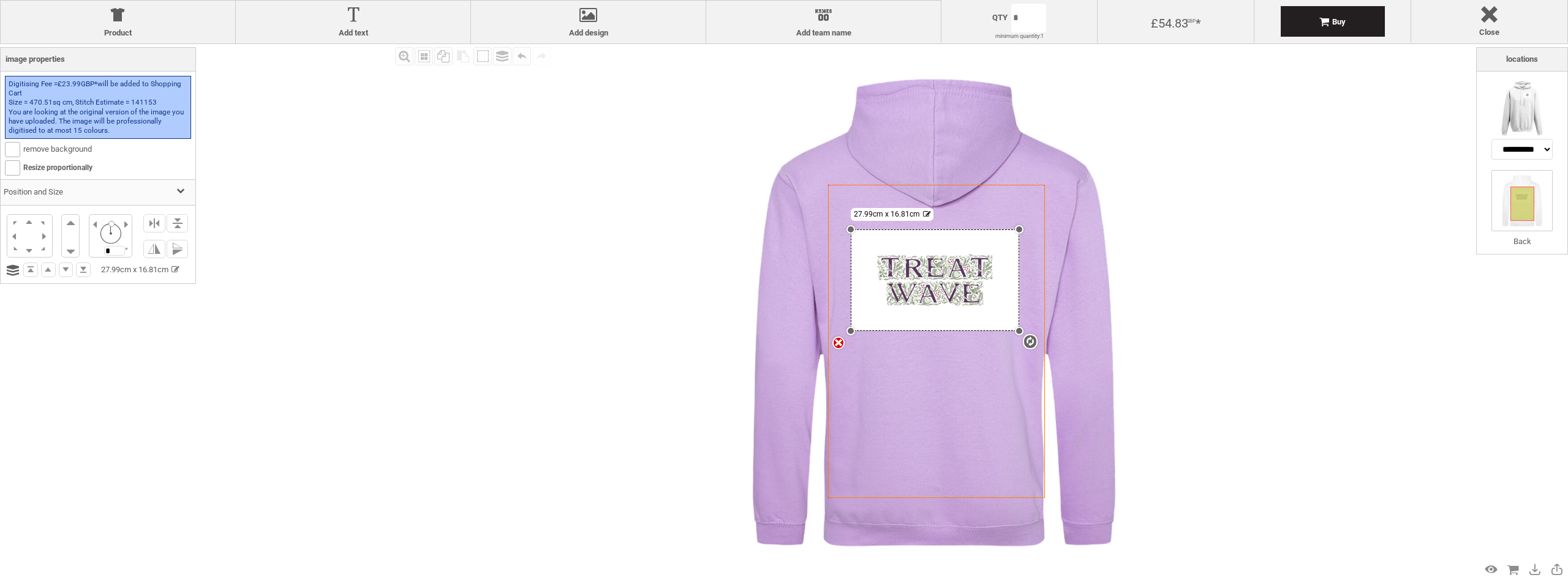
drag, startPoint x: 1020, startPoint y: 238, endPoint x: 1035, endPoint y: 230, distance: 17.0
click at [1035, 230] on div "Created with [PERSON_NAME] 2.1.2 Created with [PERSON_NAME] 2.1.2 Created with …" at bounding box center [936, 341] width 217 height 313
drag, startPoint x: 1014, startPoint y: 230, endPoint x: 1034, endPoint y: 231, distance: 20.0
click at [1034, 229] on div "Created with [PERSON_NAME] 2.1.2 Created with [PERSON_NAME] 2.1.2 Created with …" at bounding box center [936, 341] width 217 height 313
drag, startPoint x: 1021, startPoint y: 326, endPoint x: 1048, endPoint y: 332, distance: 27.7
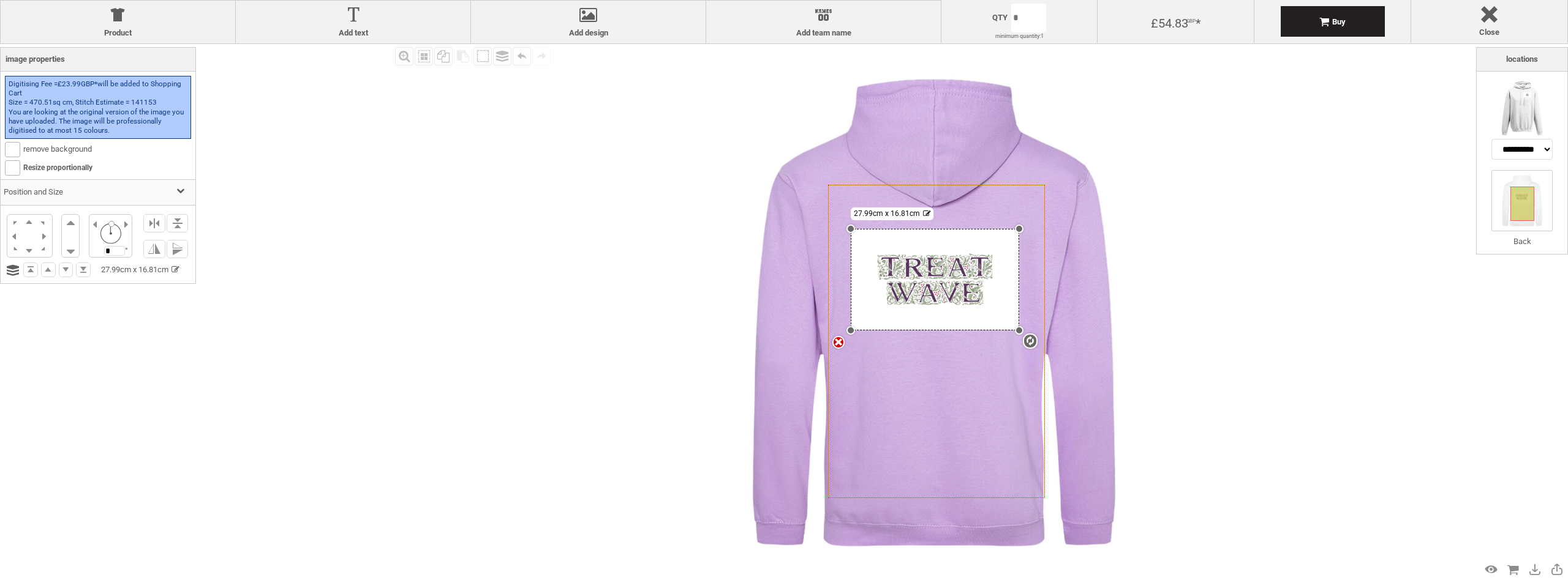
click at [1051, 333] on div "Created with [PERSON_NAME] 2.1.2 Created with [PERSON_NAME] 2.1.2 Created with …" at bounding box center [934, 313] width 538 height 537
drag, startPoint x: 1021, startPoint y: 330, endPoint x: 1055, endPoint y: 344, distance: 36.8
click at [1055, 344] on div "Created with [PERSON_NAME] 2.1.2 Created with [PERSON_NAME] 2.1.2 Created with …" at bounding box center [934, 313] width 538 height 537
click at [938, 304] on div at bounding box center [935, 279] width 168 height 101
drag, startPoint x: 873, startPoint y: 214, endPoint x: 810, endPoint y: 219, distance: 63.2
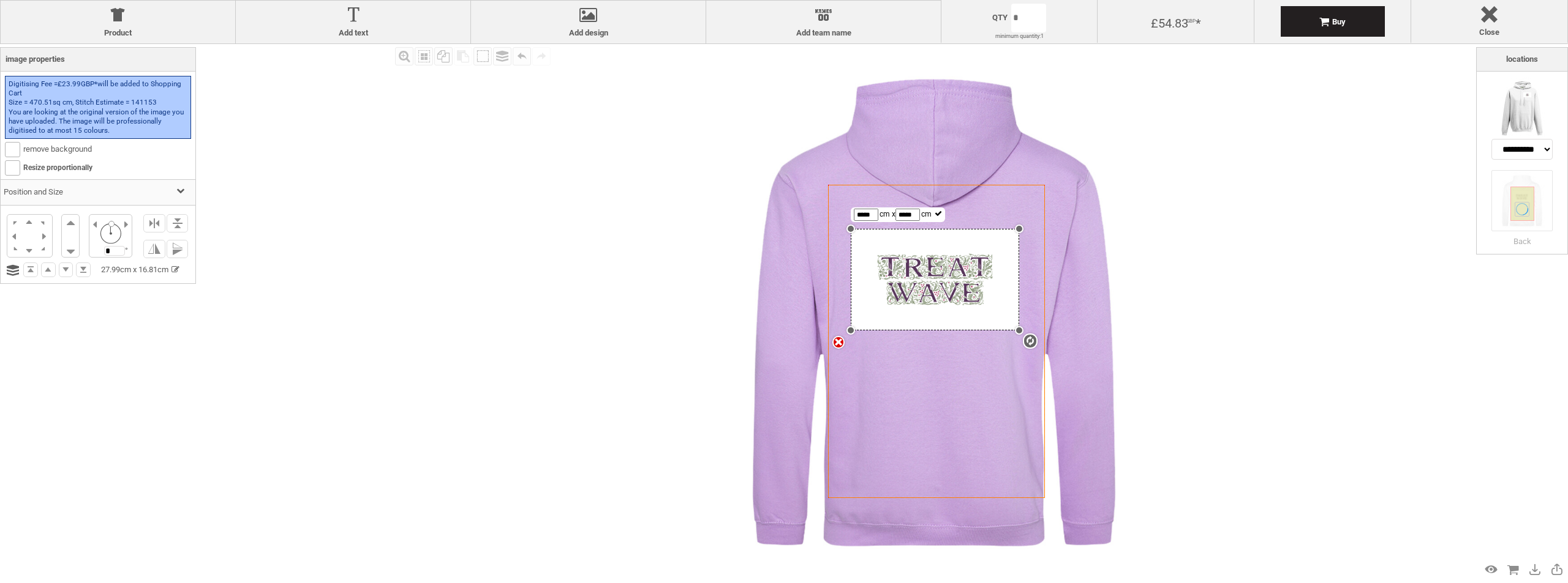
click at [811, 219] on div "Created with [PERSON_NAME] 2.1.2 Created with [PERSON_NAME] 2.1.2 Created with …" at bounding box center [934, 313] width 538 height 537
type input "*"
type input "****"
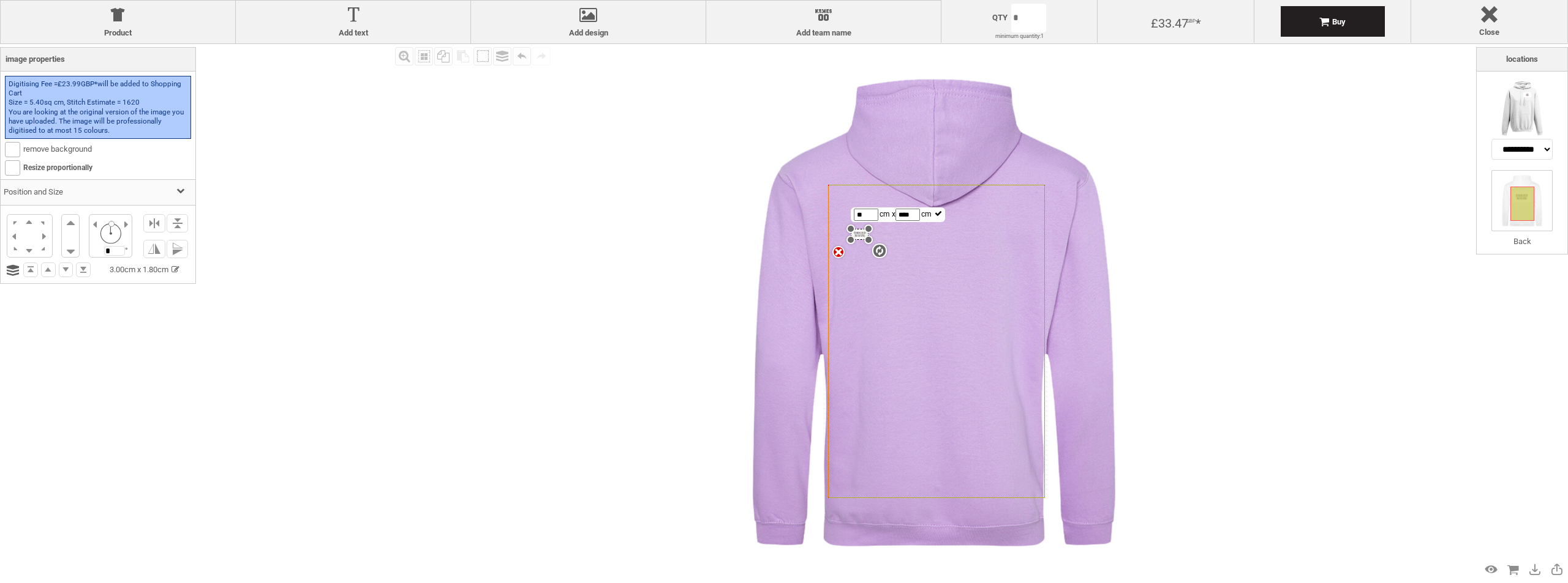
type input "****"
drag, startPoint x: 897, startPoint y: 214, endPoint x: 864, endPoint y: 216, distance: 33.1
click at [864, 216] on span "**** cm x **** cm" at bounding box center [898, 214] width 88 height 9
type input "***"
click at [998, 224] on icon "Created with [PERSON_NAME] 2.1.2" at bounding box center [936, 341] width 217 height 313
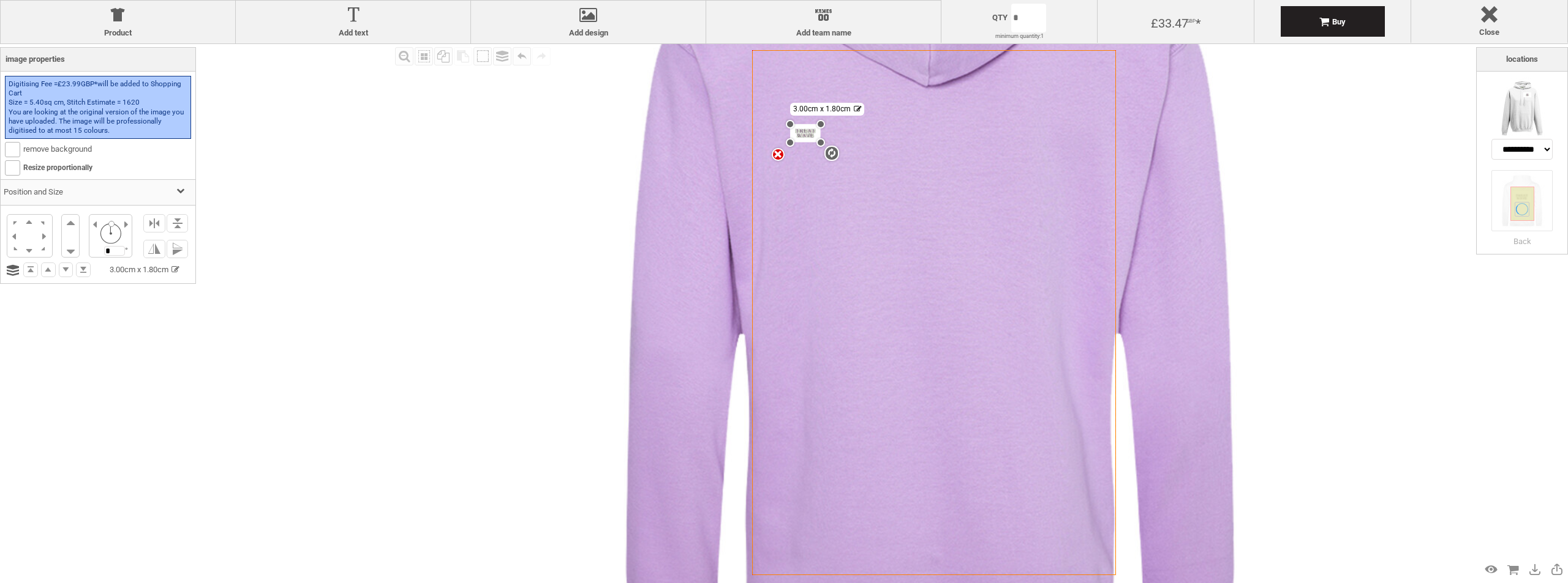
click at [801, 135] on div "settings 3.00cm x 1.80cm" at bounding box center [804, 133] width 30 height 18
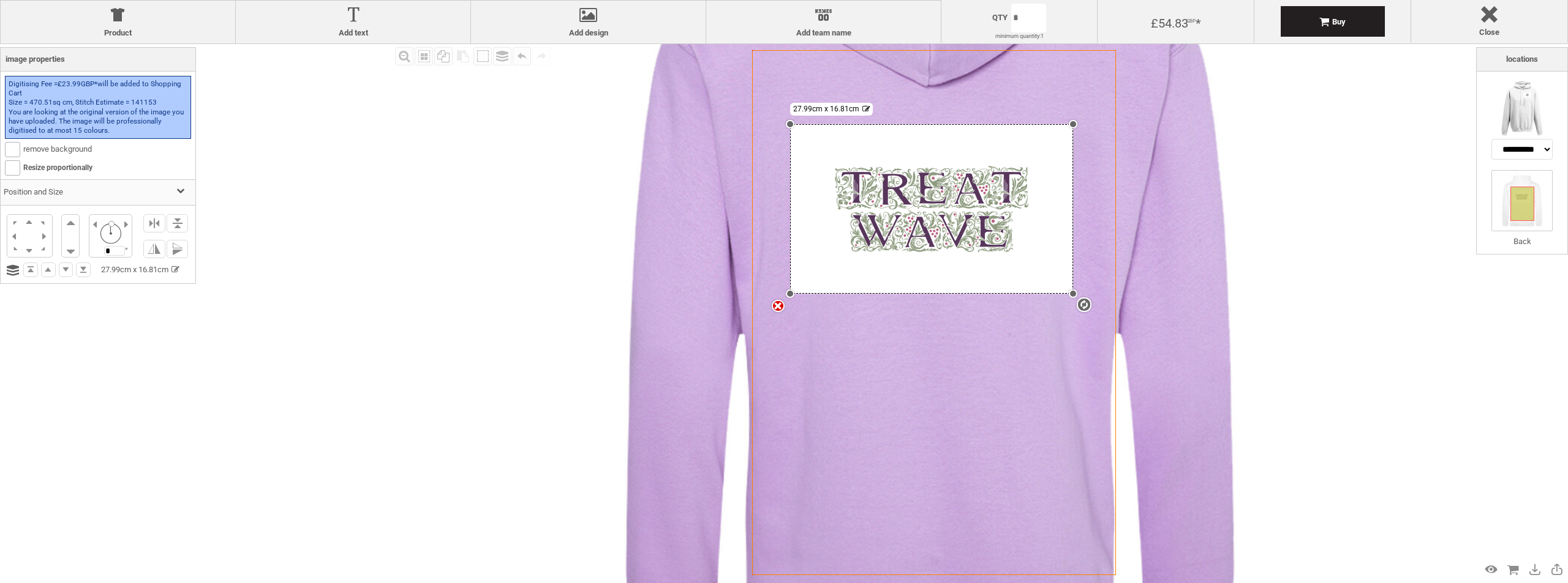
drag, startPoint x: 821, startPoint y: 141, endPoint x: 1106, endPoint y: 385, distance: 375.2
click at [1106, 385] on div "Created with [PERSON_NAME] 2.1.2 Created with [PERSON_NAME] 2.1.2 Created with …" at bounding box center [934, 312] width 364 height 525
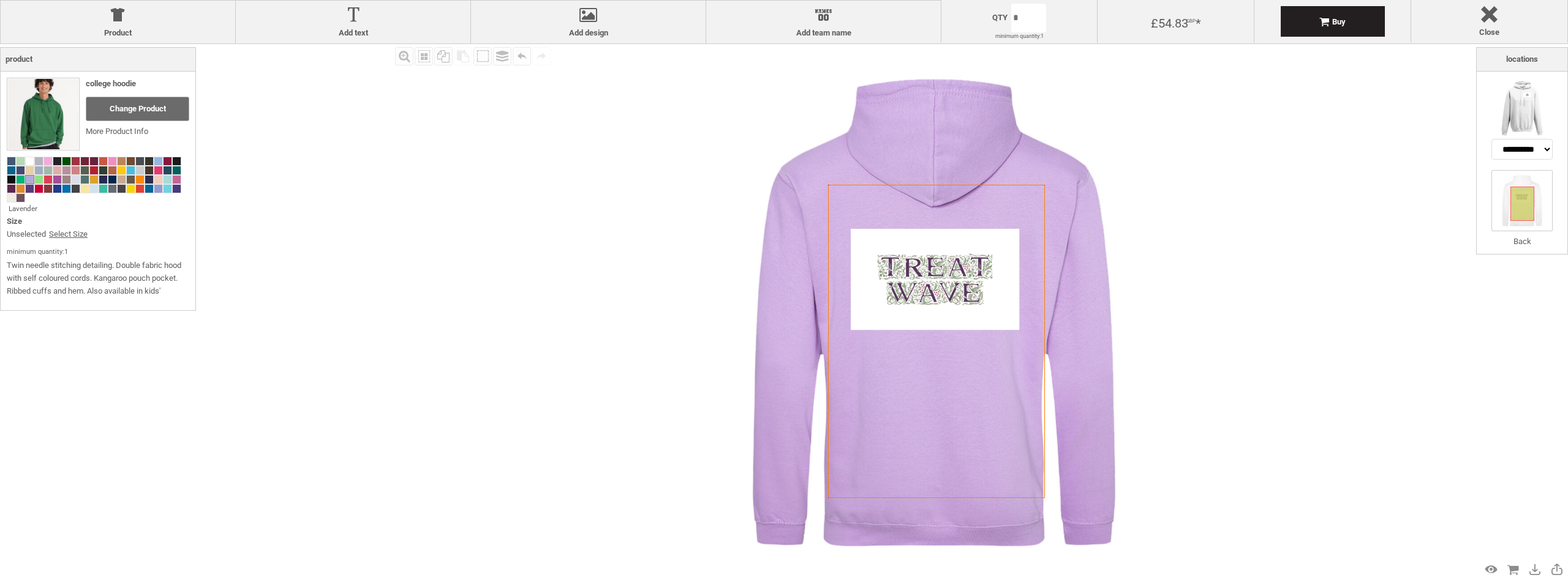
click at [1318, 251] on div "Fill Background Zoom in Zoom out Select All Copy All Selected Paste Off On Grou…" at bounding box center [934, 313] width 1084 height 537
click at [1519, 93] on img at bounding box center [1522, 108] width 62 height 62
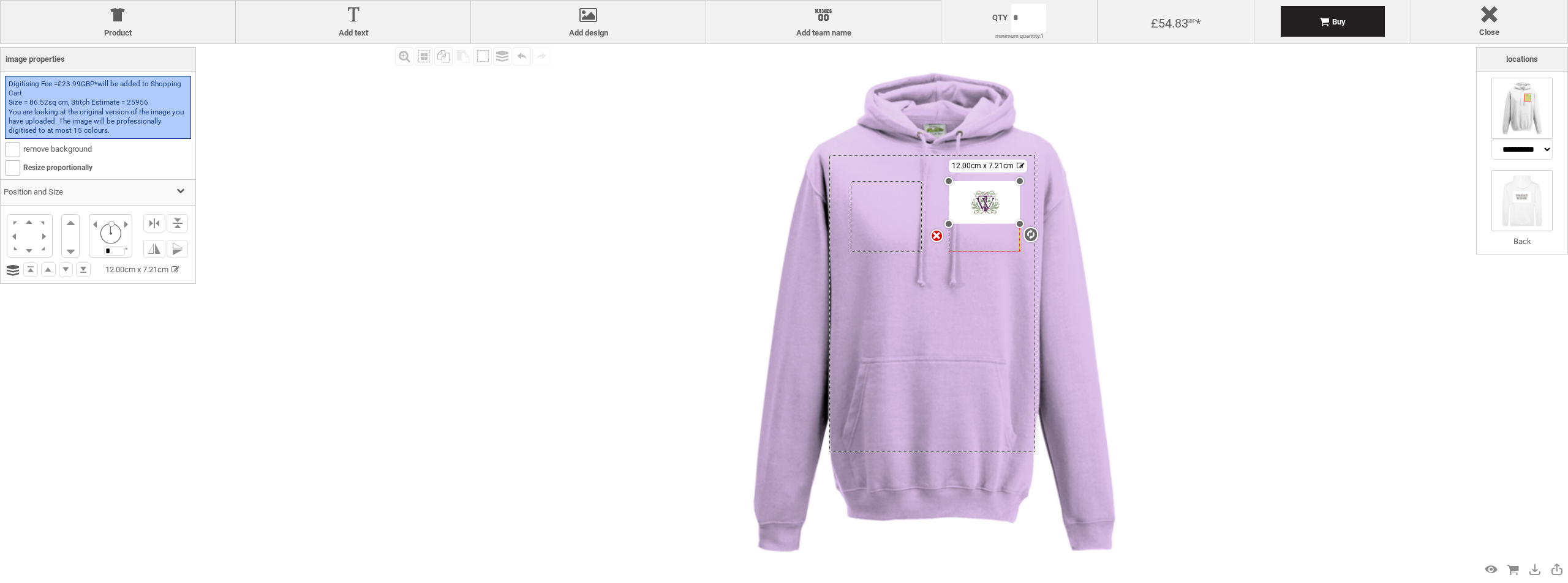
click at [1521, 182] on img at bounding box center [1522, 201] width 62 height 62
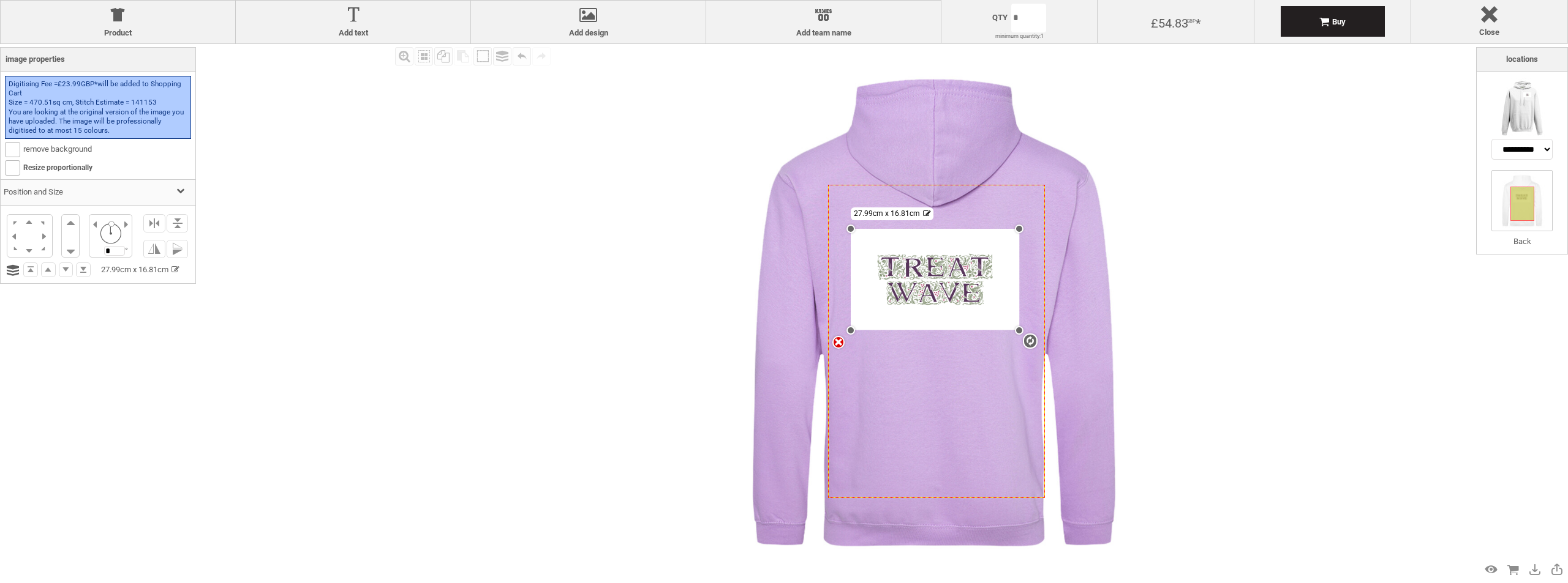
click at [1491, 108] on img at bounding box center [1522, 108] width 62 height 62
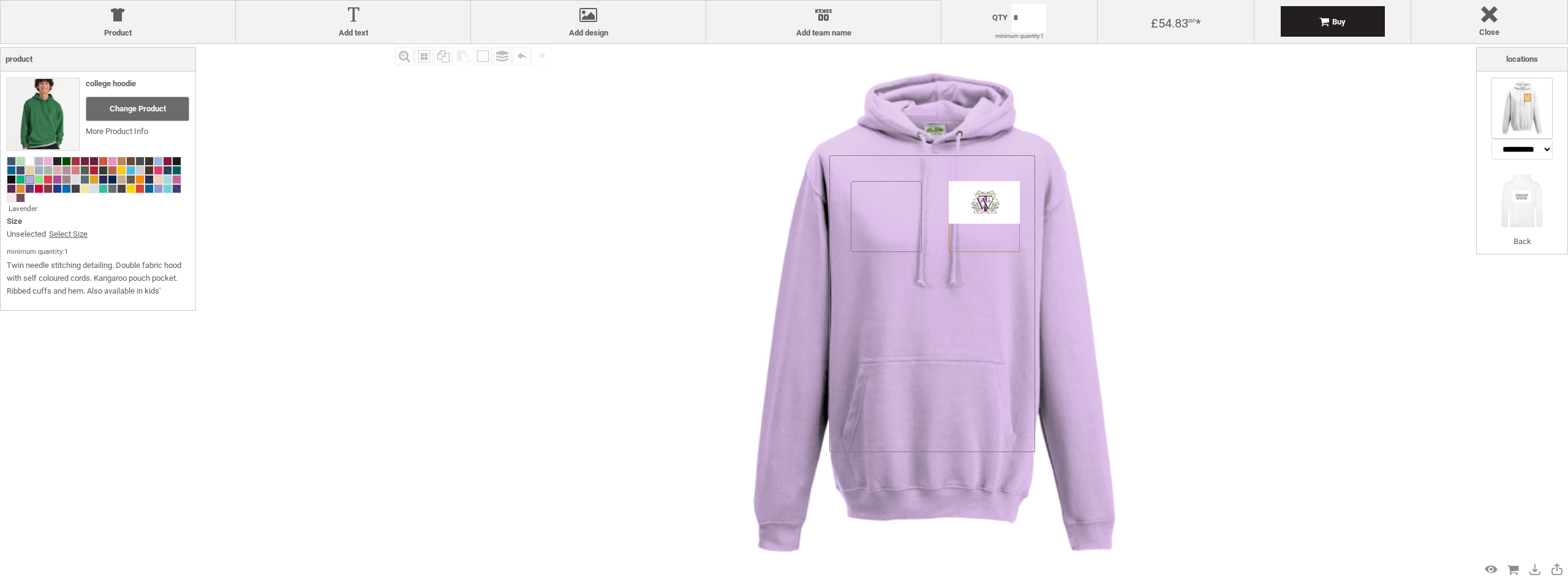
click at [806, 298] on img at bounding box center [934, 313] width 538 height 537
click at [30, 160] on span at bounding box center [29, 161] width 8 height 8
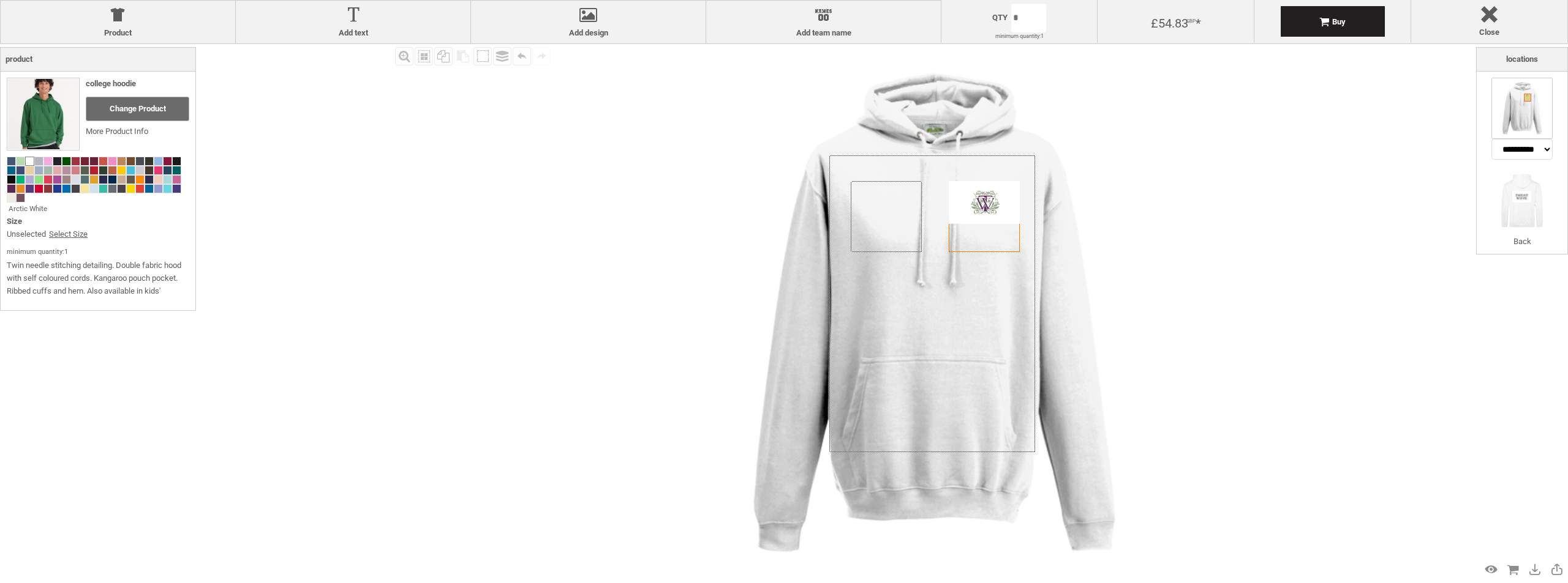
click at [865, 133] on img at bounding box center [934, 313] width 538 height 537
click at [81, 191] on span at bounding box center [85, 188] width 8 height 8
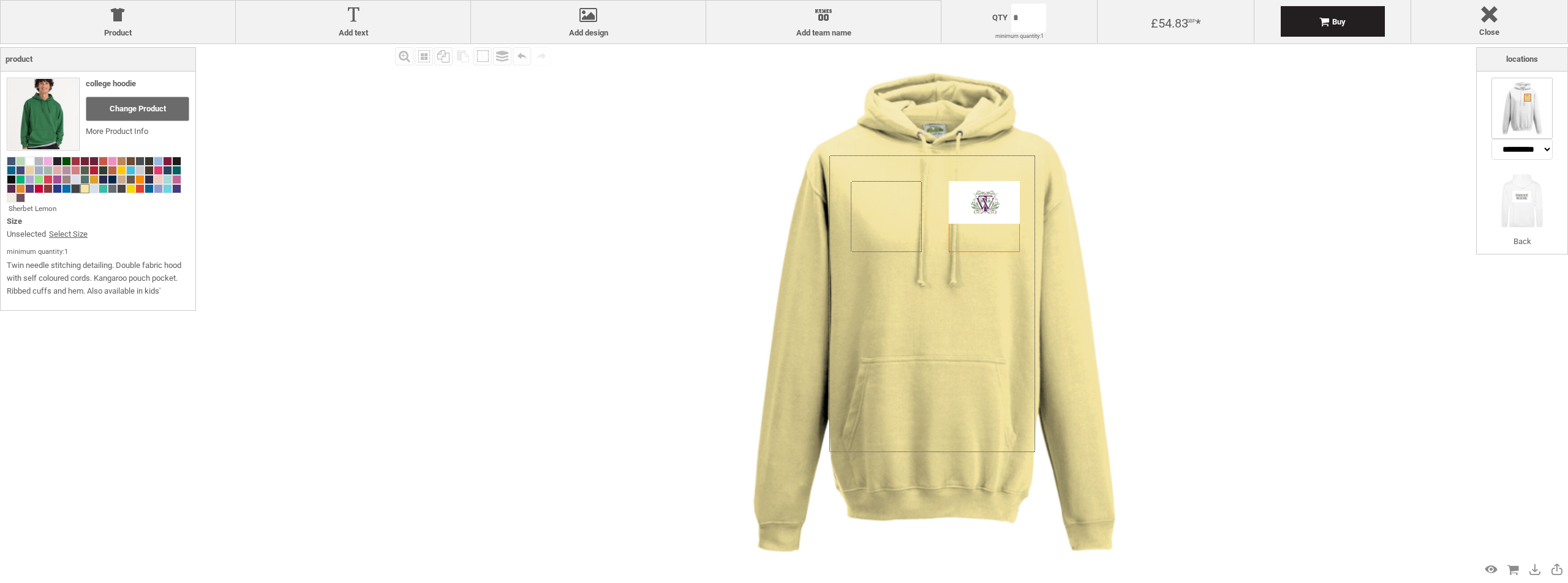
click at [76, 193] on span at bounding box center [75, 188] width 8 height 8
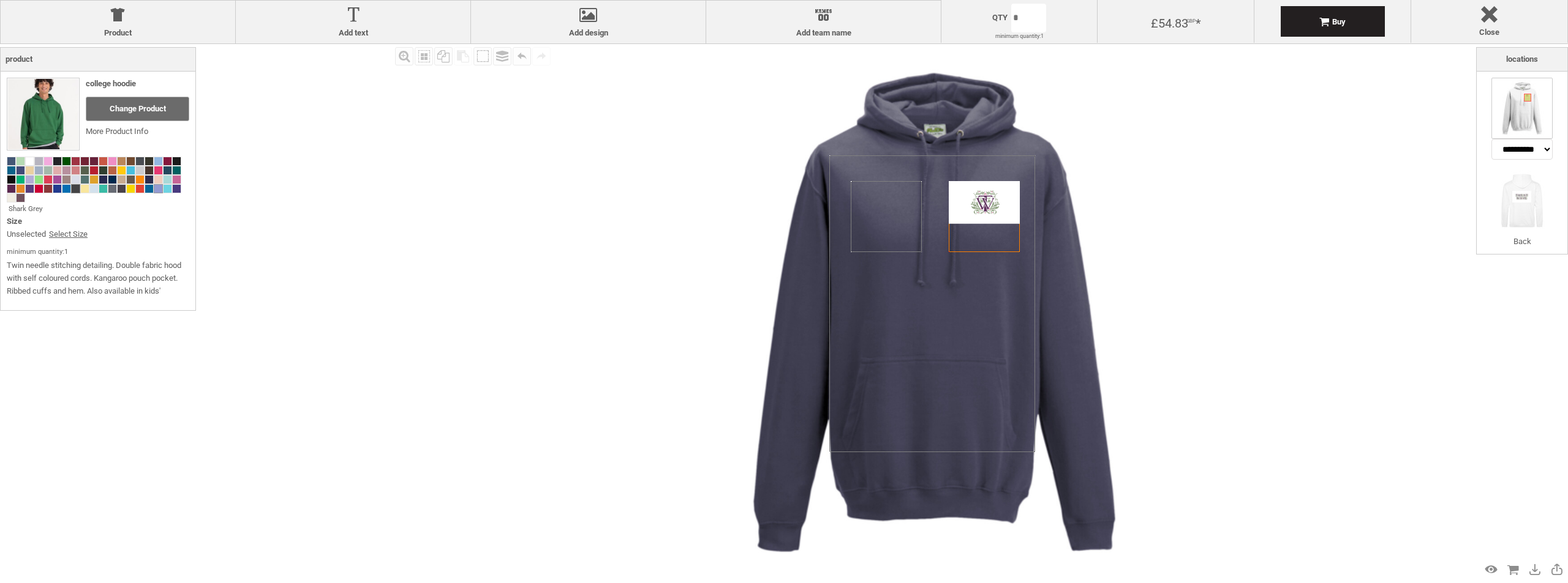
click at [157, 190] on span at bounding box center [158, 188] width 8 height 8
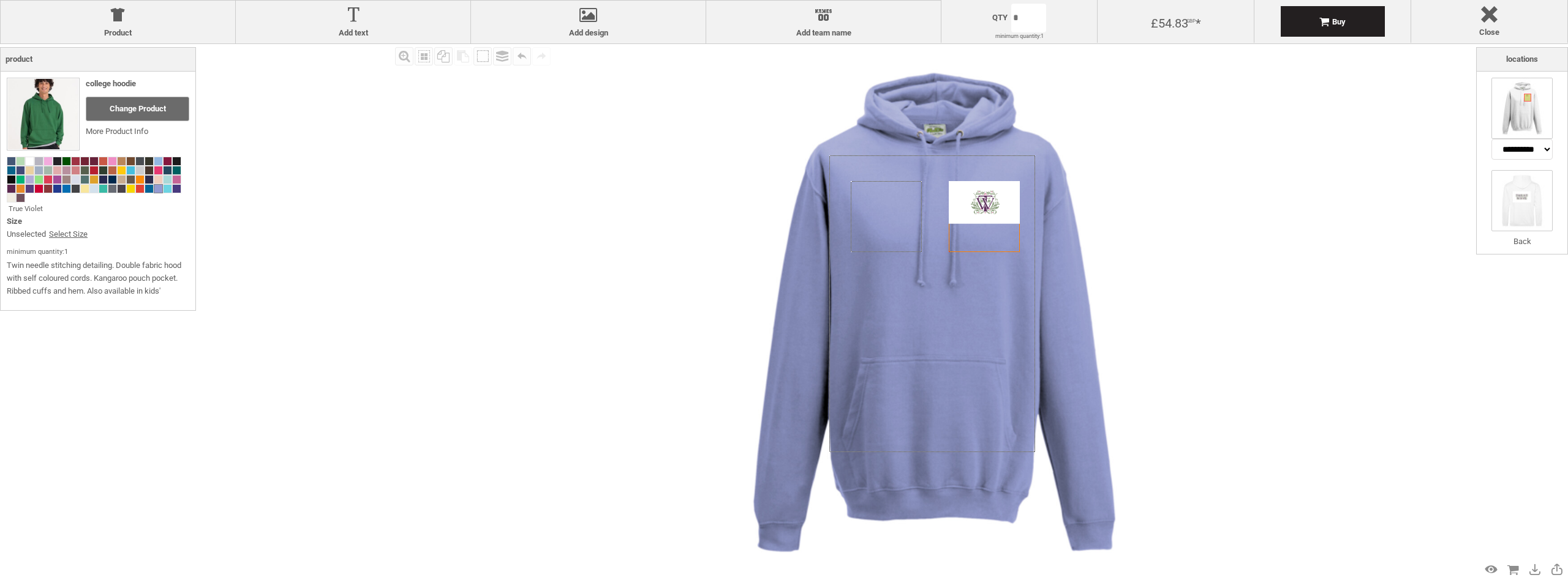
click at [1526, 205] on img at bounding box center [1522, 201] width 62 height 62
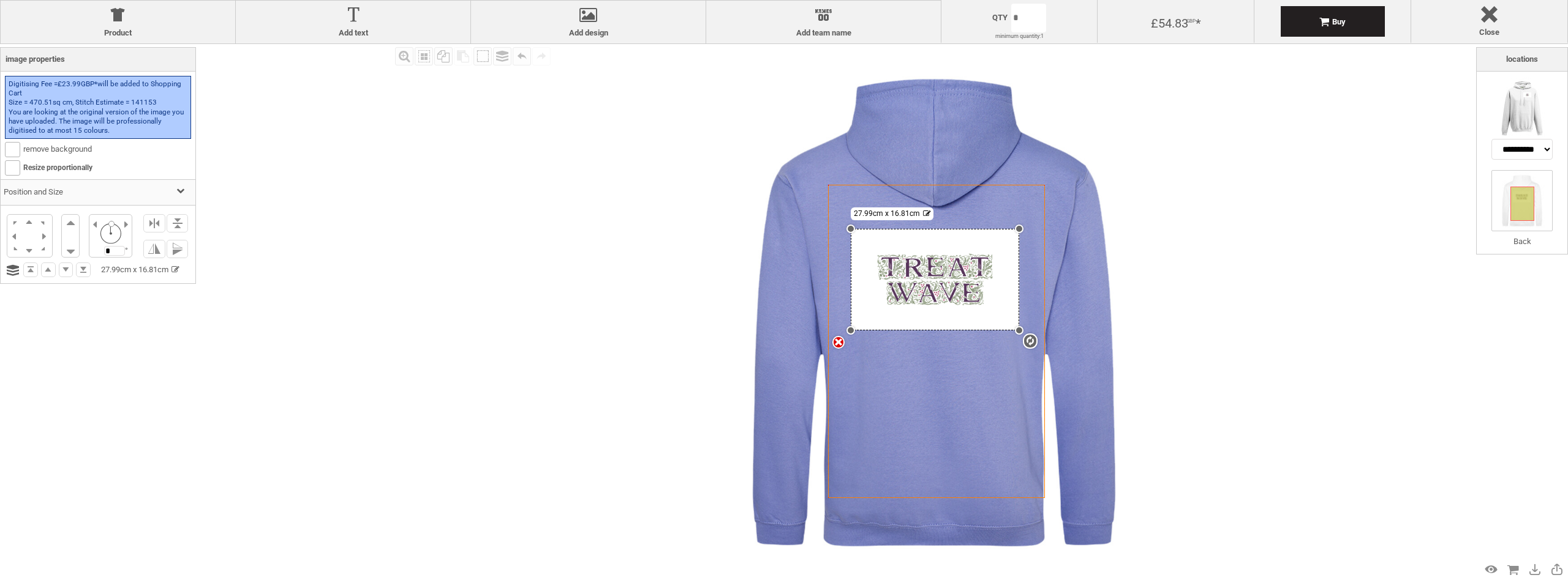
click at [815, 181] on img at bounding box center [934, 313] width 538 height 537
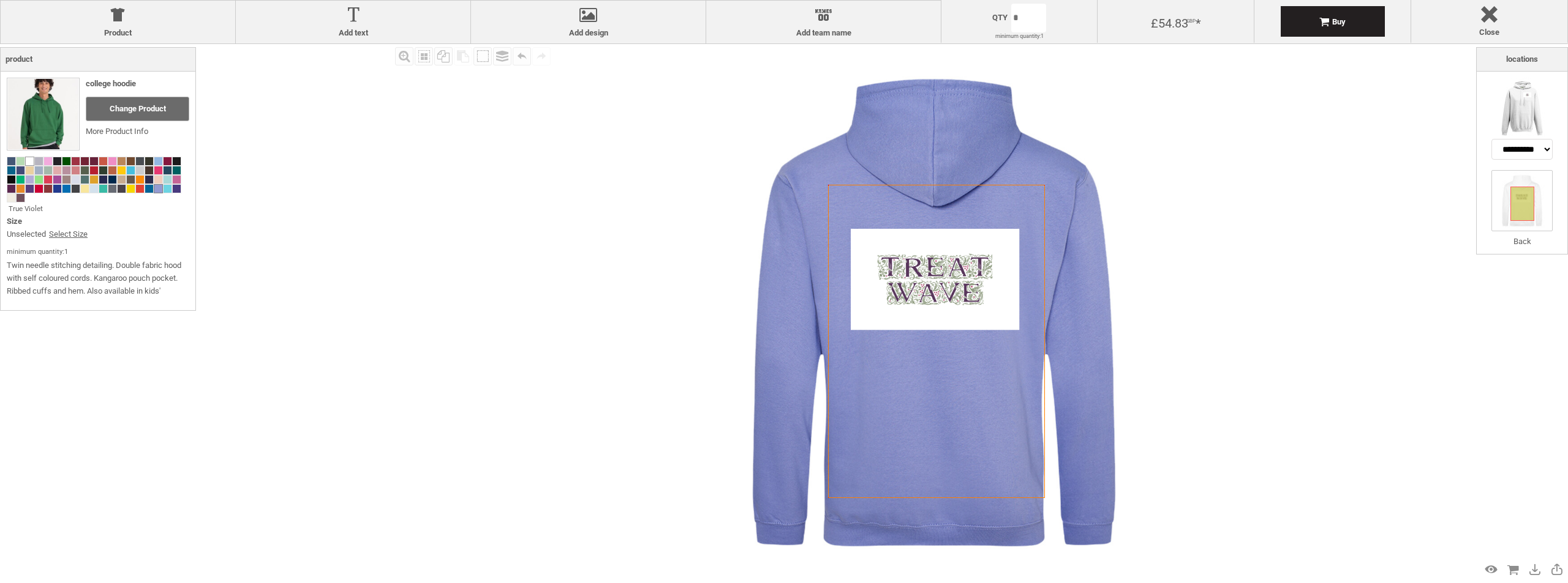
click at [33, 160] on span at bounding box center [29, 161] width 8 height 8
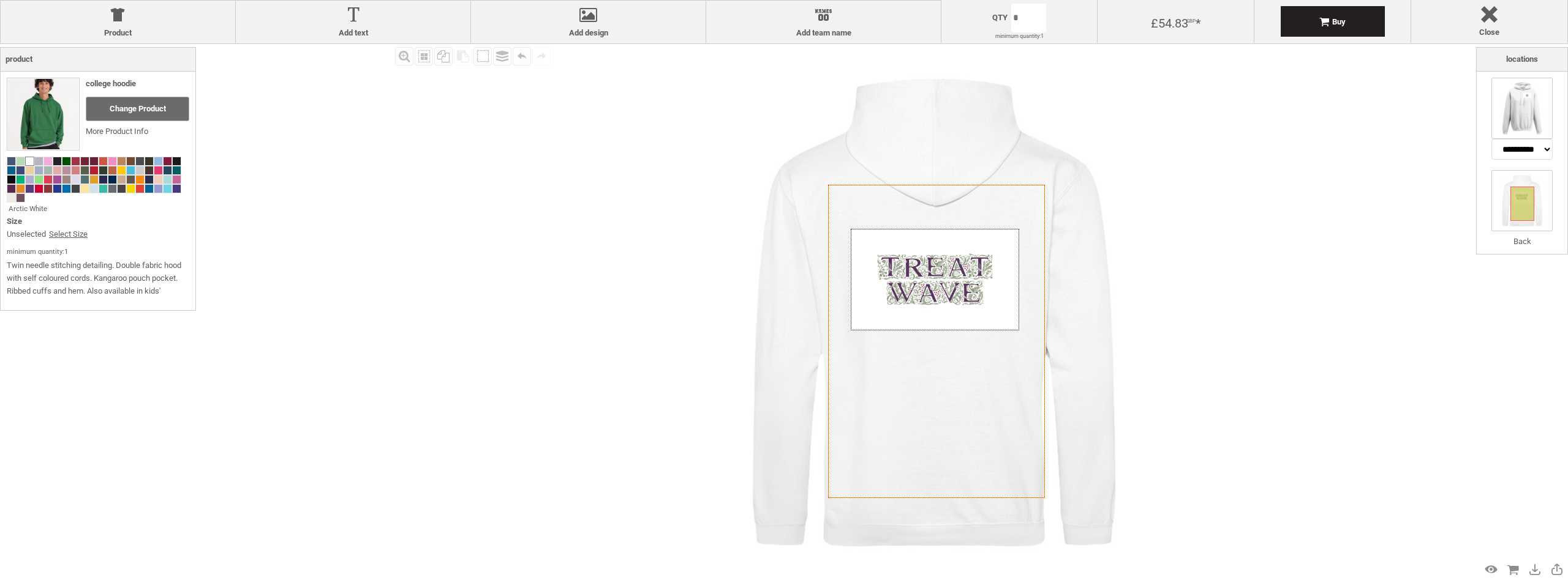
click at [1540, 112] on img at bounding box center [1522, 108] width 62 height 62
